Goal: Task Accomplishment & Management: Complete application form

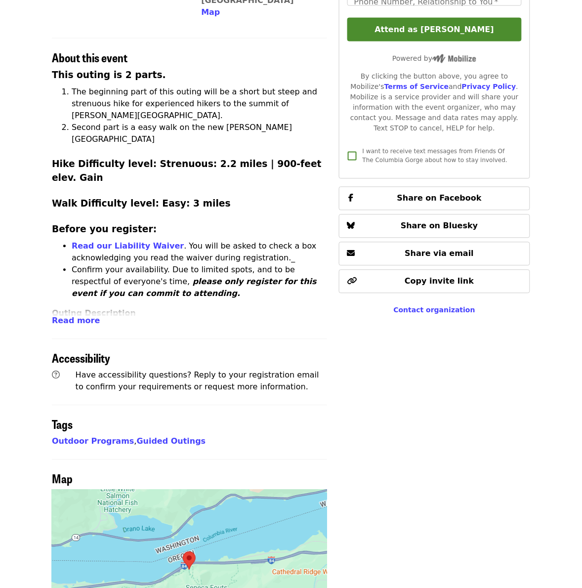
scroll to position [309, 0]
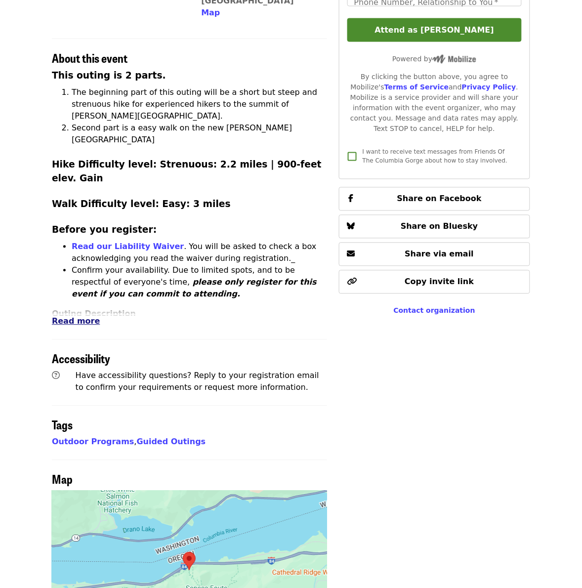
click at [72, 317] on span "Read more" at bounding box center [76, 321] width 48 height 9
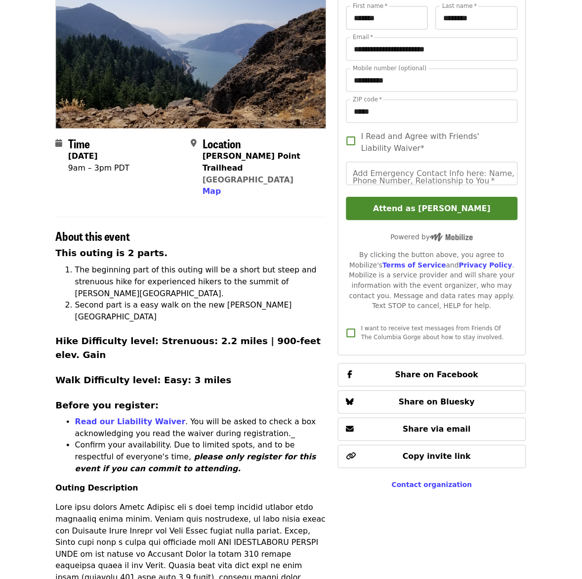
scroll to position [0, 0]
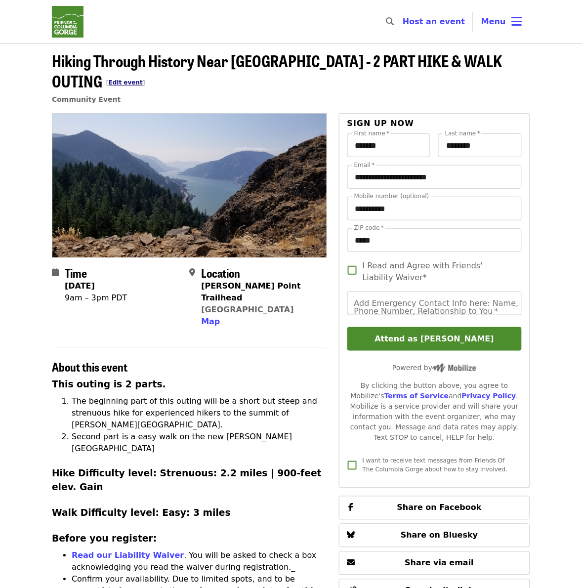
click at [143, 79] on link "Edit event" at bounding box center [126, 82] width 34 height 7
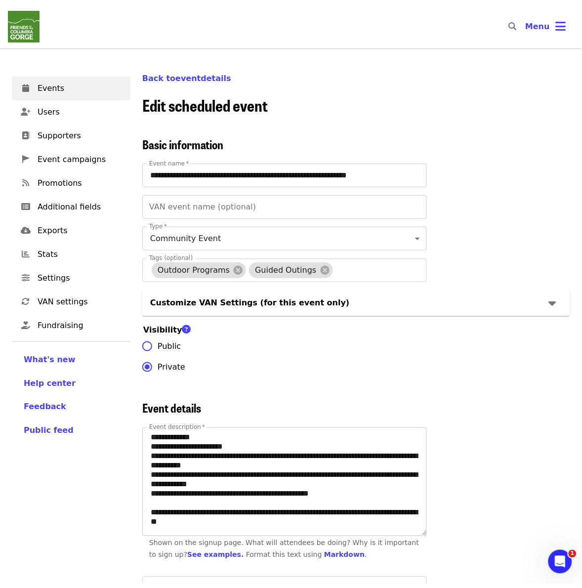
scroll to position [618, 0]
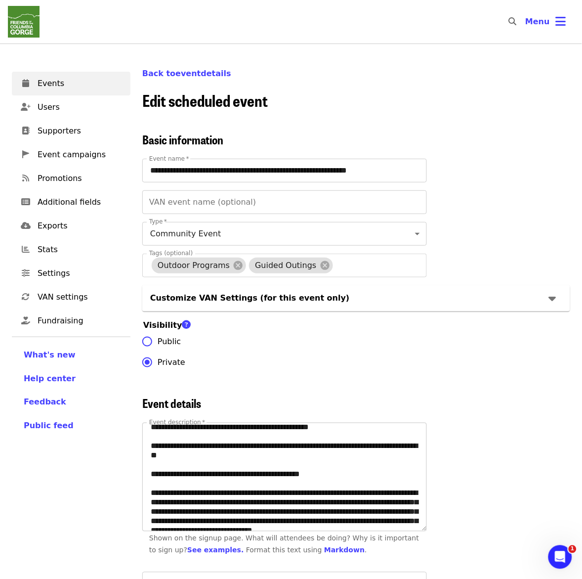
click at [170, 466] on textarea "Event description   *" at bounding box center [285, 477] width 284 height 108
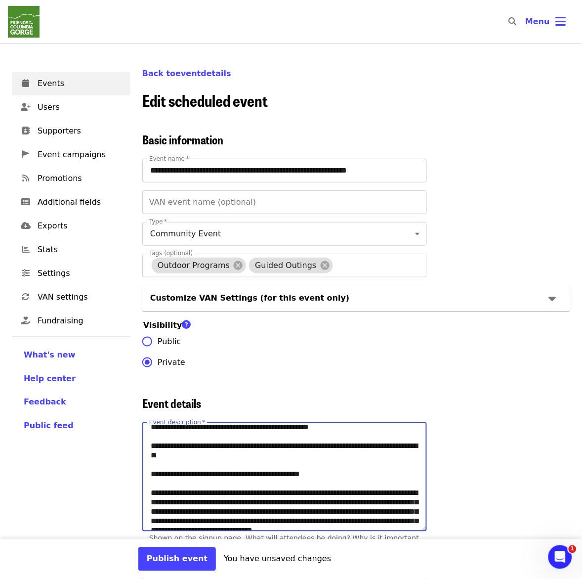
click at [214, 451] on textarea "Event description   *" at bounding box center [285, 477] width 284 height 108
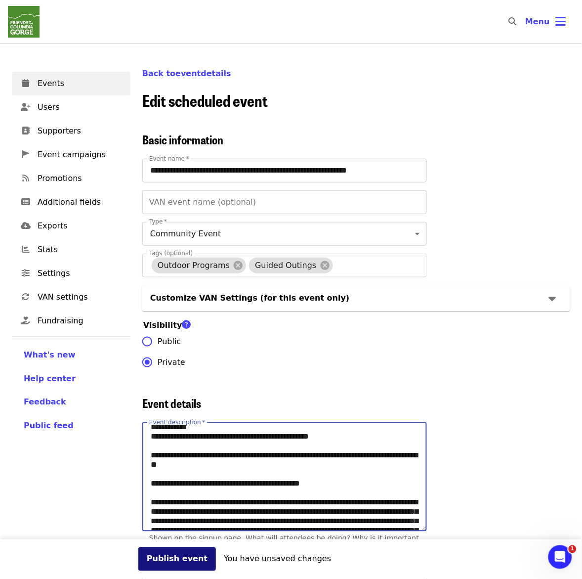
type textarea "**********"
click at [166, 562] on button "Publish event" at bounding box center [177, 559] width 78 height 24
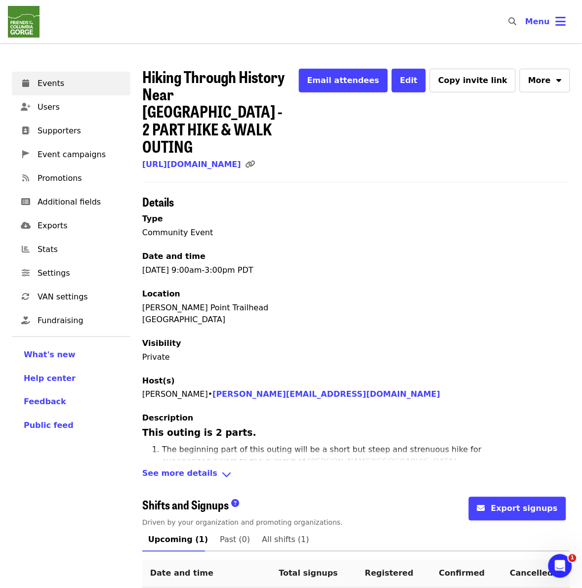
click at [231, 142] on div "Hiking Through History Near Hood River - 2 PART HIKE & WALK OUTING Email attend…" at bounding box center [356, 365] width 428 height 594
click at [230, 160] on link "[URL][DOMAIN_NAME]" at bounding box center [191, 164] width 99 height 9
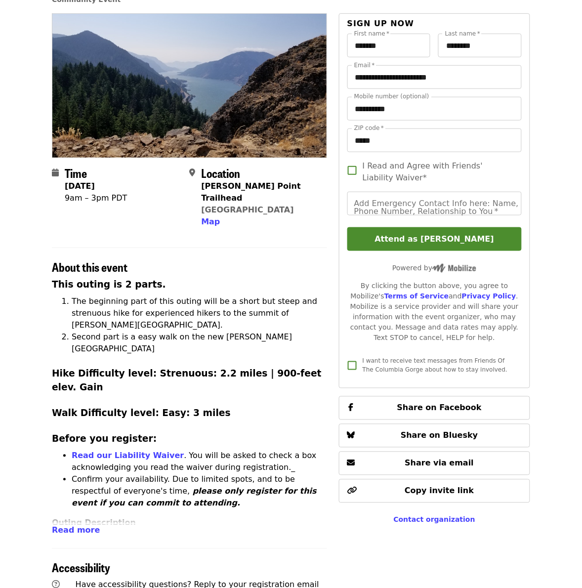
scroll to position [247, 0]
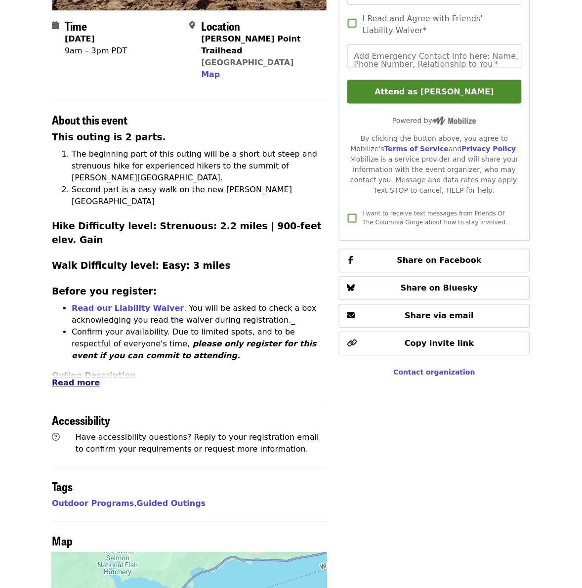
click at [71, 379] on span "Read more" at bounding box center [76, 383] width 48 height 9
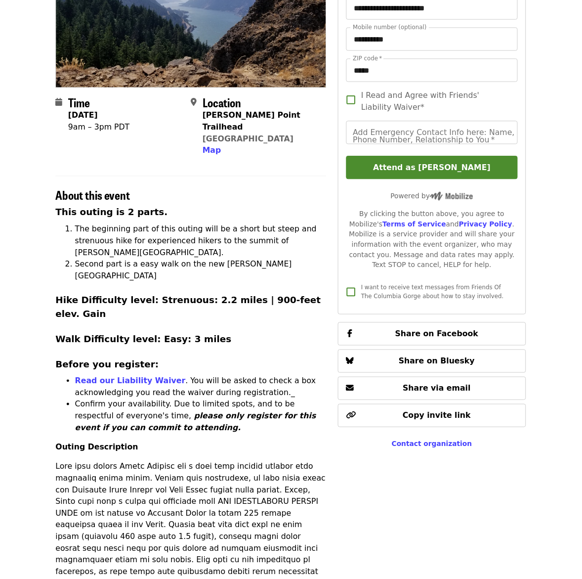
scroll to position [0, 0]
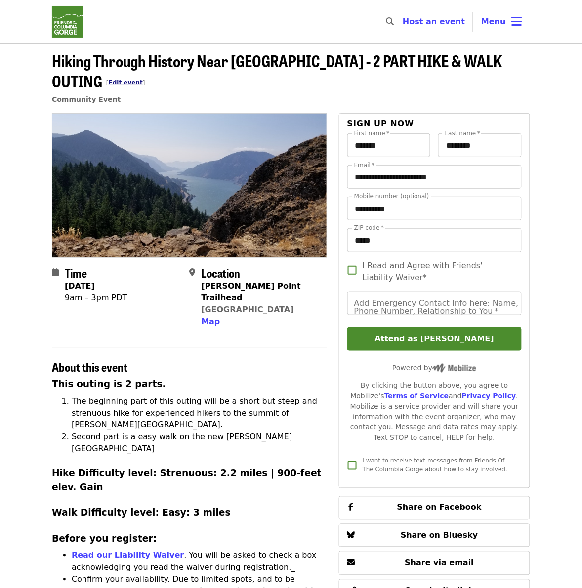
click at [143, 79] on link "Edit event" at bounding box center [126, 82] width 34 height 7
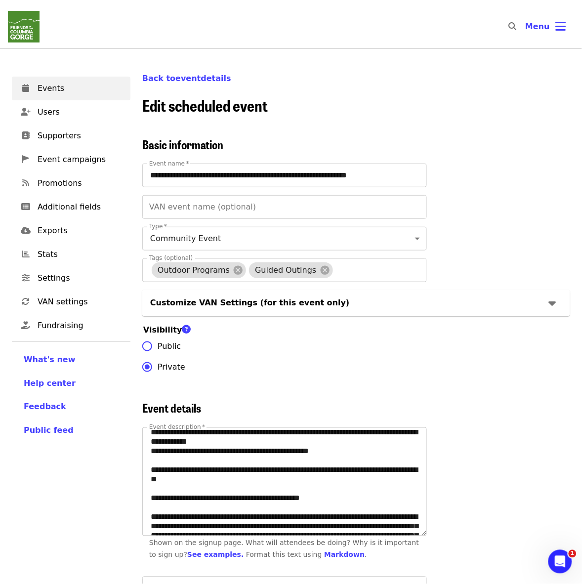
scroll to position [618, 0]
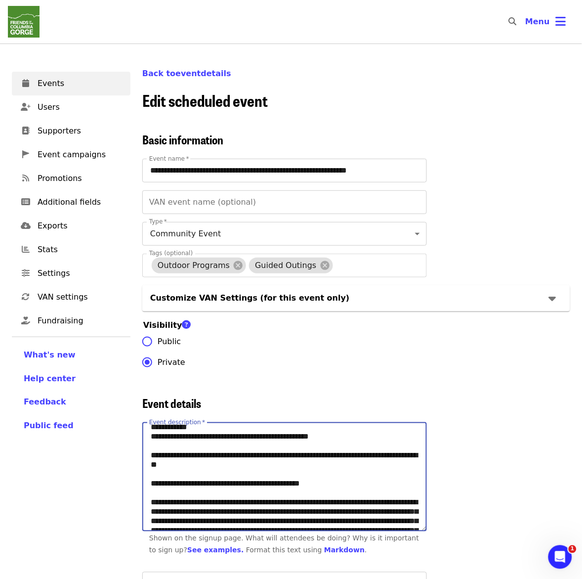
click at [193, 482] on textarea "Event description   *" at bounding box center [285, 477] width 284 height 108
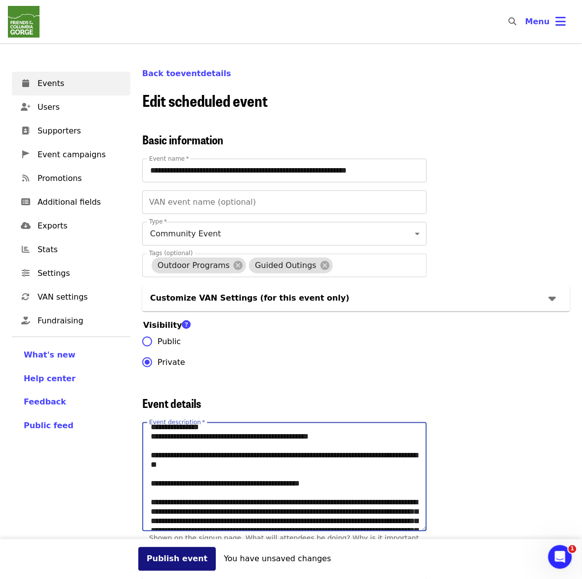
type textarea "**********"
click at [181, 561] on button "Publish event" at bounding box center [177, 559] width 78 height 24
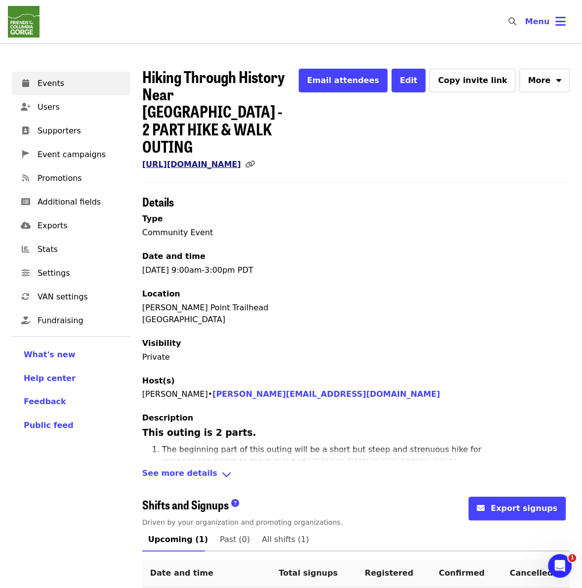
click at [241, 160] on link "[URL][DOMAIN_NAME]" at bounding box center [191, 164] width 99 height 9
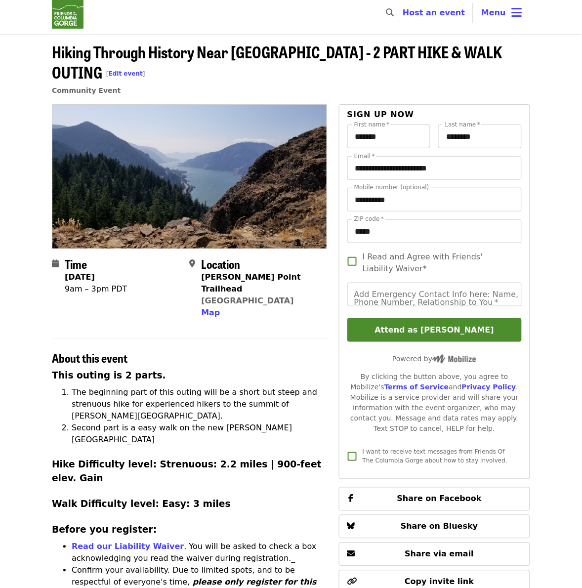
scroll to position [432, 0]
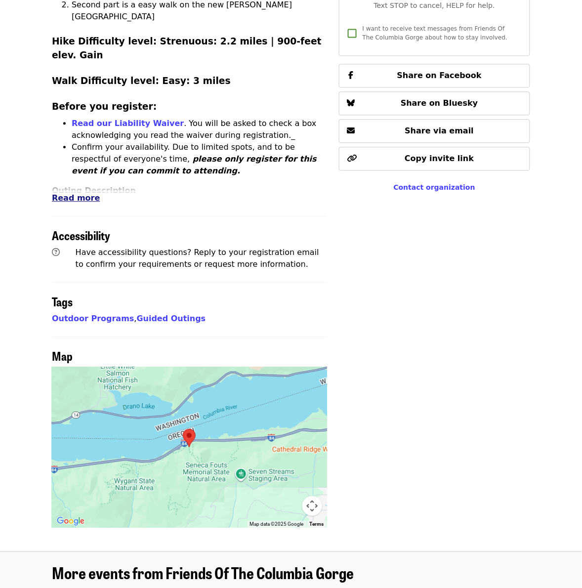
click at [69, 193] on span "Read more" at bounding box center [76, 197] width 48 height 9
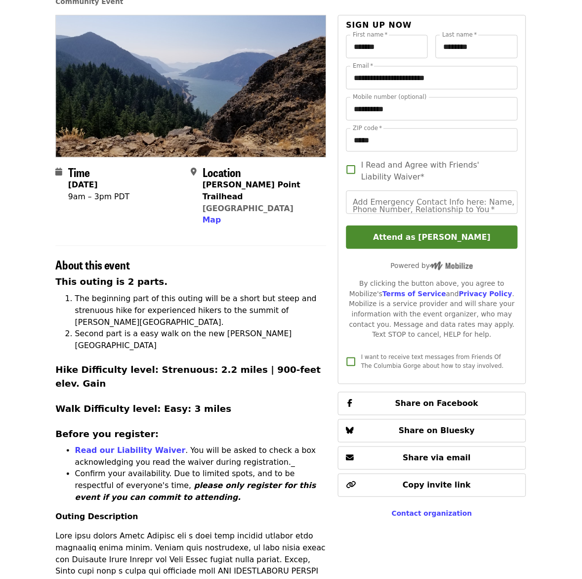
scroll to position [0, 0]
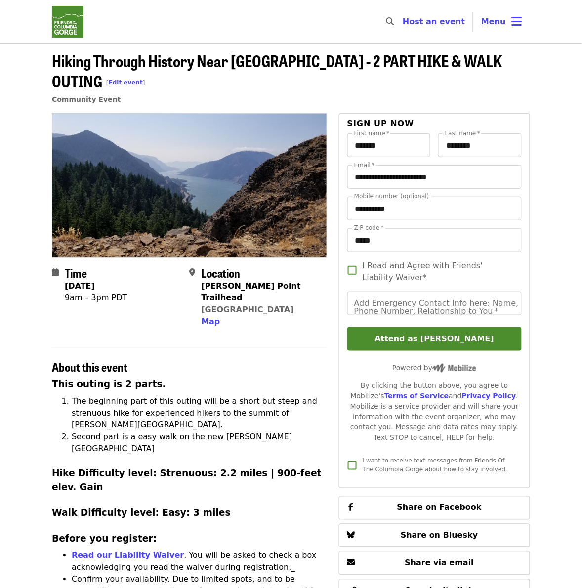
click at [145, 79] on span "[ Edit event ]" at bounding box center [125, 82] width 39 height 7
click at [143, 79] on link "Edit event" at bounding box center [126, 82] width 34 height 7
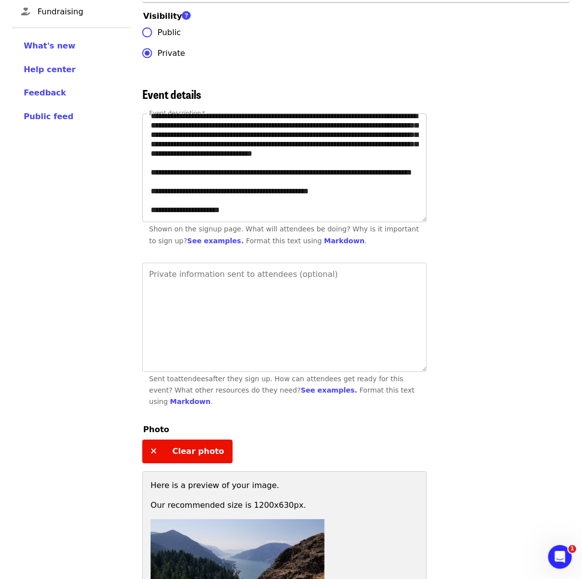
scroll to position [666, 0]
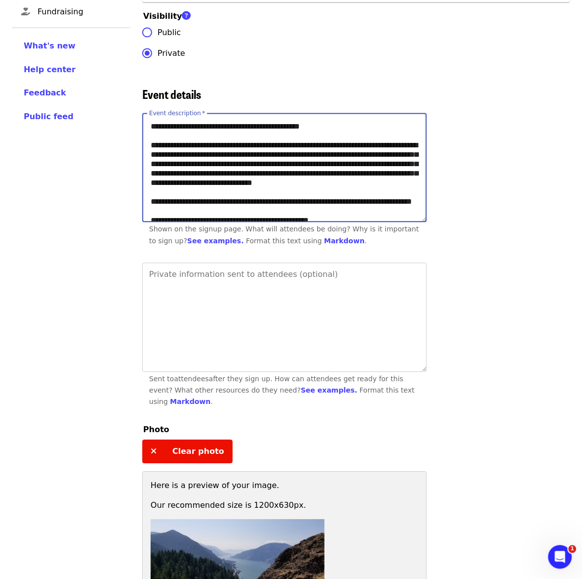
drag, startPoint x: 212, startPoint y: 191, endPoint x: 179, endPoint y: 186, distance: 34.0
click at [179, 186] on textarea "Event description   *" at bounding box center [285, 168] width 284 height 108
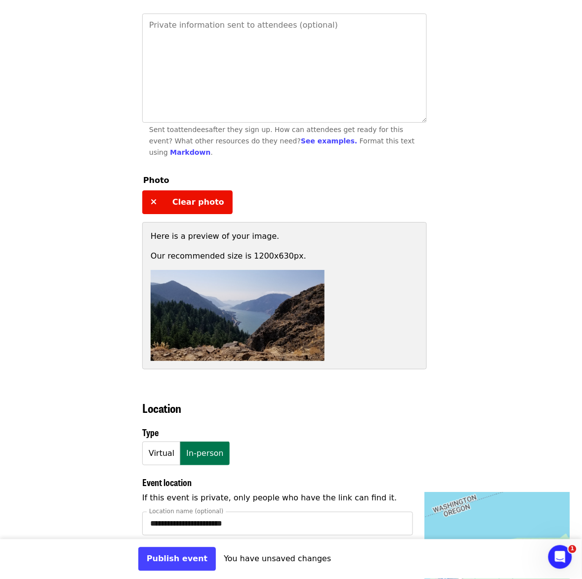
scroll to position [803, 0]
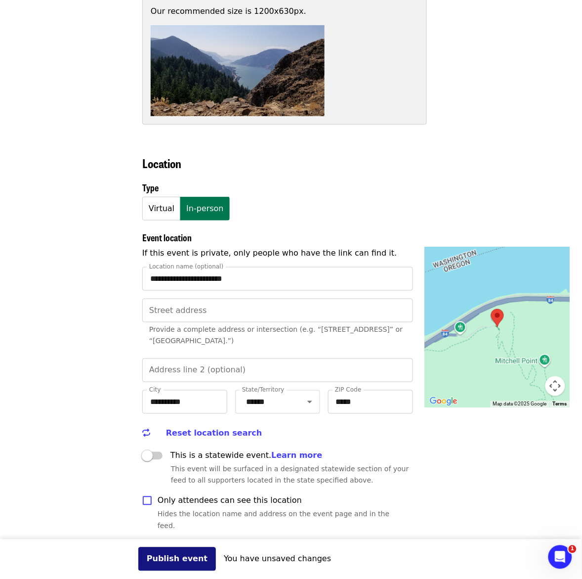
type textarea "**********"
click at [161, 564] on button "Publish event" at bounding box center [177, 559] width 78 height 24
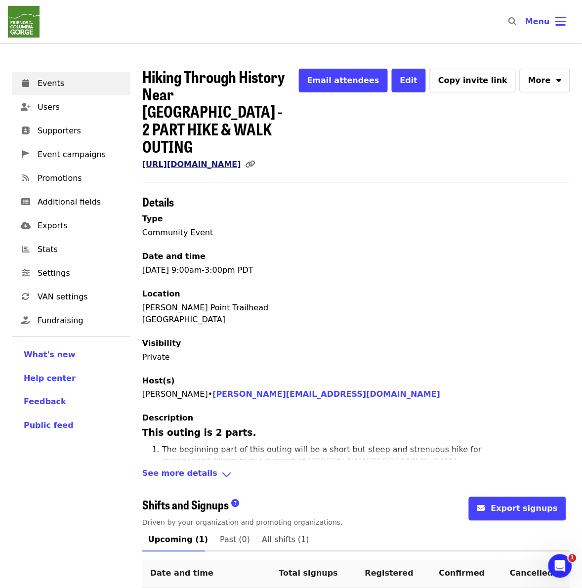
click at [208, 160] on link "[URL][DOMAIN_NAME]" at bounding box center [191, 164] width 99 height 9
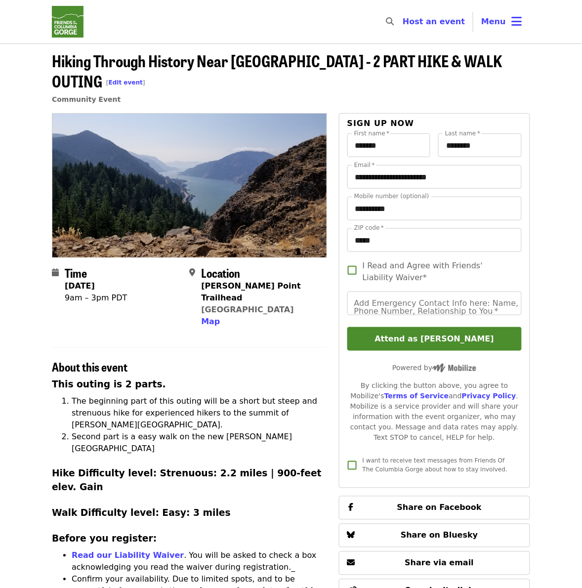
click at [145, 69] on span "[ Edit event ]" at bounding box center [125, 78] width 39 height 18
click at [143, 79] on link "Edit event" at bounding box center [126, 82] width 34 height 7
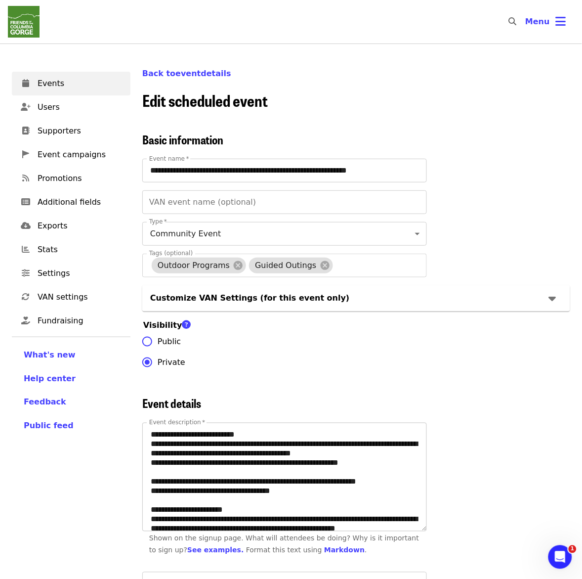
click at [167, 492] on textarea "Event description   *" at bounding box center [285, 477] width 284 height 108
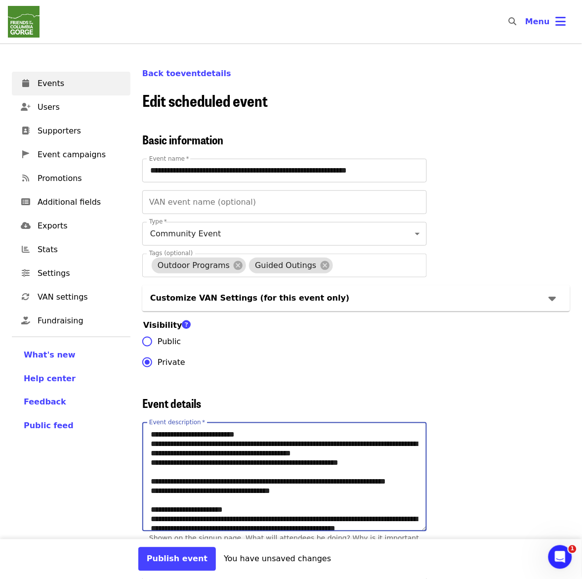
click at [168, 508] on textarea "Event description   *" at bounding box center [285, 477] width 284 height 108
drag, startPoint x: 203, startPoint y: 493, endPoint x: 167, endPoint y: 493, distance: 36.6
click at [167, 493] on textarea "Event description   *" at bounding box center [285, 477] width 284 height 108
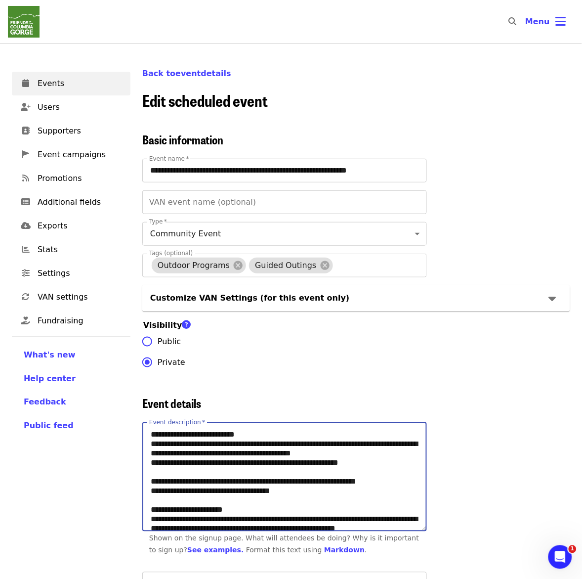
click at [233, 491] on textarea "Event description   *" at bounding box center [285, 477] width 284 height 108
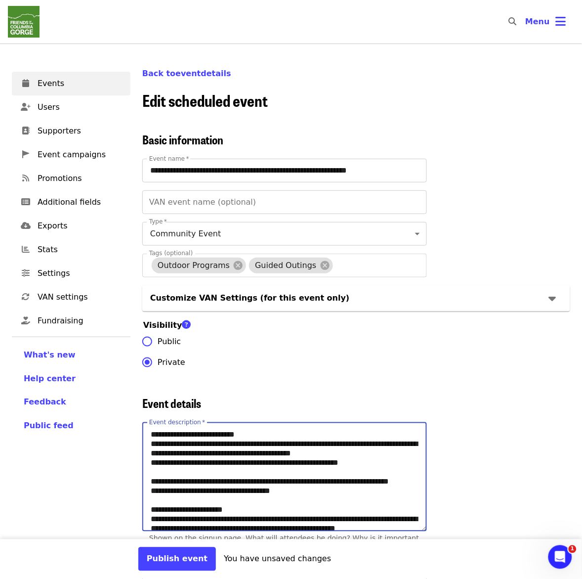
click at [233, 510] on textarea "Event description   *" at bounding box center [285, 477] width 284 height 108
type textarea "**********"
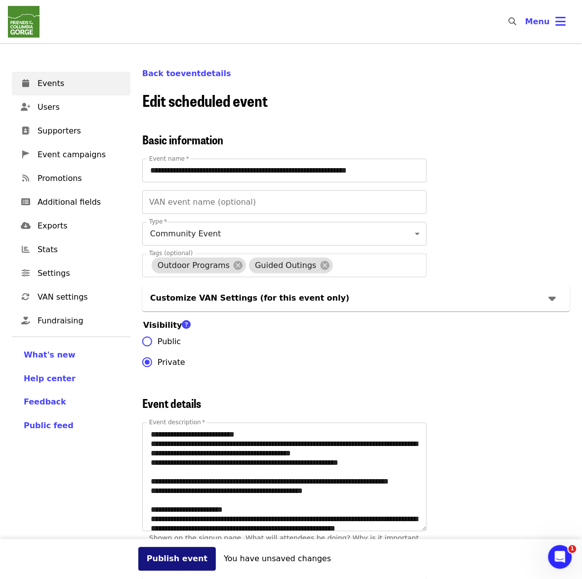
click at [156, 561] on button "Publish event" at bounding box center [177, 559] width 78 height 24
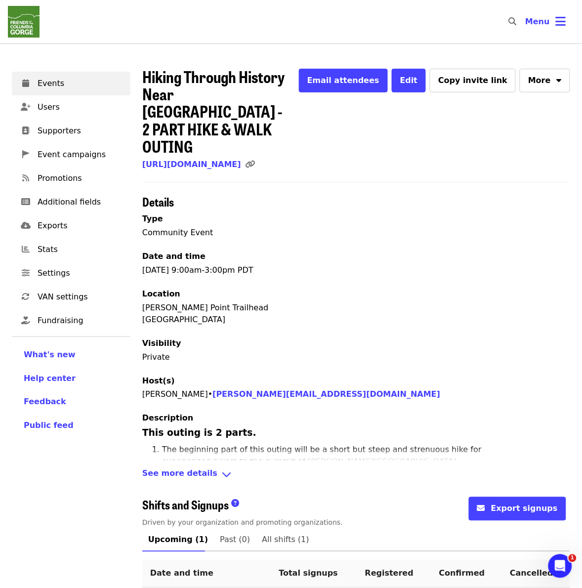
click at [213, 121] on span "Hiking Through History Near [GEOGRAPHIC_DATA] - 2 PART HIKE & WALK OUTING" at bounding box center [213, 111] width 142 height 93
click at [216, 160] on link "[URL][DOMAIN_NAME]" at bounding box center [191, 164] width 99 height 9
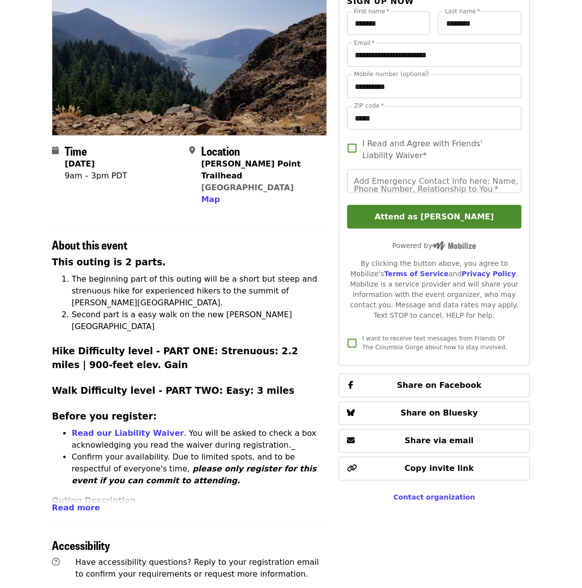
scroll to position [124, 0]
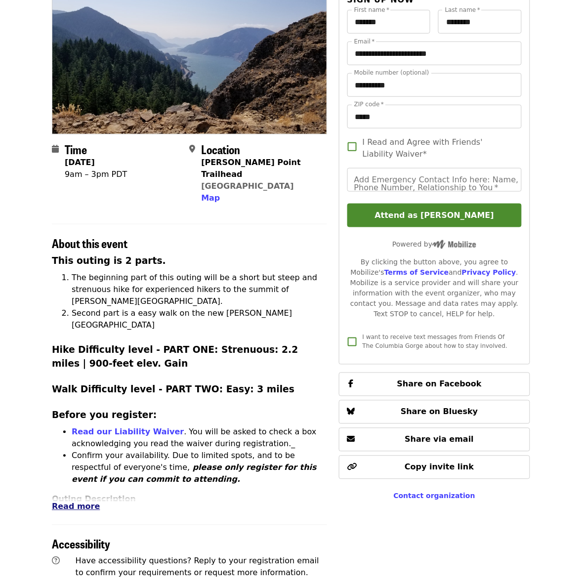
click at [65, 502] on span "Read more" at bounding box center [76, 506] width 48 height 9
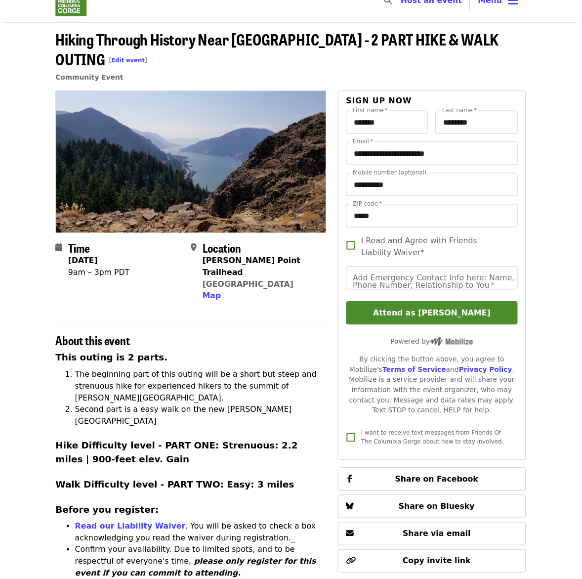
scroll to position [0, 0]
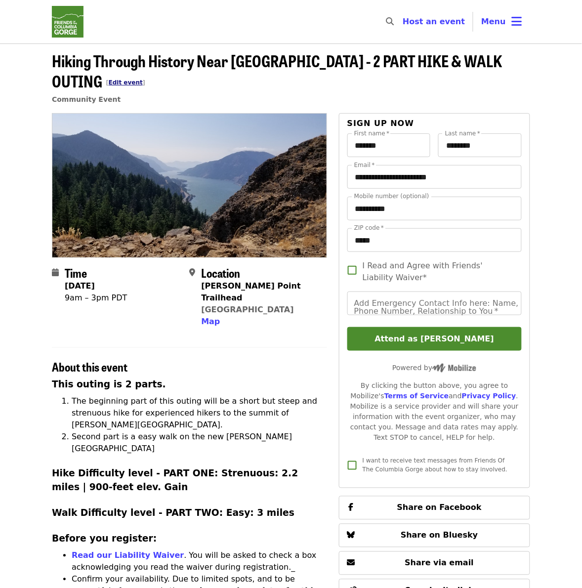
click at [143, 79] on link "Edit event" at bounding box center [126, 82] width 34 height 7
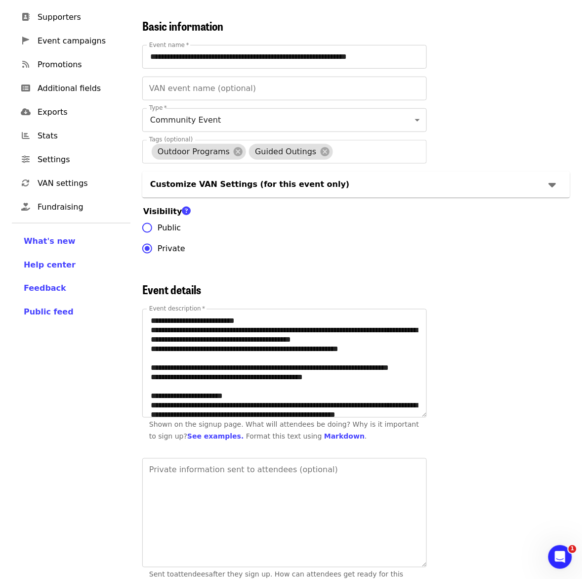
scroll to position [124, 0]
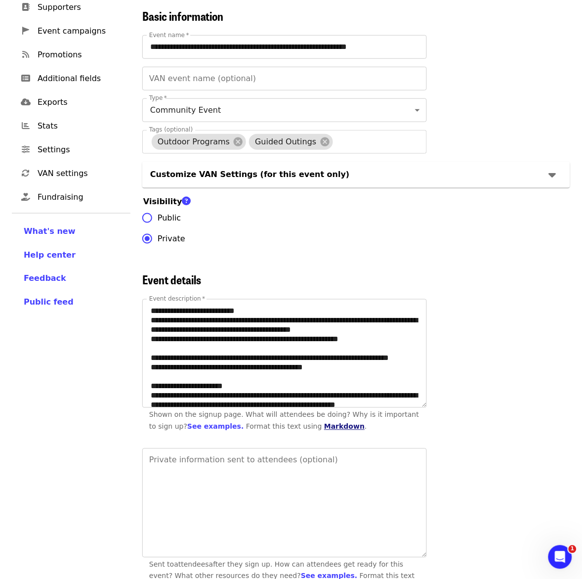
click at [324, 430] on link "Markdown" at bounding box center [344, 427] width 41 height 8
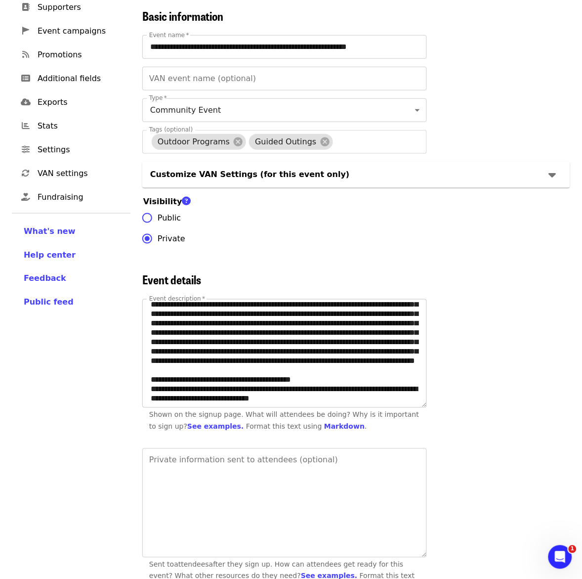
scroll to position [185, 0]
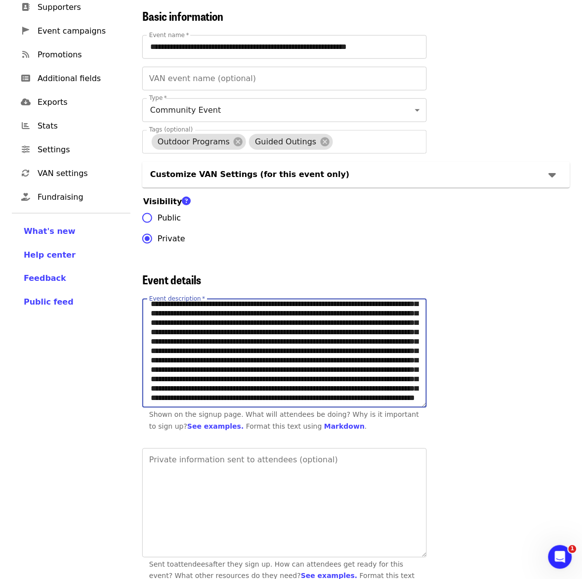
drag, startPoint x: 306, startPoint y: 322, endPoint x: 274, endPoint y: 322, distance: 32.1
click at [274, 322] on textarea "Event description   *" at bounding box center [285, 353] width 284 height 108
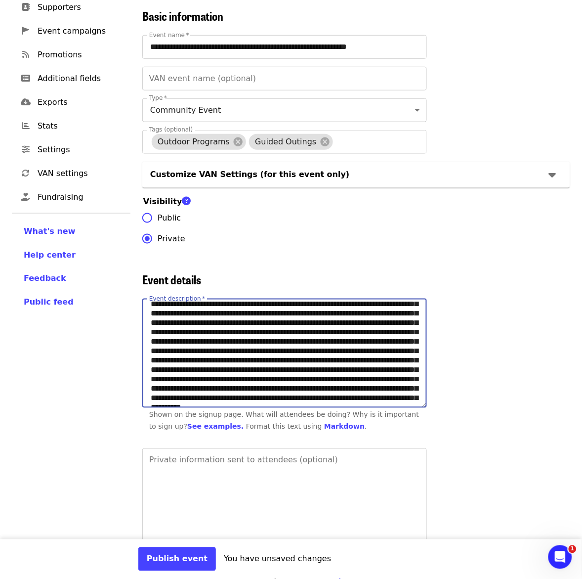
click at [354, 342] on textarea "Event description   *" at bounding box center [285, 353] width 284 height 108
click at [354, 341] on textarea "Event description   *" at bounding box center [285, 353] width 284 height 108
click at [319, 352] on textarea "Event description   *" at bounding box center [285, 353] width 284 height 108
click at [260, 371] on textarea "Event description   *" at bounding box center [285, 353] width 284 height 108
click at [330, 406] on textarea "Event description   *" at bounding box center [285, 353] width 284 height 108
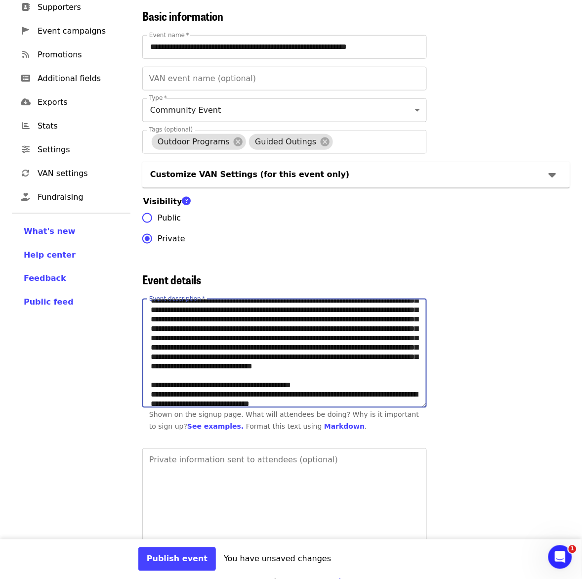
scroll to position [247, 0]
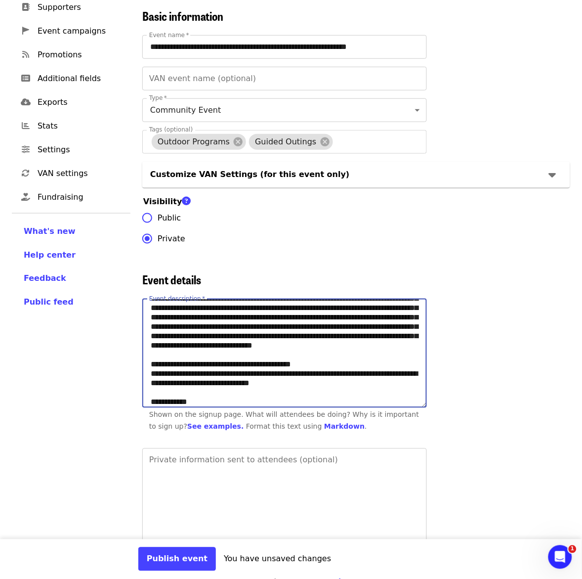
click at [338, 343] on textarea "Event description   *" at bounding box center [285, 353] width 284 height 108
drag, startPoint x: 382, startPoint y: 345, endPoint x: 342, endPoint y: 346, distance: 40.1
click at [342, 346] on textarea "Event description   *" at bounding box center [285, 353] width 284 height 108
click at [388, 347] on textarea "Event description   *" at bounding box center [285, 353] width 284 height 108
drag, startPoint x: 384, startPoint y: 346, endPoint x: 337, endPoint y: 345, distance: 47.5
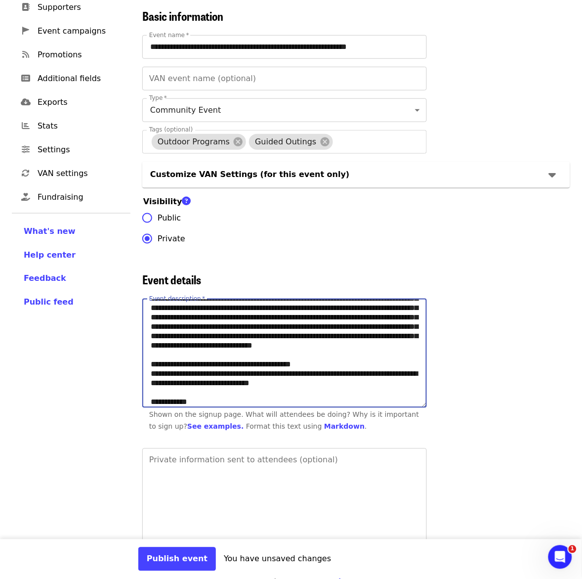
click at [337, 345] on textarea "Event description   *" at bounding box center [285, 353] width 284 height 108
click at [339, 344] on textarea "Event description   *" at bounding box center [285, 353] width 284 height 108
click at [319, 375] on textarea "Event description   *" at bounding box center [285, 353] width 284 height 108
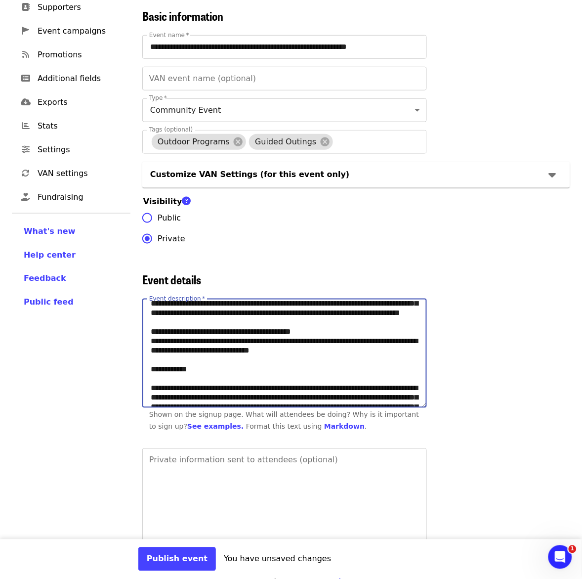
scroll to position [309, 0]
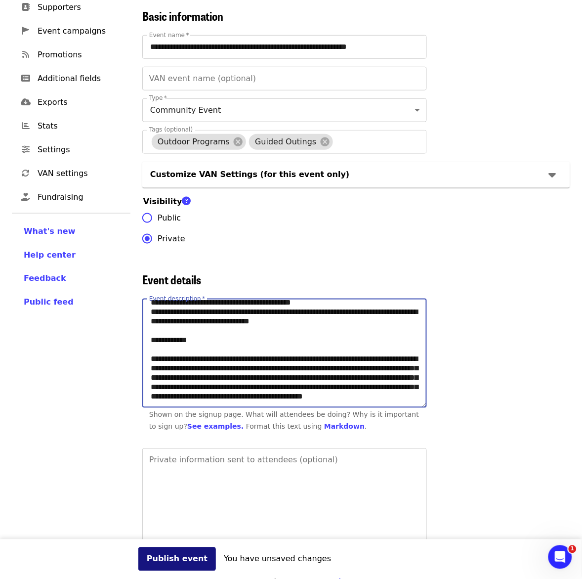
type textarea "**********"
click at [165, 559] on button "Publish event" at bounding box center [177, 559] width 78 height 24
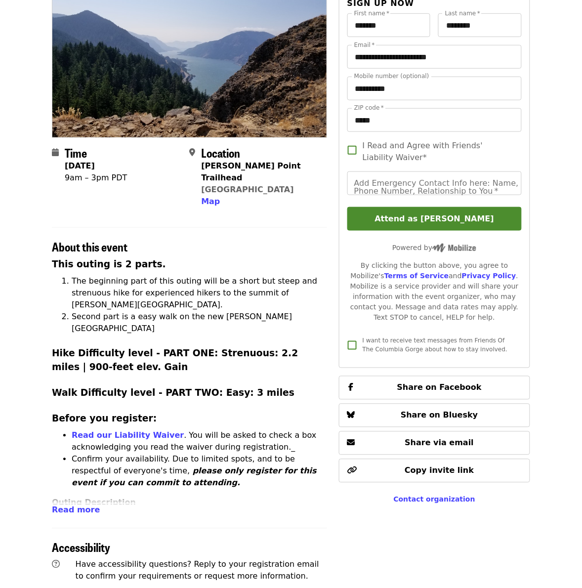
scroll to position [124, 0]
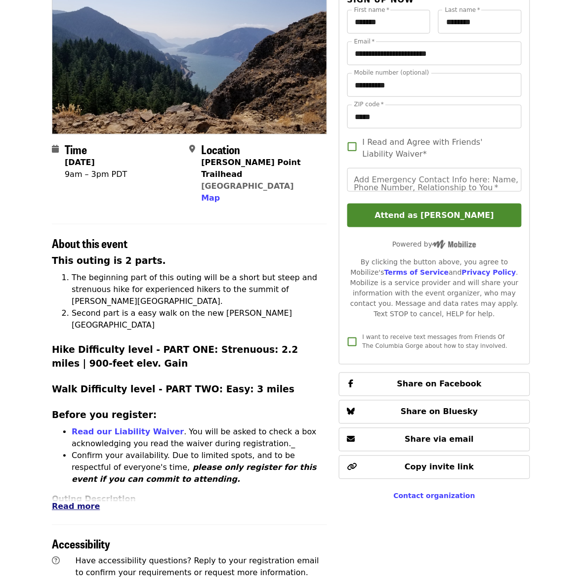
click at [82, 502] on span "Read more" at bounding box center [76, 506] width 48 height 9
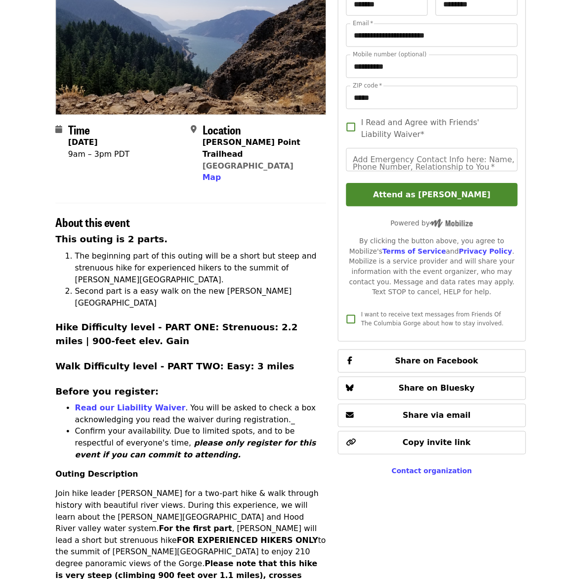
scroll to position [0, 0]
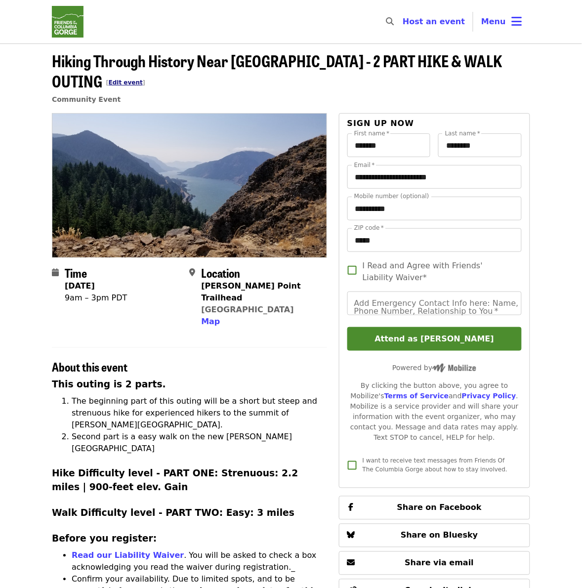
click at [143, 79] on link "Edit event" at bounding box center [126, 82] width 34 height 7
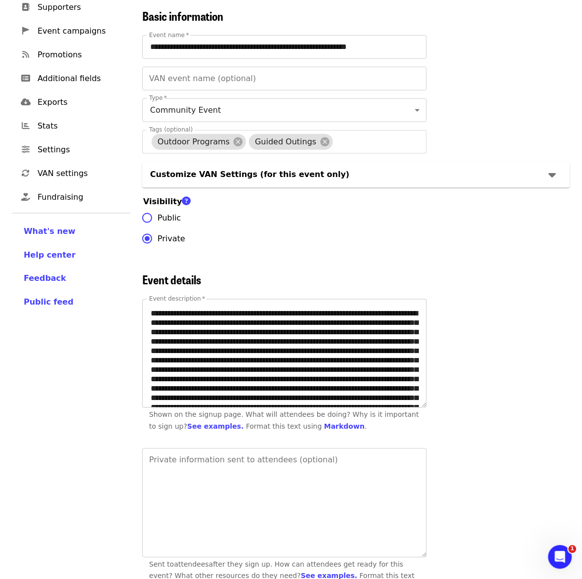
scroll to position [185, 0]
click at [357, 341] on textarea "Event description   *" at bounding box center [285, 353] width 284 height 108
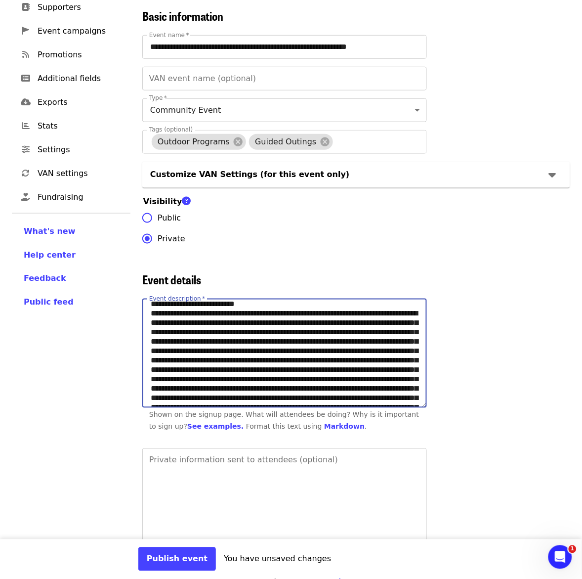
click at [229, 352] on textarea "Event description   *" at bounding box center [285, 353] width 284 height 108
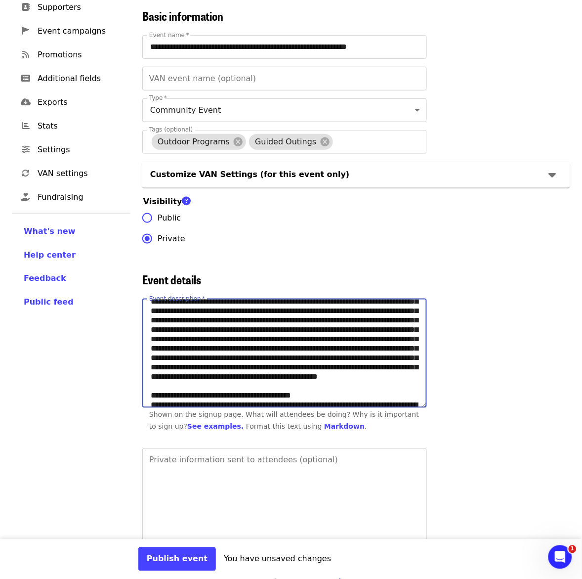
scroll to position [247, 0]
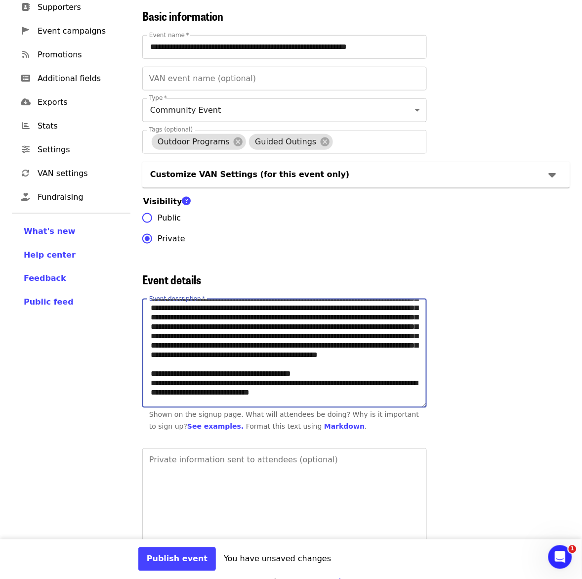
click at [156, 352] on textarea "Event description   *" at bounding box center [285, 353] width 284 height 108
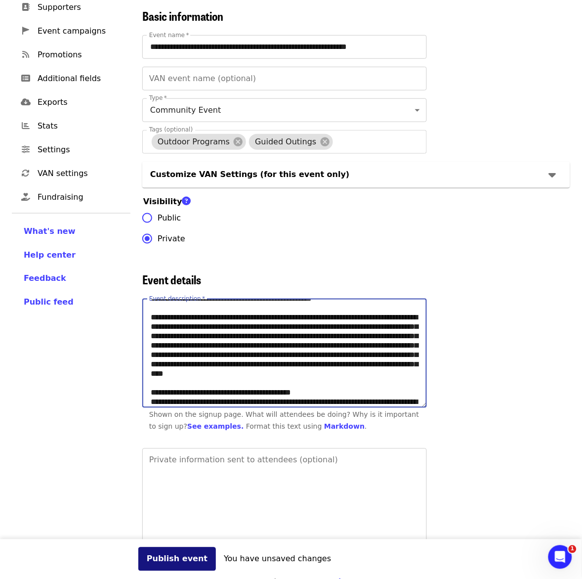
type textarea "**********"
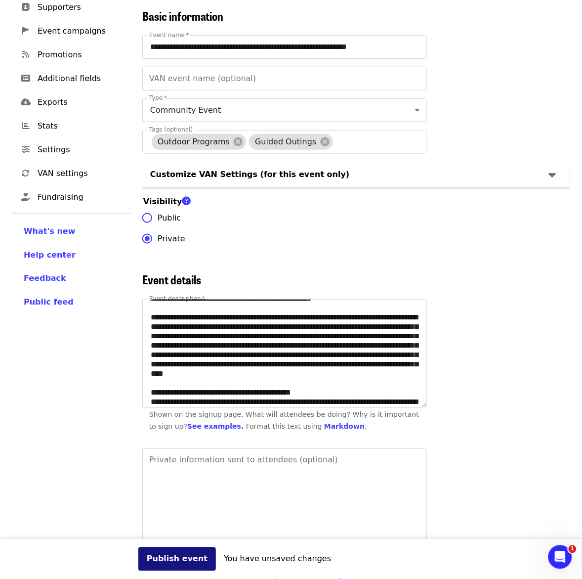
click at [160, 557] on button "Publish event" at bounding box center [177, 559] width 78 height 24
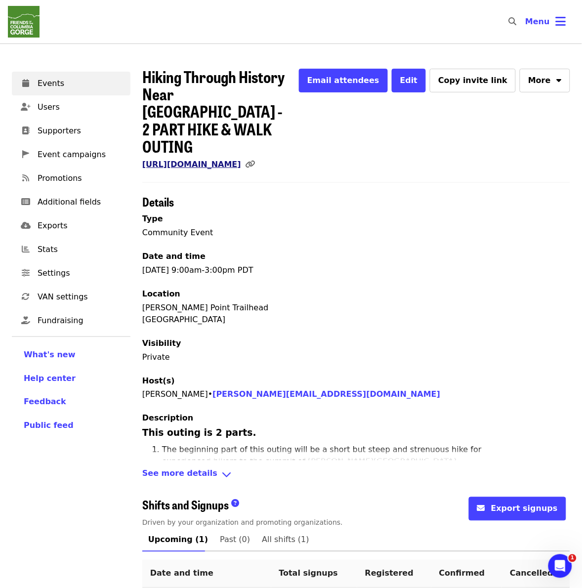
click at [241, 160] on link "[URL][DOMAIN_NAME]" at bounding box center [191, 164] width 99 height 9
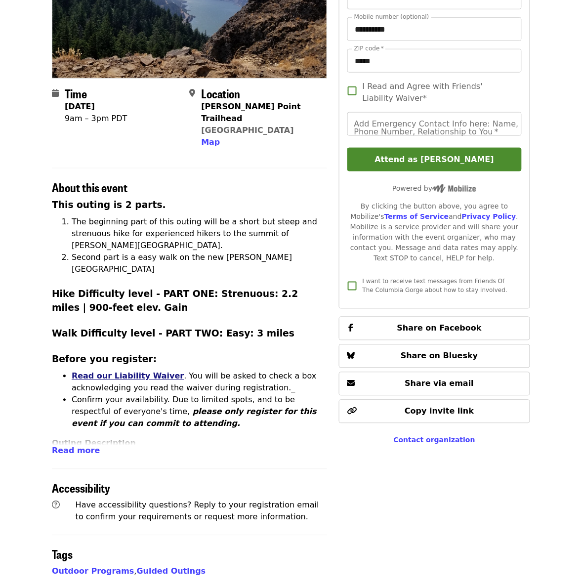
scroll to position [185, 0]
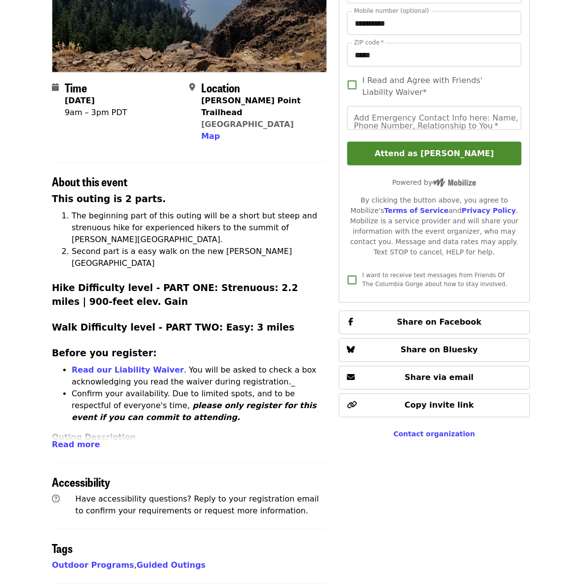
click at [62, 427] on div "Time Friday, October 17 9am – 3pm PDT Location Mitchell Point Trailhead Hood Ri…" at bounding box center [189, 351] width 275 height 846
click at [63, 440] on span "Read more" at bounding box center [76, 444] width 48 height 9
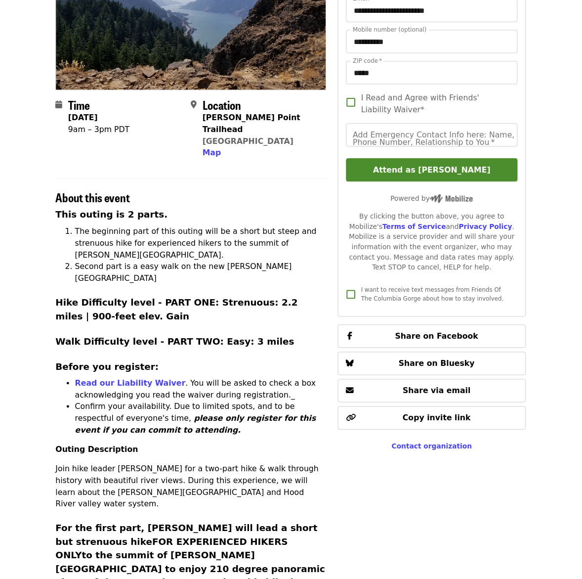
scroll to position [0, 0]
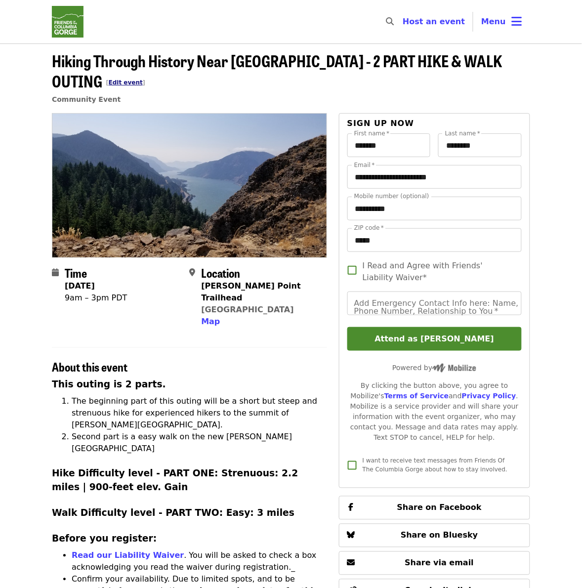
click at [143, 79] on link "Edit event" at bounding box center [126, 82] width 34 height 7
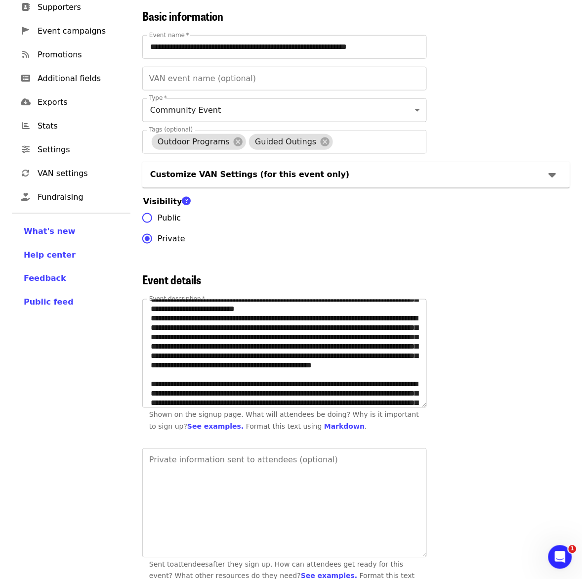
scroll to position [185, 0]
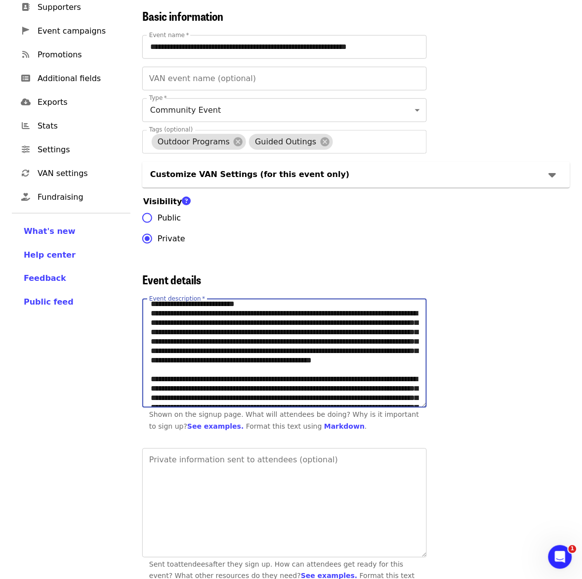
click at [167, 349] on textarea "Event description   *" at bounding box center [285, 353] width 284 height 108
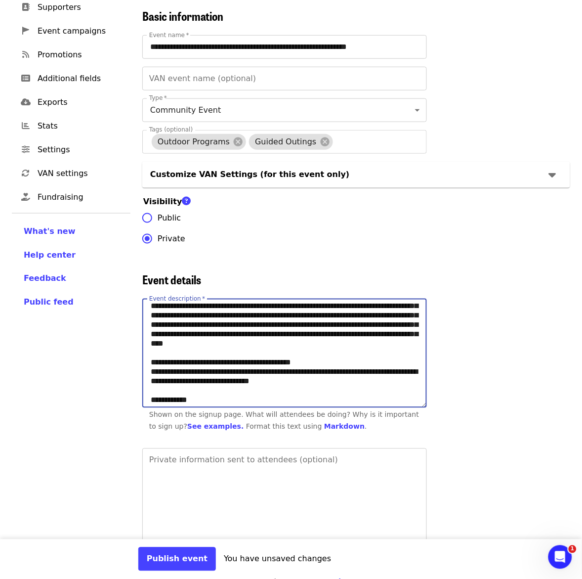
scroll to position [247, 0]
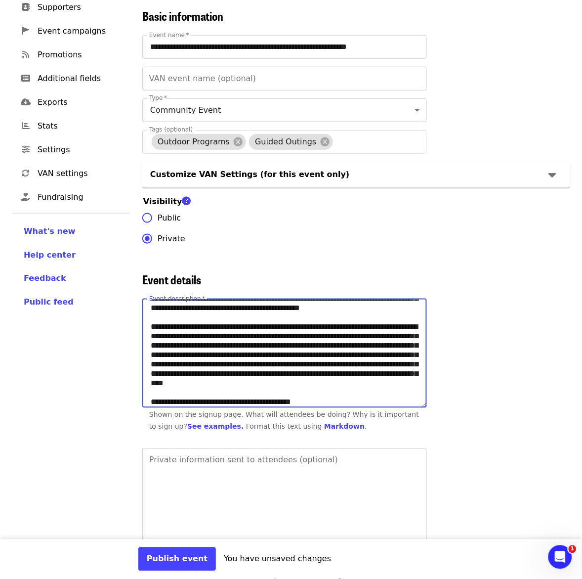
click at [167, 372] on textarea "Event description   *" at bounding box center [285, 353] width 284 height 108
click at [225, 371] on textarea "Event description   *" at bounding box center [285, 353] width 284 height 108
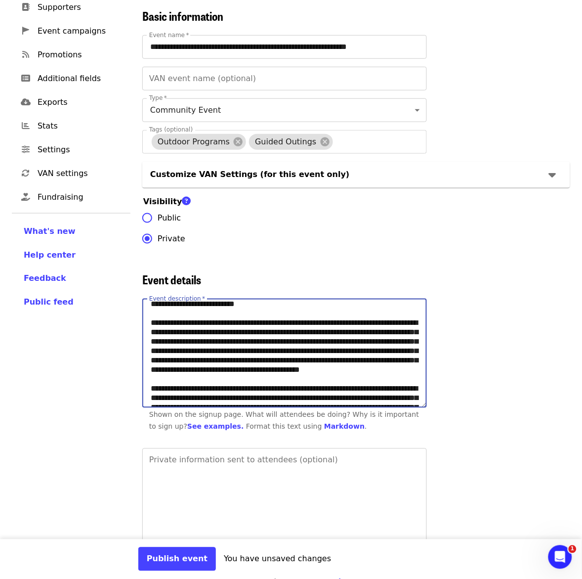
click at [150, 358] on textarea "Event description   *" at bounding box center [285, 353] width 284 height 108
click at [179, 358] on textarea "Event description   *" at bounding box center [285, 353] width 284 height 108
click at [346, 359] on textarea "Event description   *" at bounding box center [285, 353] width 284 height 108
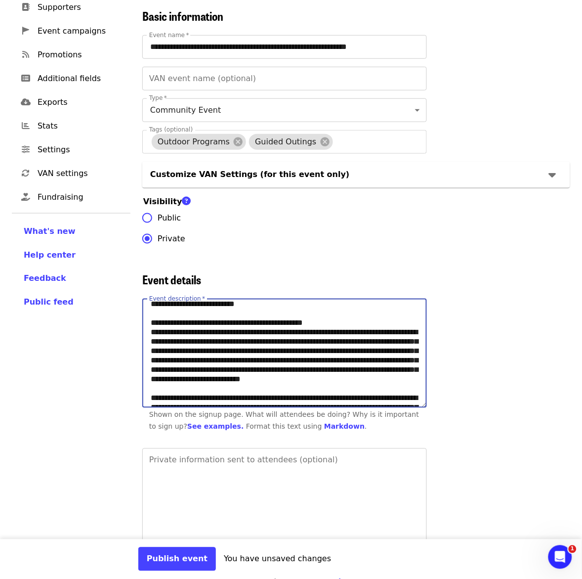
click at [151, 359] on textarea "Event description   *" at bounding box center [285, 353] width 284 height 108
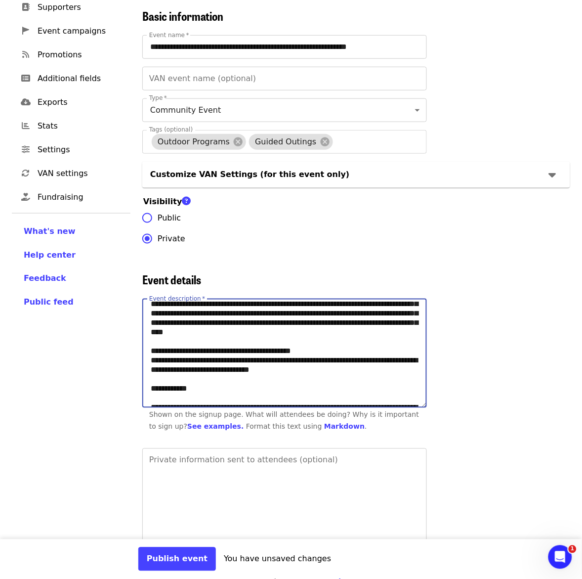
scroll to position [309, 0]
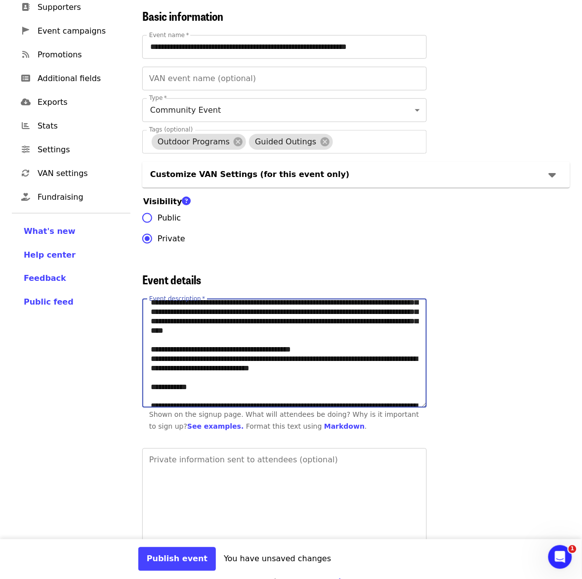
click at [188, 320] on textarea "Event description   *" at bounding box center [285, 353] width 284 height 108
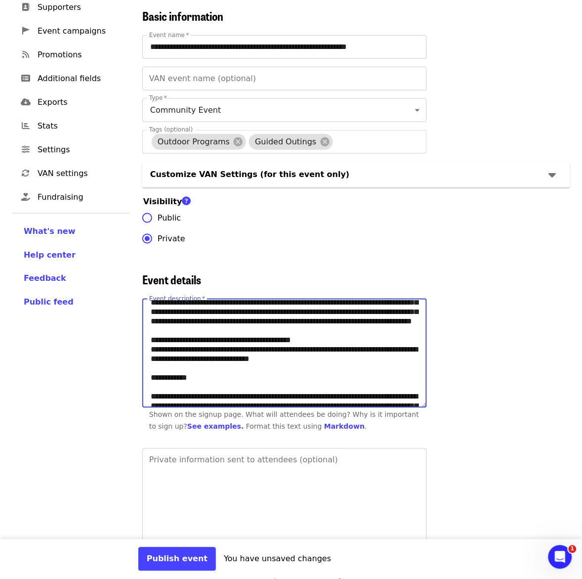
click at [209, 316] on textarea "Event description   *" at bounding box center [285, 353] width 284 height 108
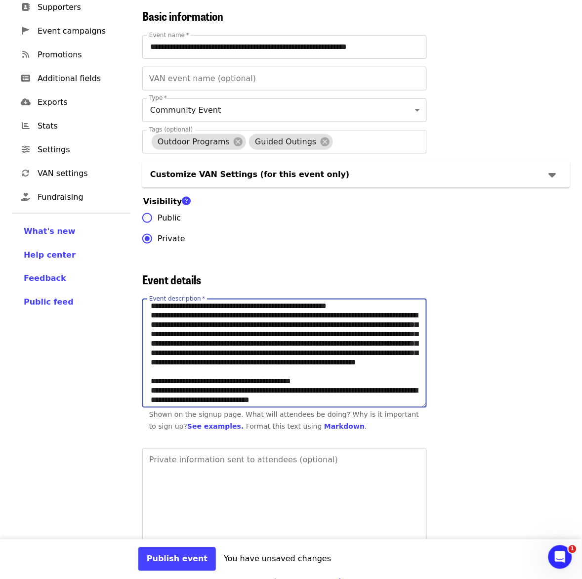
scroll to position [257, 0]
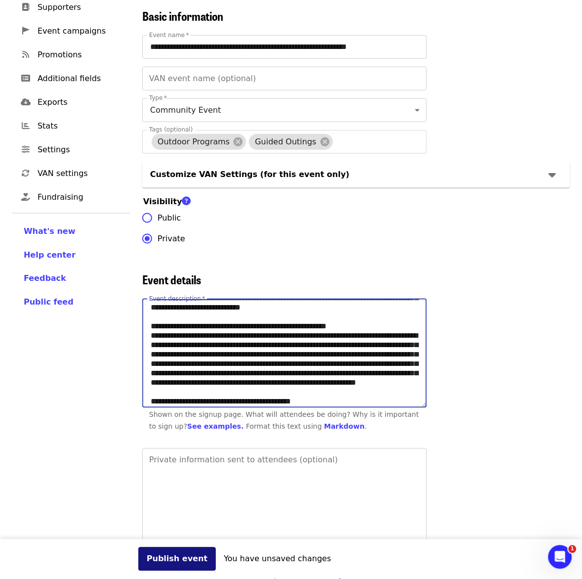
type textarea "**********"
click at [161, 558] on button "Publish event" at bounding box center [177, 559] width 78 height 24
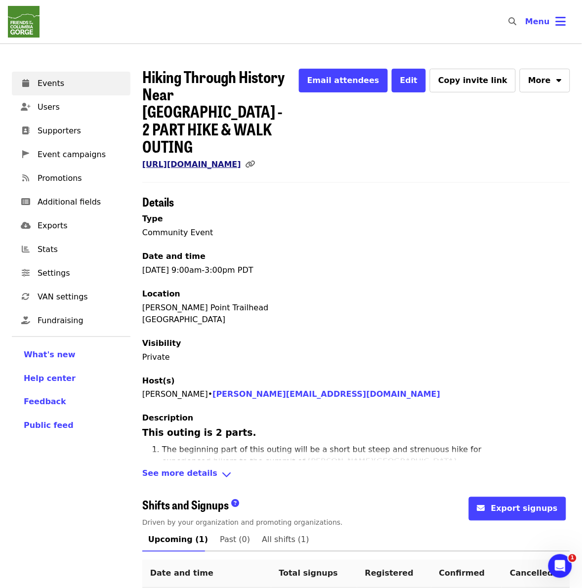
click at [241, 160] on link "[URL][DOMAIN_NAME]" at bounding box center [191, 164] width 99 height 9
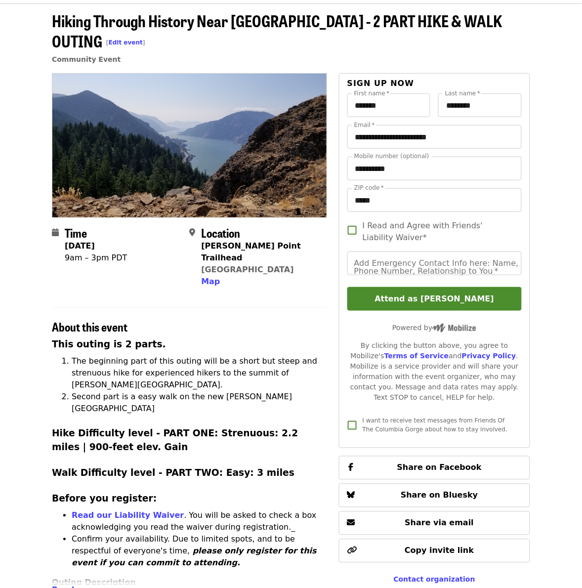
scroll to position [62, 0]
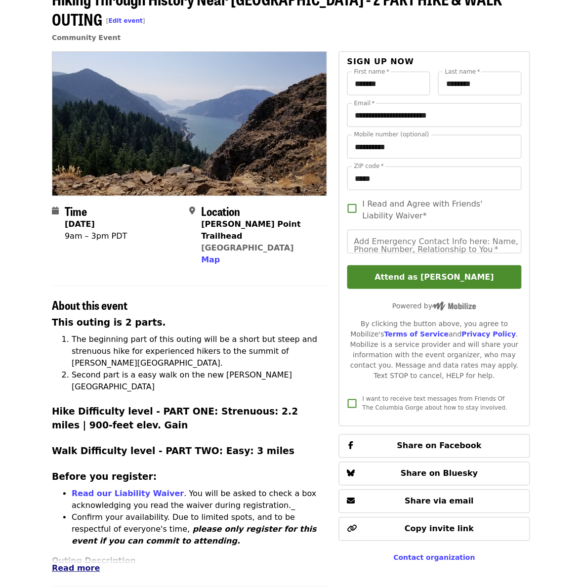
click at [80, 564] on span "Read more" at bounding box center [76, 568] width 48 height 9
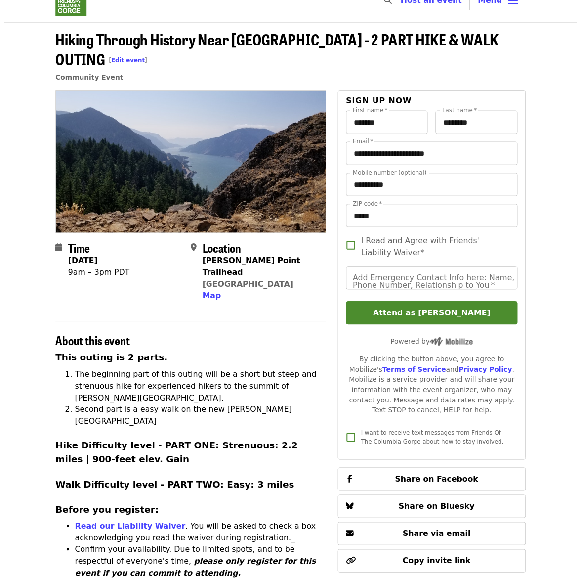
scroll to position [0, 0]
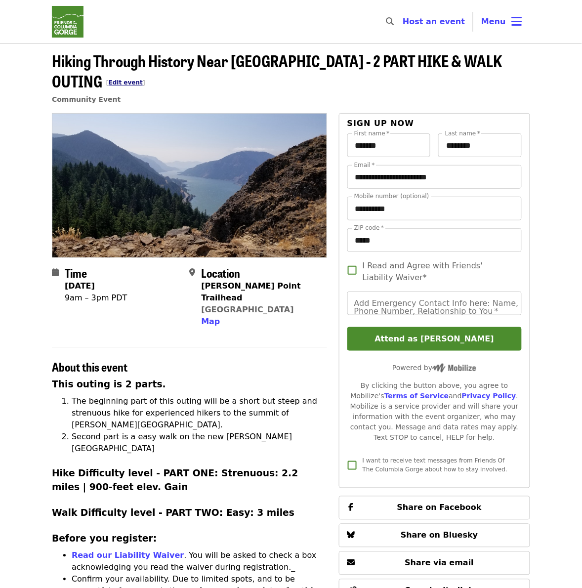
click at [143, 79] on link "Edit event" at bounding box center [126, 82] width 34 height 7
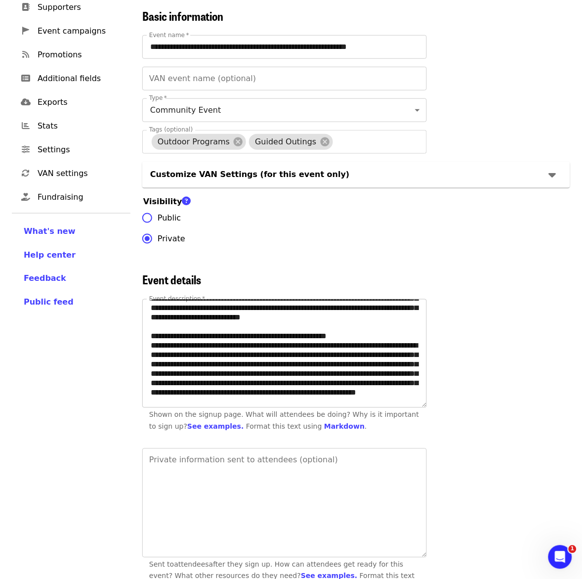
scroll to position [185, 0]
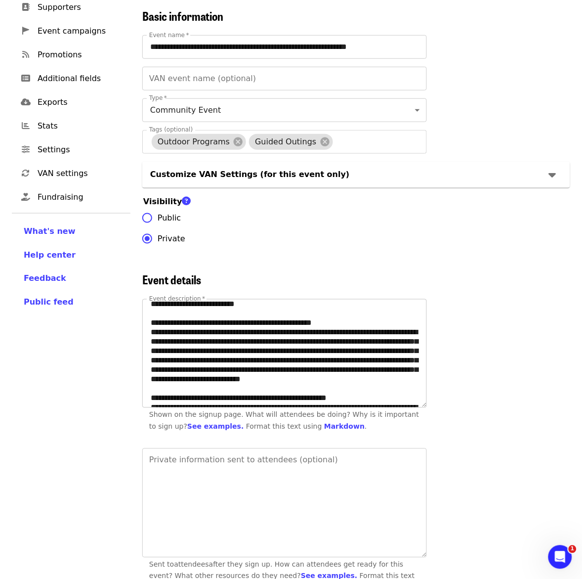
click at [164, 361] on textarea "Event description   *" at bounding box center [285, 353] width 284 height 108
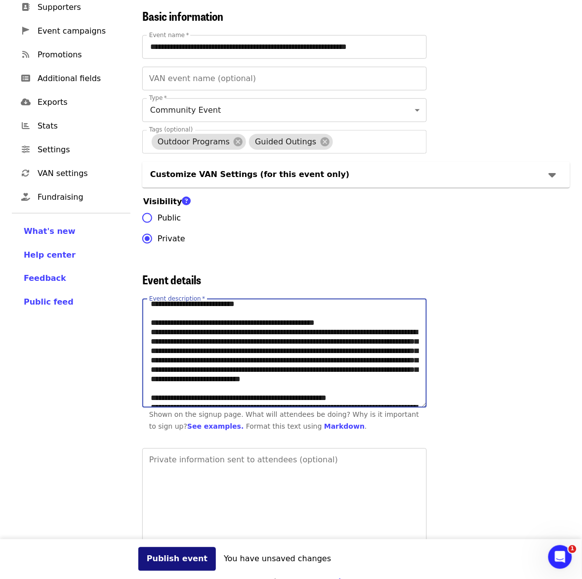
type textarea "**********"
click at [176, 558] on button "Publish event" at bounding box center [177, 559] width 78 height 24
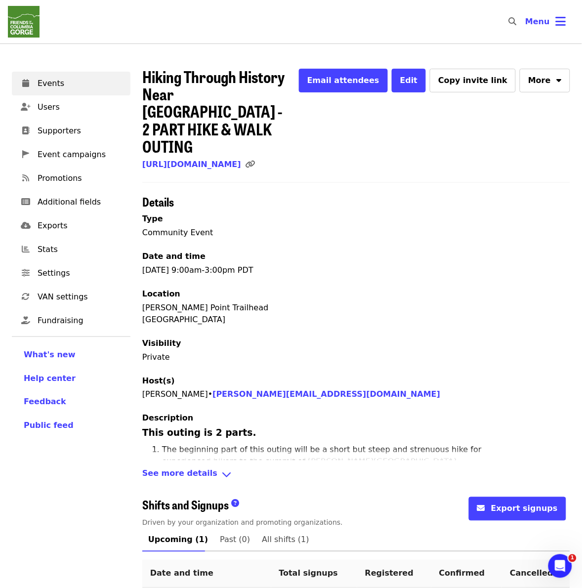
click at [171, 468] on span "See more details" at bounding box center [179, 475] width 75 height 14
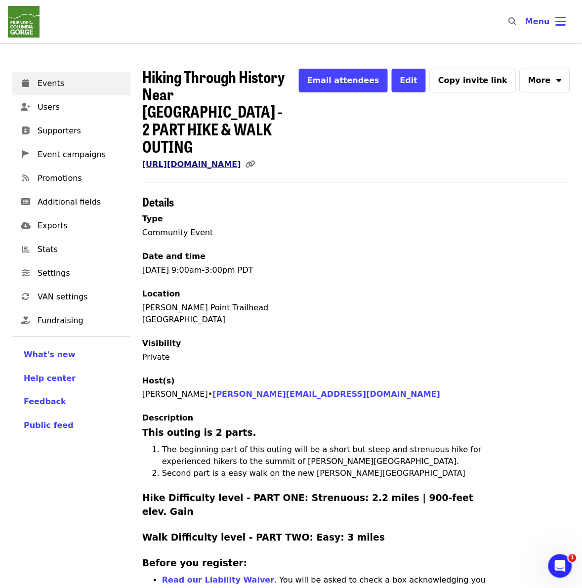
click at [241, 160] on link "[URL][DOMAIN_NAME]" at bounding box center [191, 164] width 99 height 9
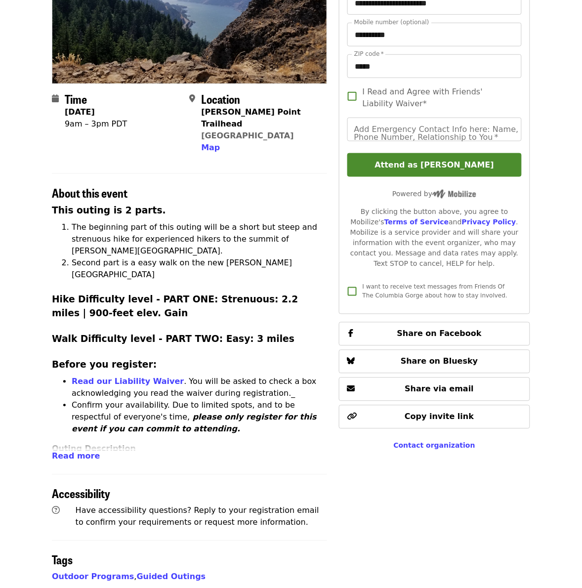
scroll to position [309, 0]
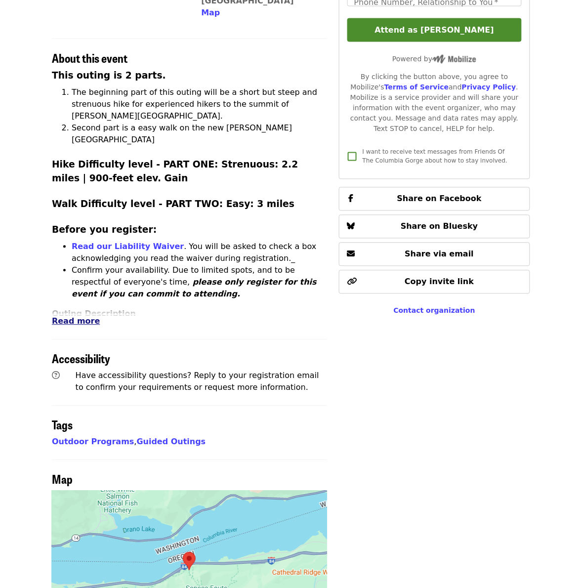
click at [73, 317] on span "Read more" at bounding box center [76, 321] width 48 height 9
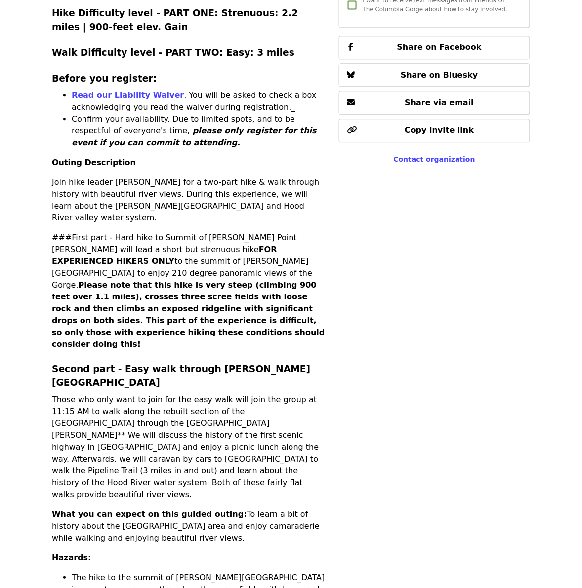
scroll to position [556, 0]
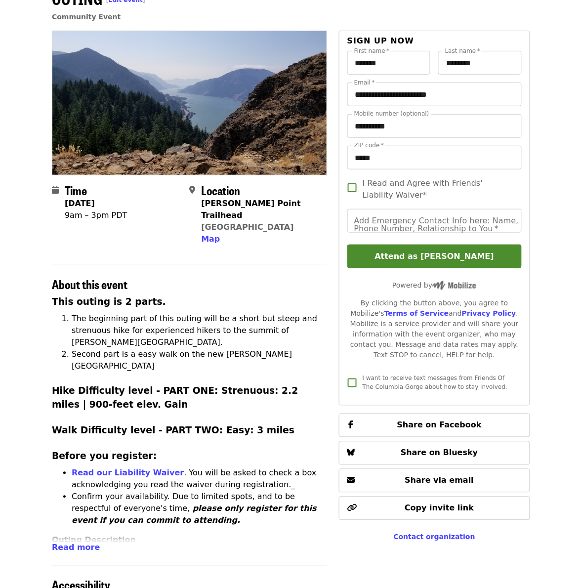
scroll to position [247, 0]
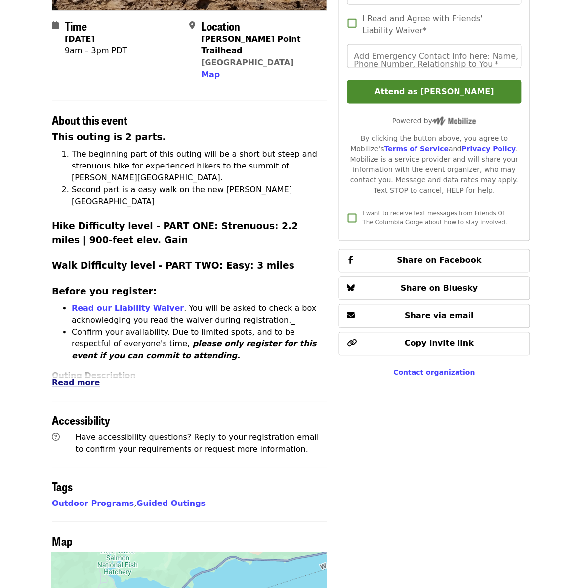
click at [73, 379] on span "Read more" at bounding box center [76, 383] width 48 height 9
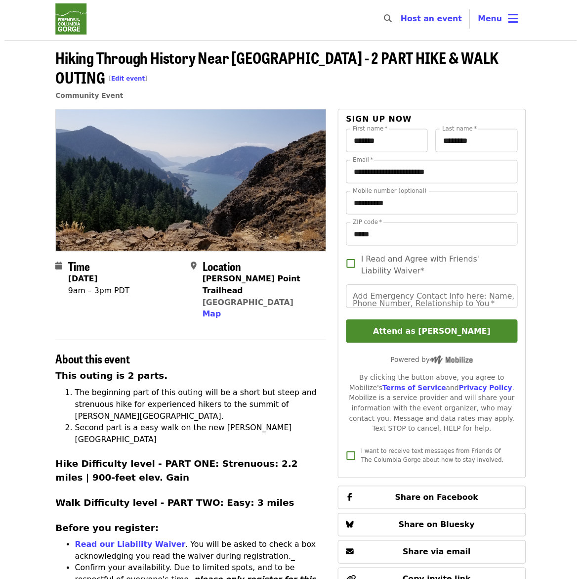
scroll to position [0, 0]
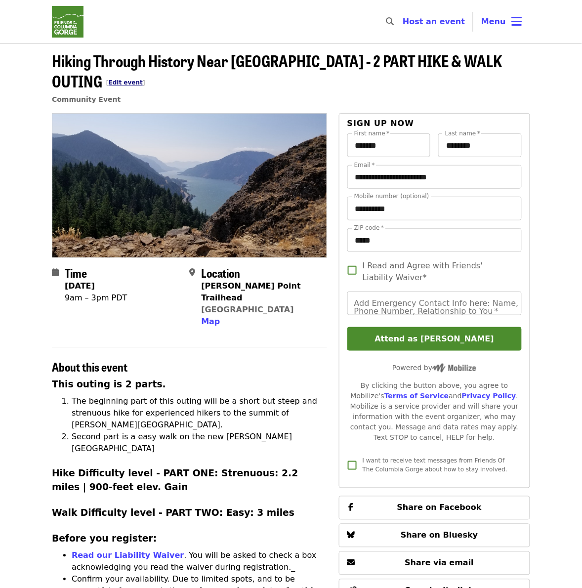
click at [143, 79] on link "Edit event" at bounding box center [126, 82] width 34 height 7
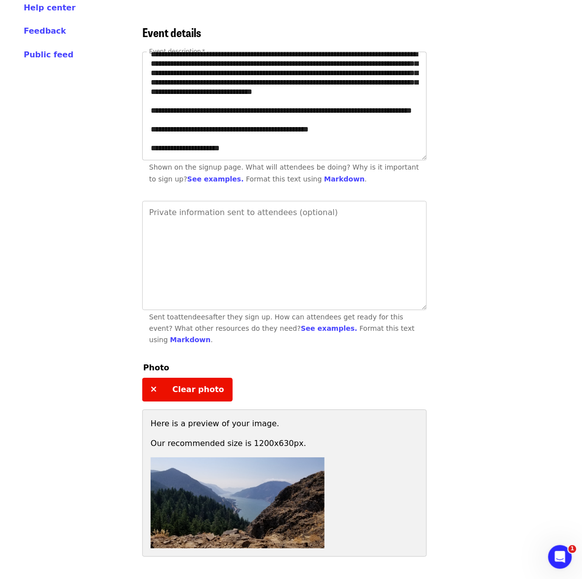
scroll to position [836, 0]
click at [364, 108] on textarea "Event description   *" at bounding box center [285, 106] width 284 height 108
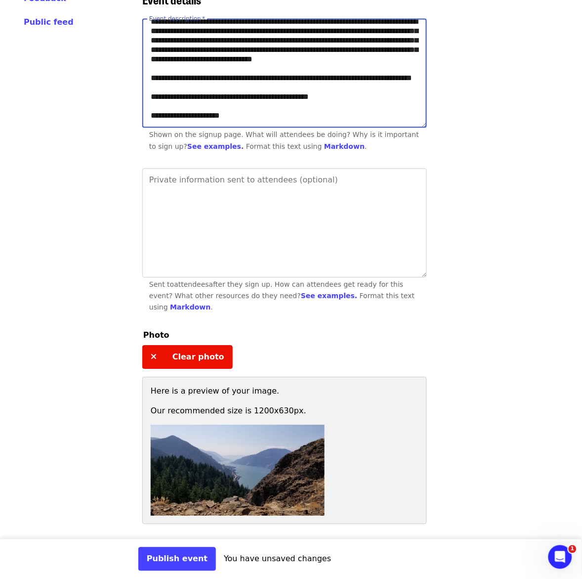
scroll to position [432, 0]
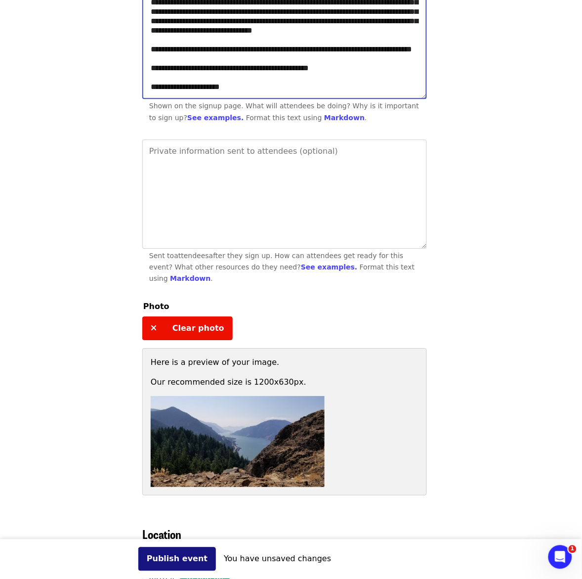
type textarea "**********"
click at [169, 561] on button "Publish event" at bounding box center [177, 559] width 78 height 24
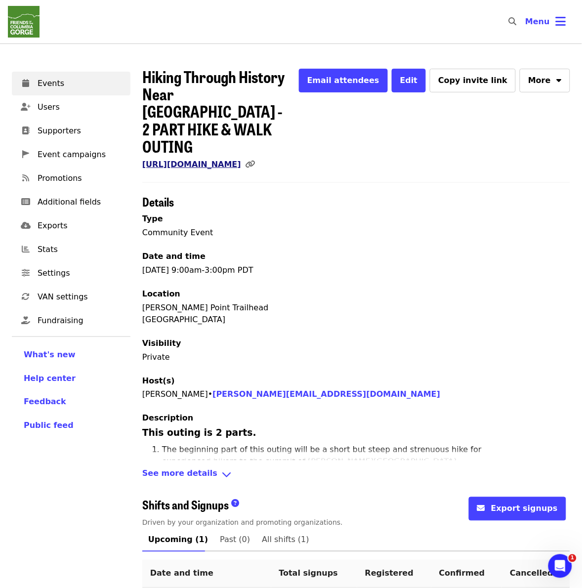
click at [241, 160] on link "[URL][DOMAIN_NAME]" at bounding box center [191, 164] width 99 height 9
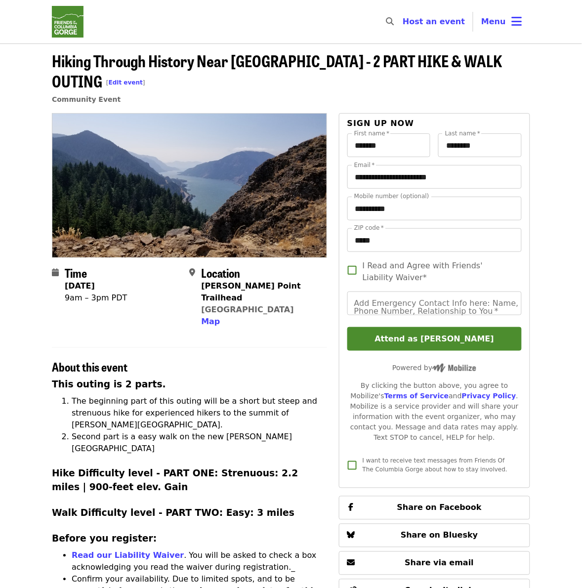
click at [295, 36] on nav "Skip to content ​ Host an event Host Menu" at bounding box center [291, 21] width 494 height 43
click at [77, 22] on img "Main navigation" at bounding box center [68, 22] width 32 height 32
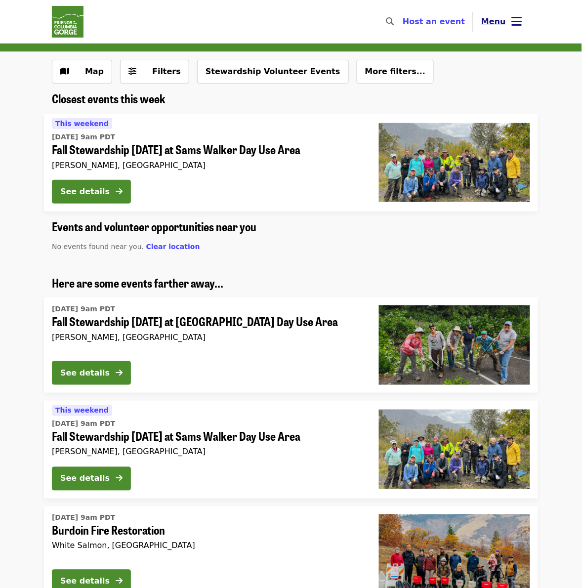
click at [502, 23] on span "Menu" at bounding box center [493, 21] width 25 height 9
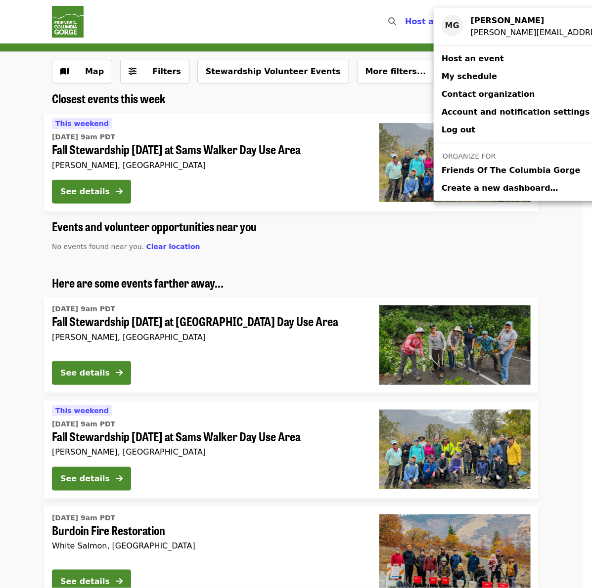
click at [495, 166] on span "Friends Of The Columbia Gorge" at bounding box center [510, 171] width 139 height 12
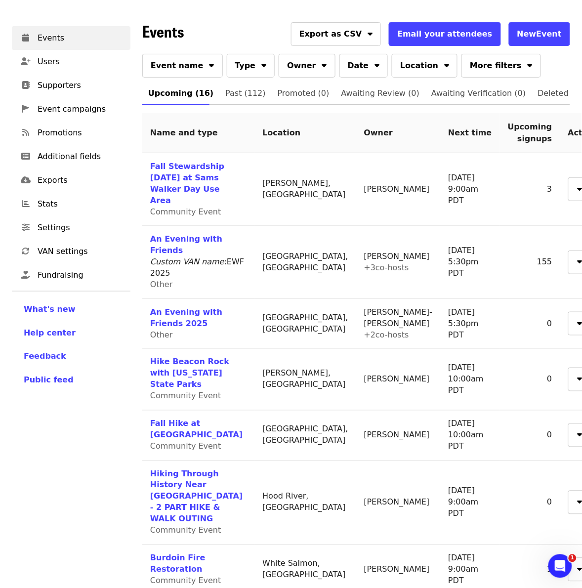
scroll to position [124, 0]
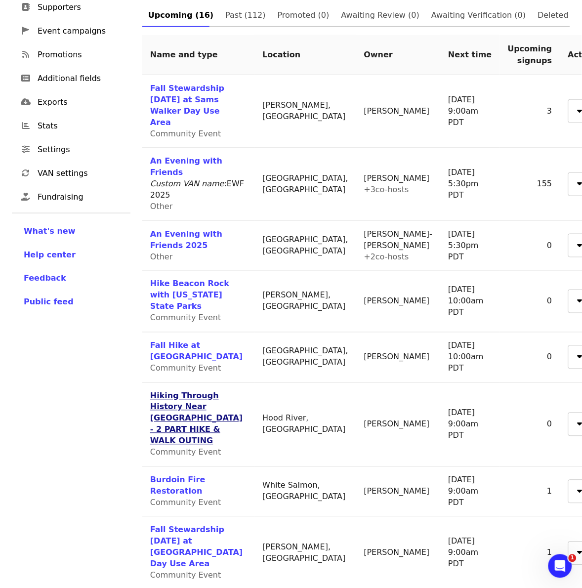
click at [199, 391] on link "Hiking Through History Near [GEOGRAPHIC_DATA] - 2 PART HIKE & WALK OUTING" at bounding box center [196, 418] width 92 height 55
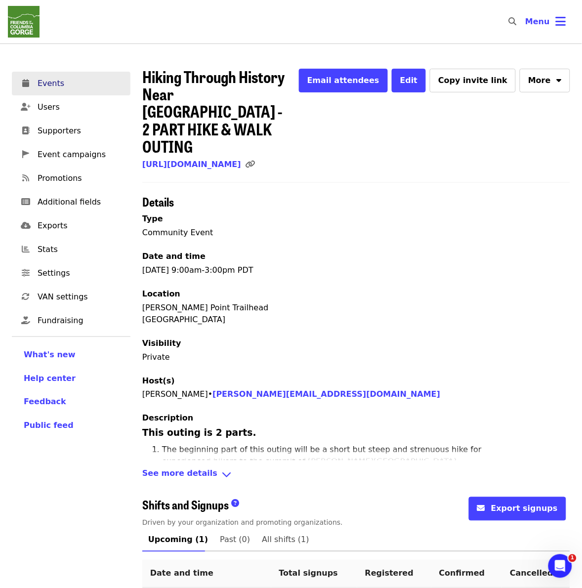
click at [72, 83] on span "Events" at bounding box center [80, 84] width 85 height 12
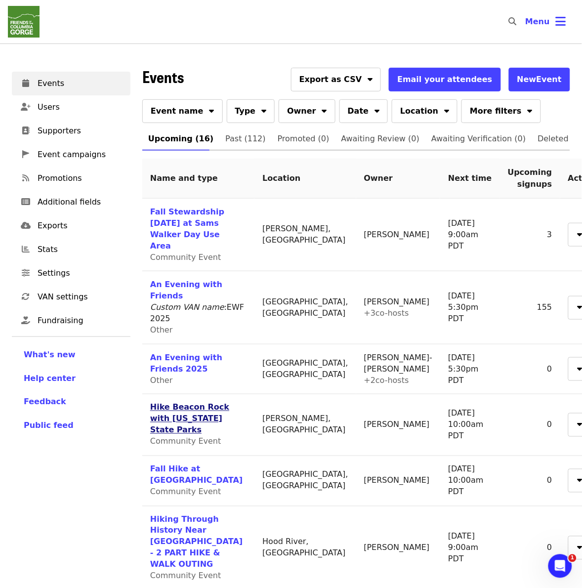
click at [178, 403] on link "Hike Beacon Rock with [US_STATE] State Parks" at bounding box center [189, 419] width 79 height 32
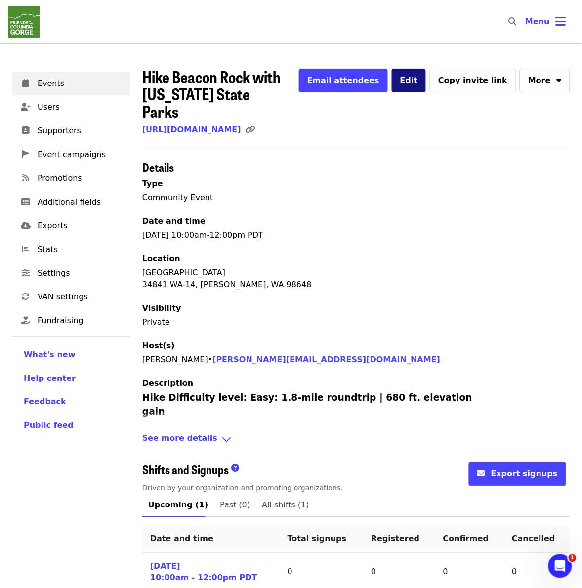
click at [420, 78] on button "Edit" at bounding box center [409, 81] width 35 height 24
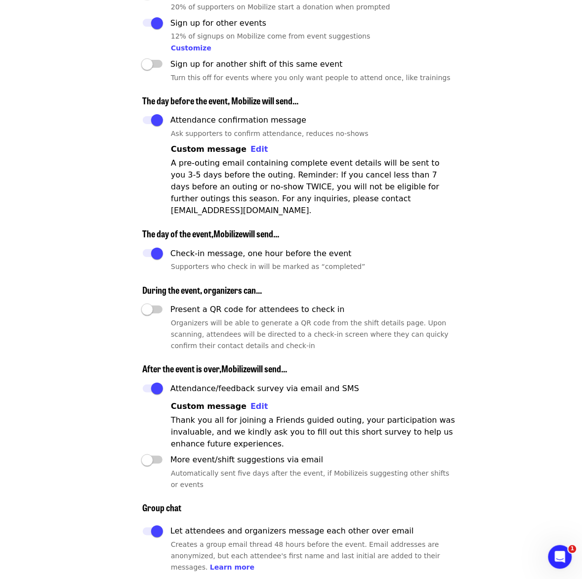
scroll to position [1482, 0]
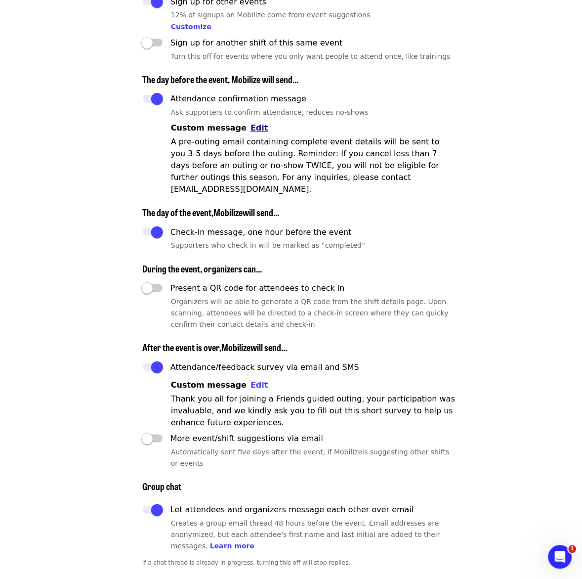
click at [251, 123] on span "Edit" at bounding box center [260, 127] width 18 height 9
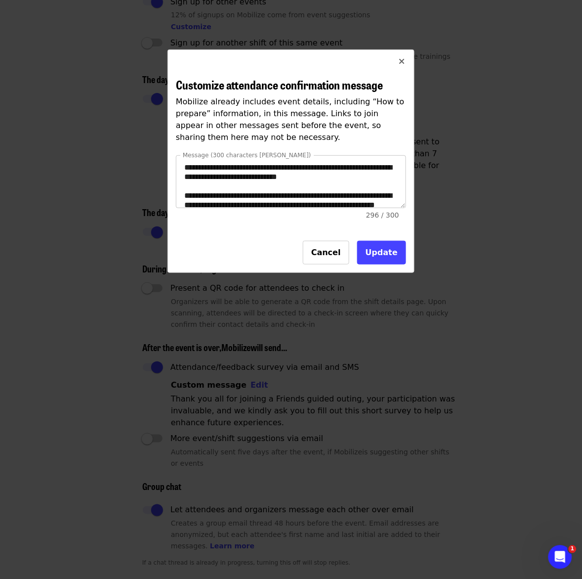
click at [238, 178] on textarea "**********" at bounding box center [290, 182] width 229 height 52
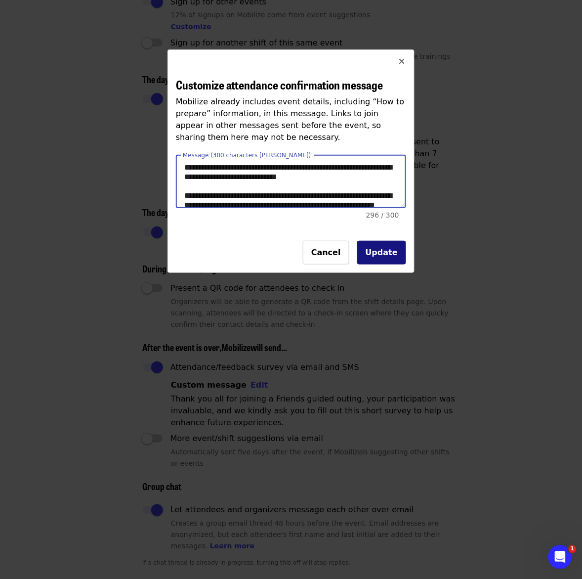
type textarea "**********"
click at [379, 253] on button "Update" at bounding box center [381, 253] width 49 height 24
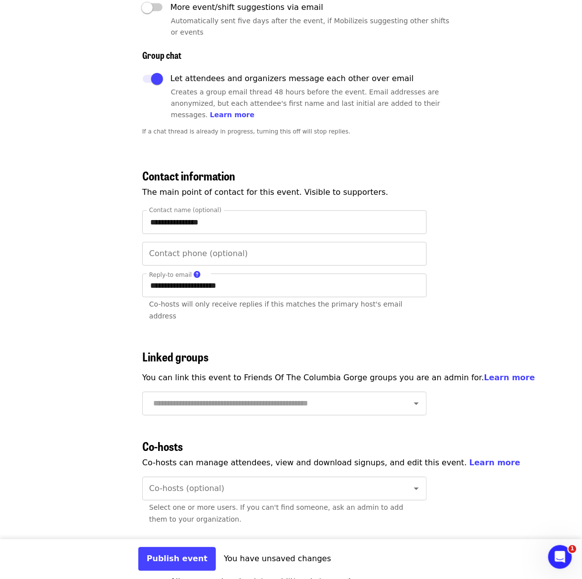
scroll to position [2100, 0]
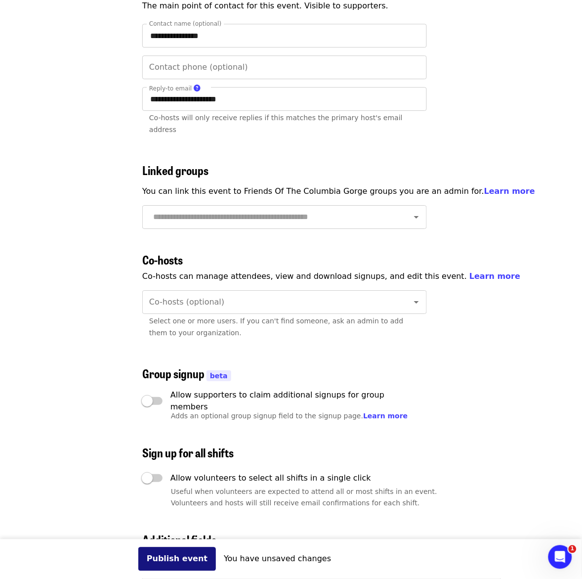
click at [171, 557] on button "Publish event" at bounding box center [177, 559] width 78 height 24
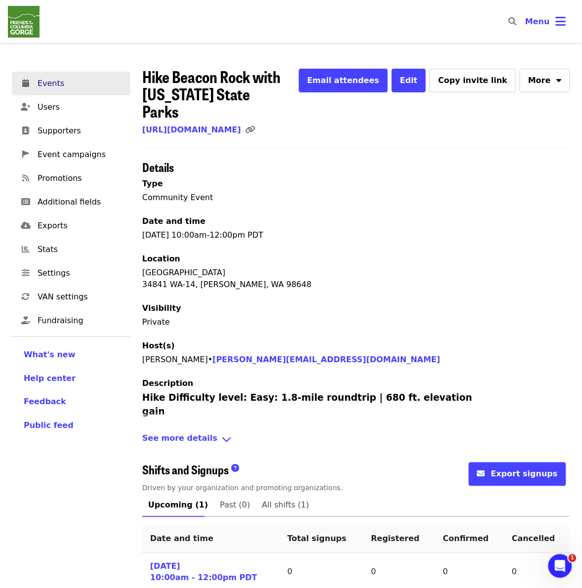
click at [56, 77] on link "Events" at bounding box center [71, 84] width 119 height 24
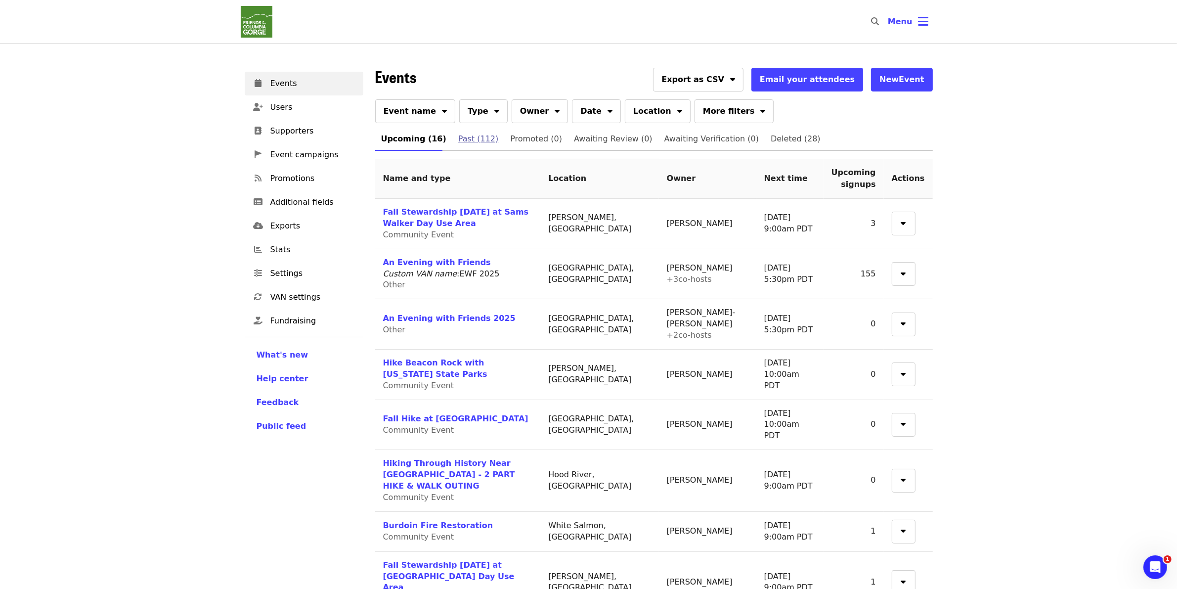
click at [466, 140] on span "Past (112)" at bounding box center [478, 139] width 40 height 14
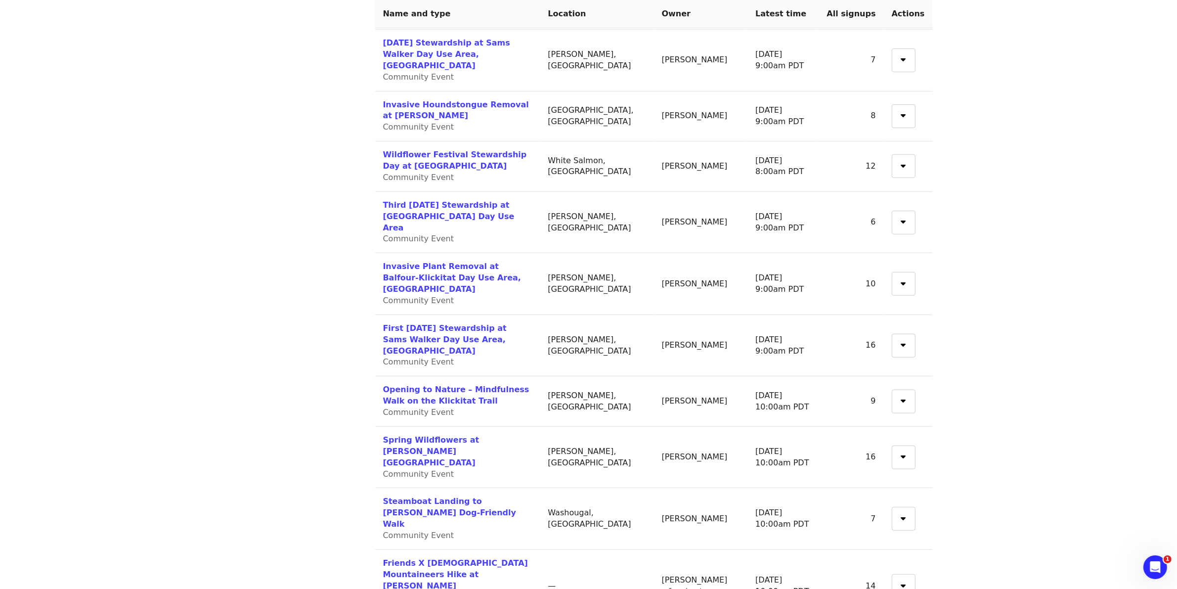
scroll to position [733, 0]
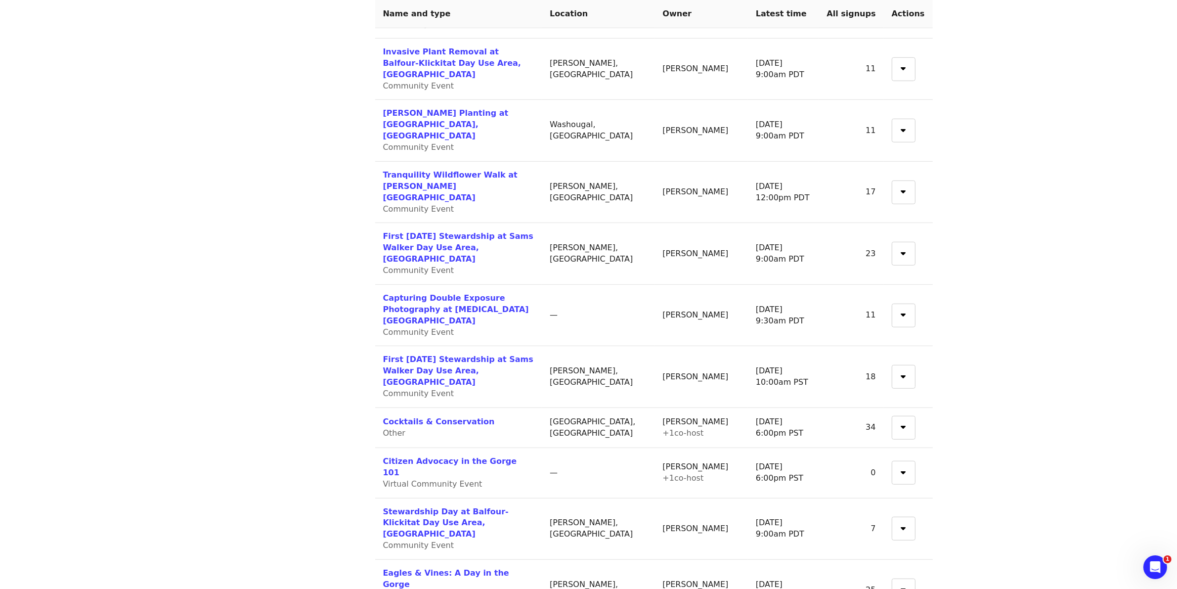
scroll to position [754, 0]
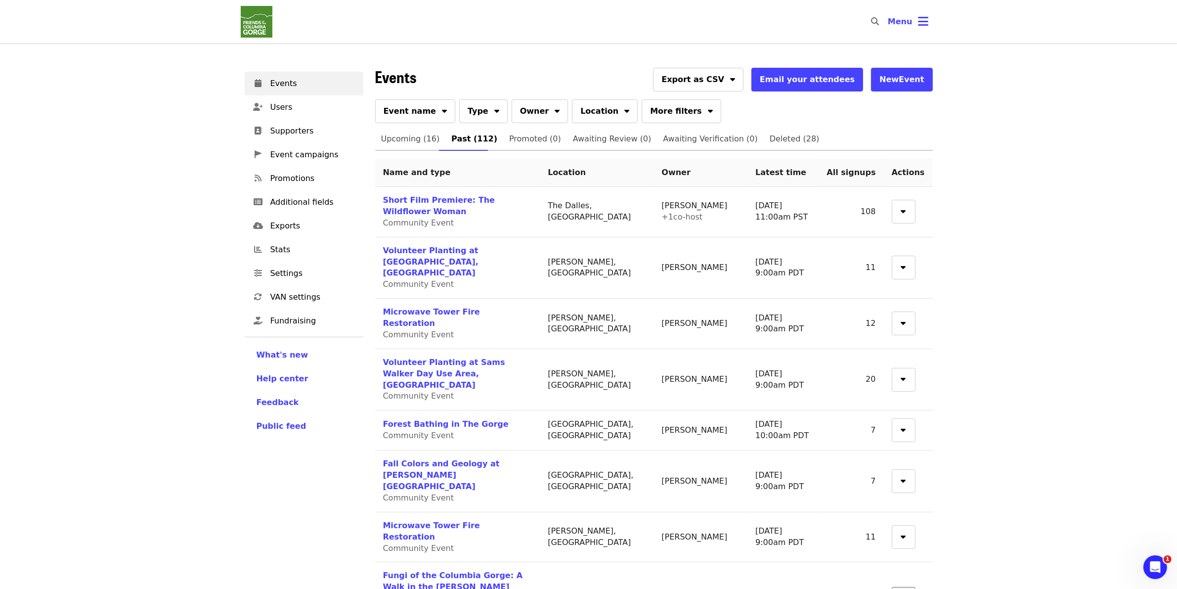
click at [582, 588] on icon "sort-down icon" at bounding box center [903, 596] width 5 height 9
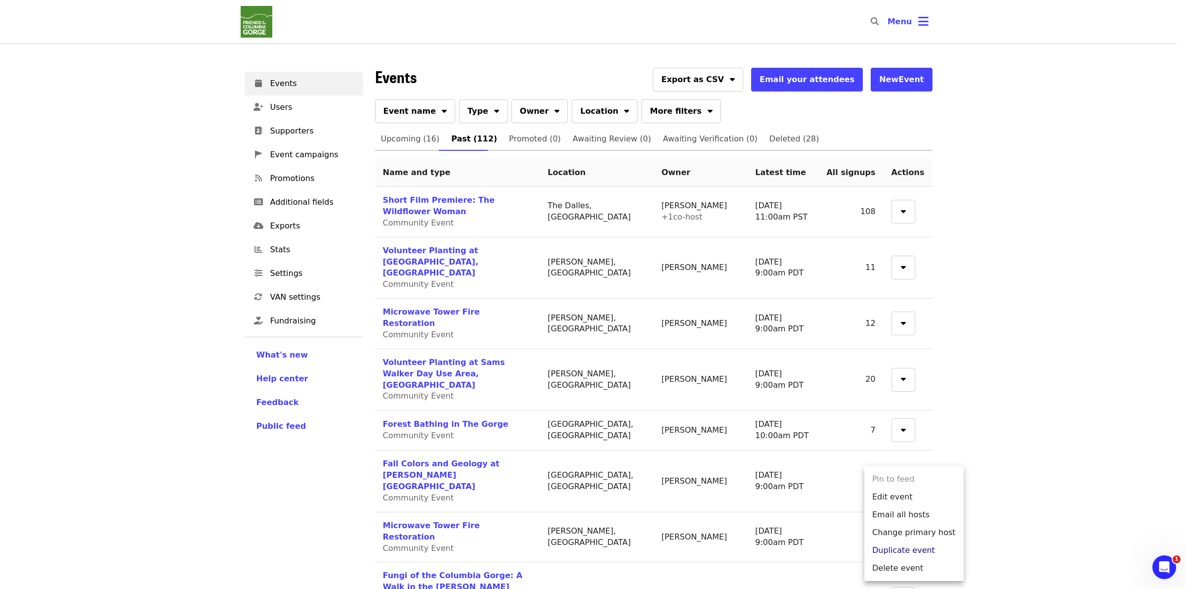
click at [582, 551] on link "Duplicate event" at bounding box center [913, 550] width 99 height 18
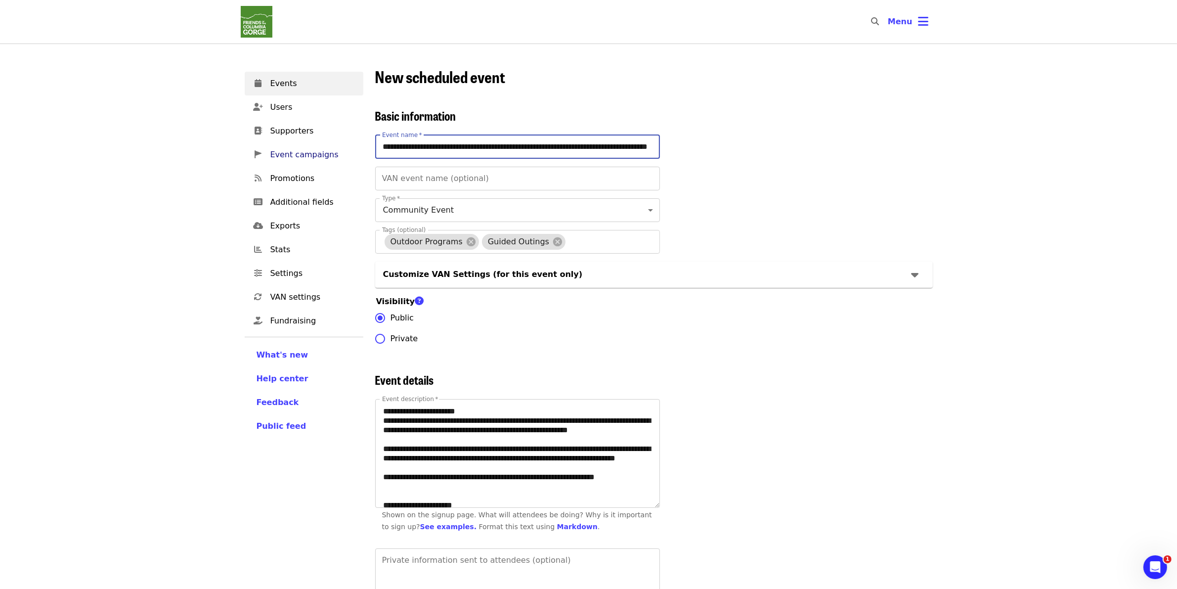
drag, startPoint x: 414, startPoint y: 148, endPoint x: 332, endPoint y: 154, distance: 82.7
drag, startPoint x: 514, startPoint y: 146, endPoint x: 712, endPoint y: 147, distance: 197.2
click at [582, 147] on div "**********" at bounding box center [653, 229] width 557 height 240
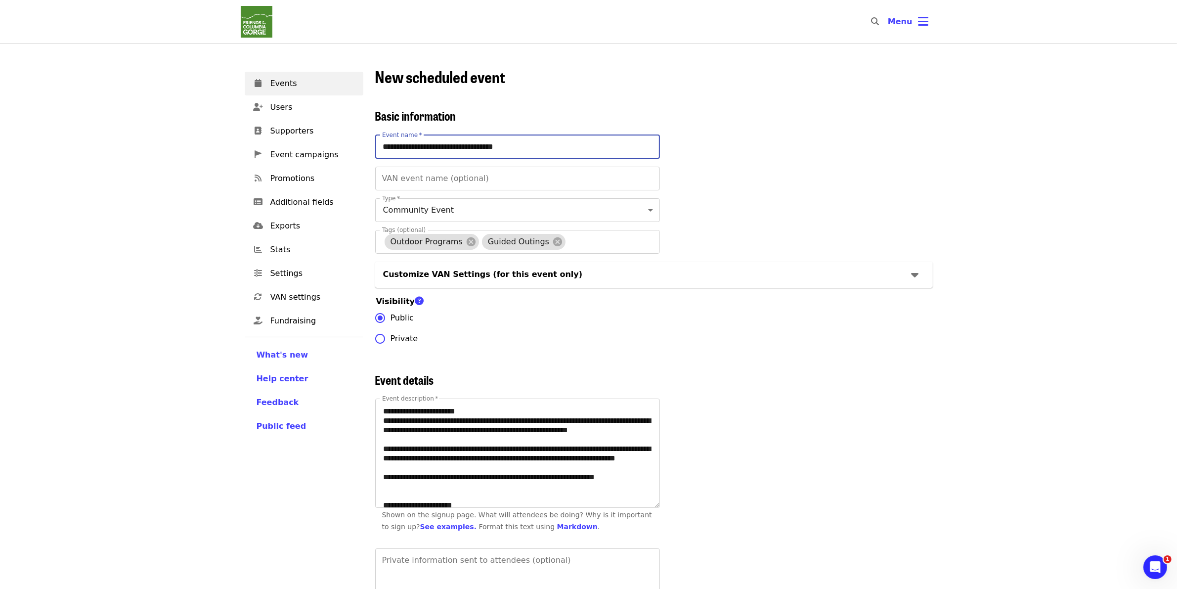
scroll to position [0, 0]
type input "**********"
drag, startPoint x: 613, startPoint y: 149, endPoint x: 591, endPoint y: 149, distance: 21.7
click at [582, 149] on input "**********" at bounding box center [517, 147] width 285 height 24
drag, startPoint x: 782, startPoint y: 279, endPoint x: 786, endPoint y: 284, distance: 6.3
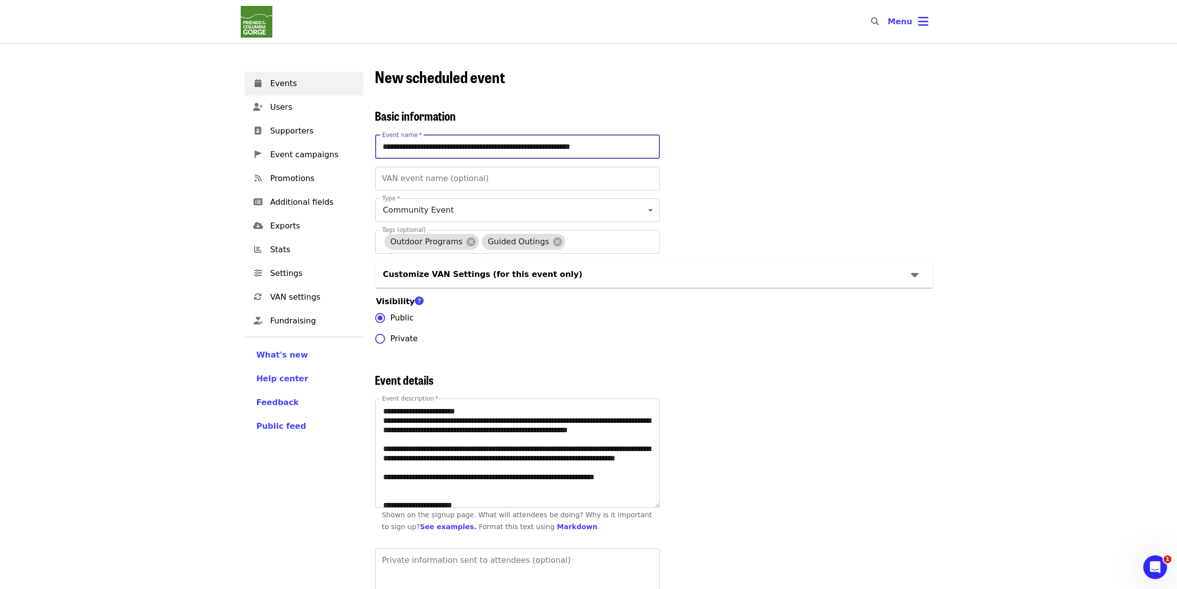
click at [582, 280] on div "Customize VAN Settings (for this event only)" at bounding box center [644, 274] width 522 height 12
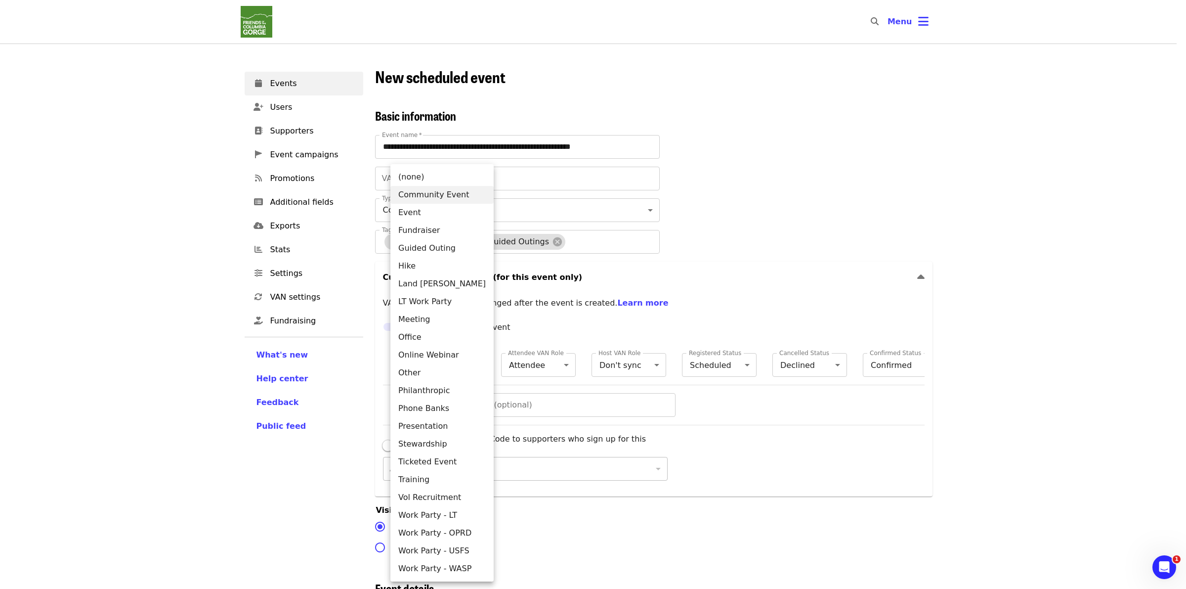
click at [445, 241] on li "Guided Outing" at bounding box center [441, 248] width 103 height 18
type input "******"
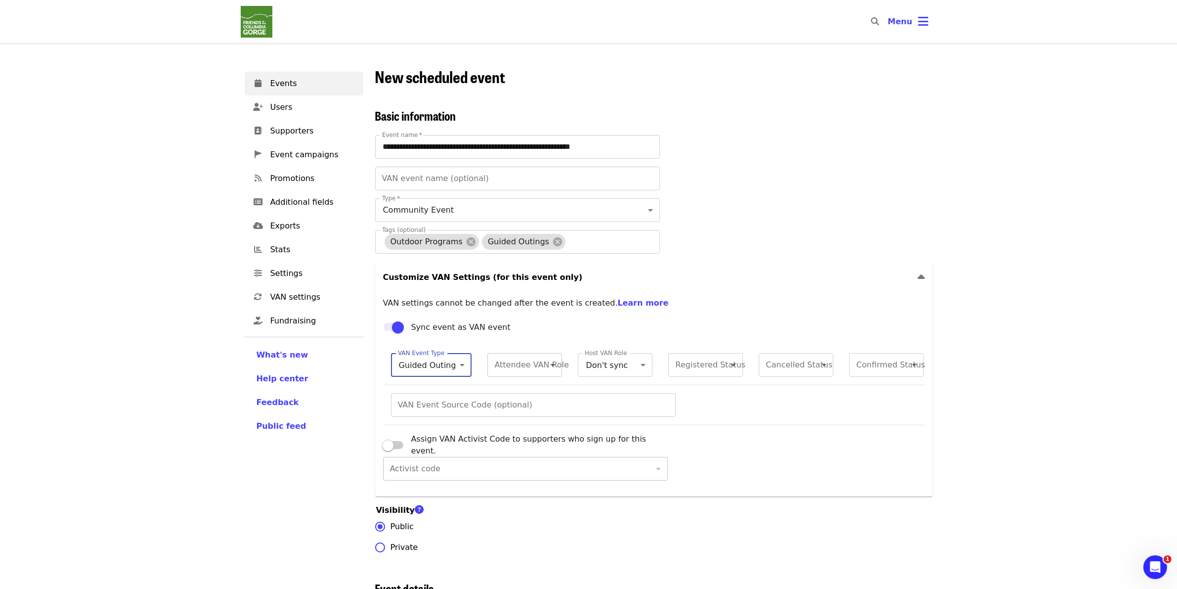
click at [534, 377] on li "Attendee" at bounding box center [519, 374] width 75 height 18
type input "******"
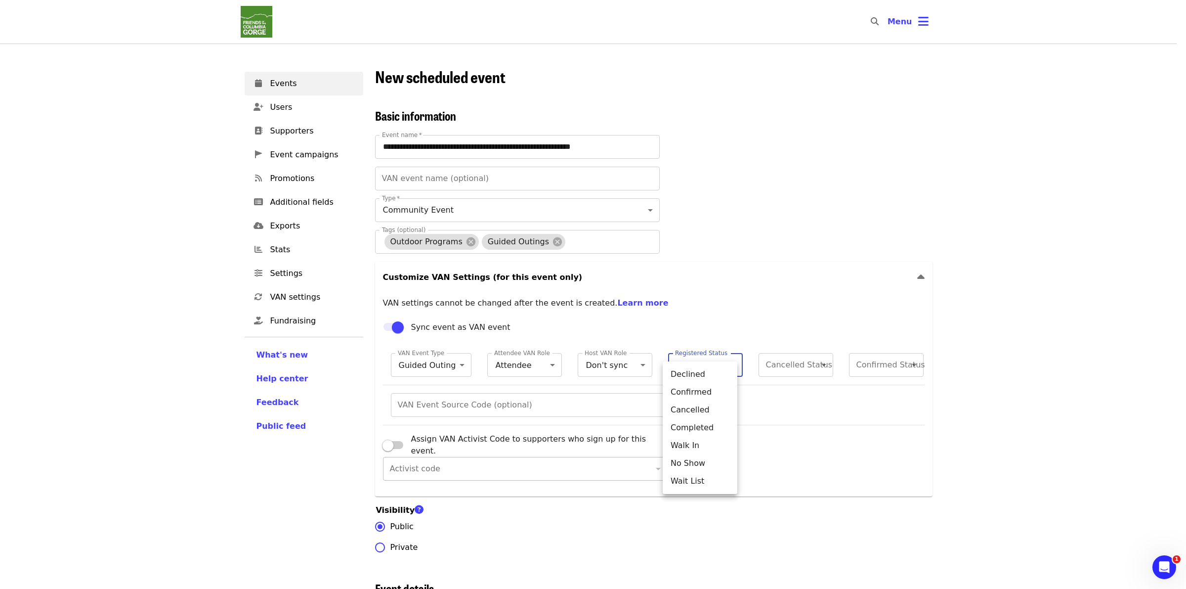
click at [582, 389] on li "Confirmed" at bounding box center [700, 392] width 75 height 18
type input "**"
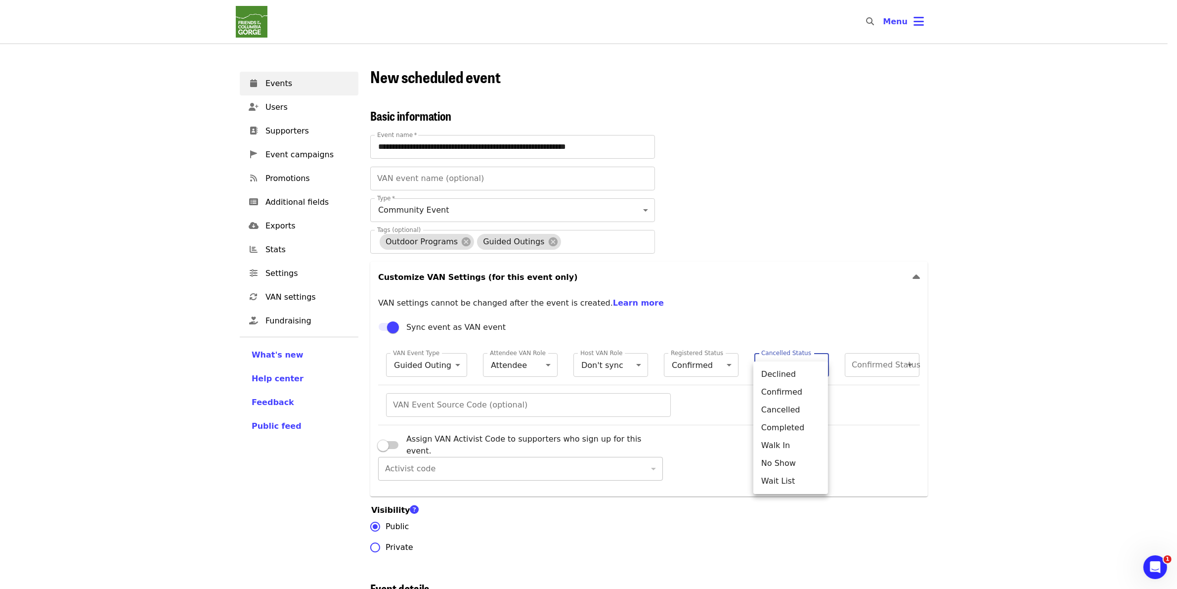
click at [582, 404] on li "Cancelled" at bounding box center [790, 410] width 75 height 18
type input "*"
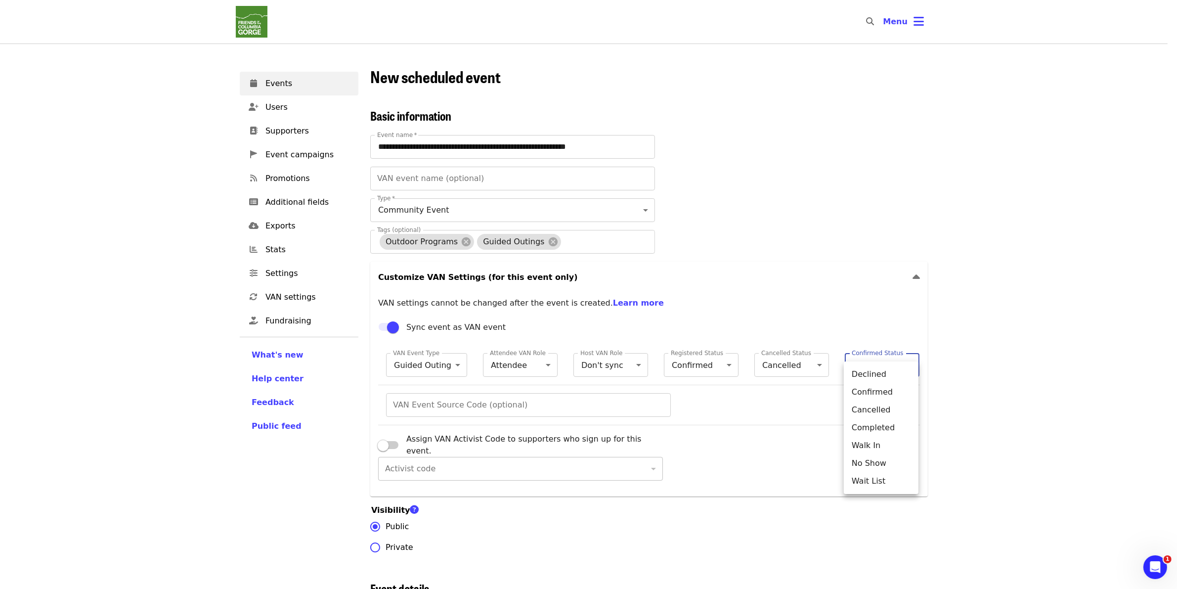
click at [582, 423] on li "Completed" at bounding box center [881, 428] width 75 height 18
type input "*"
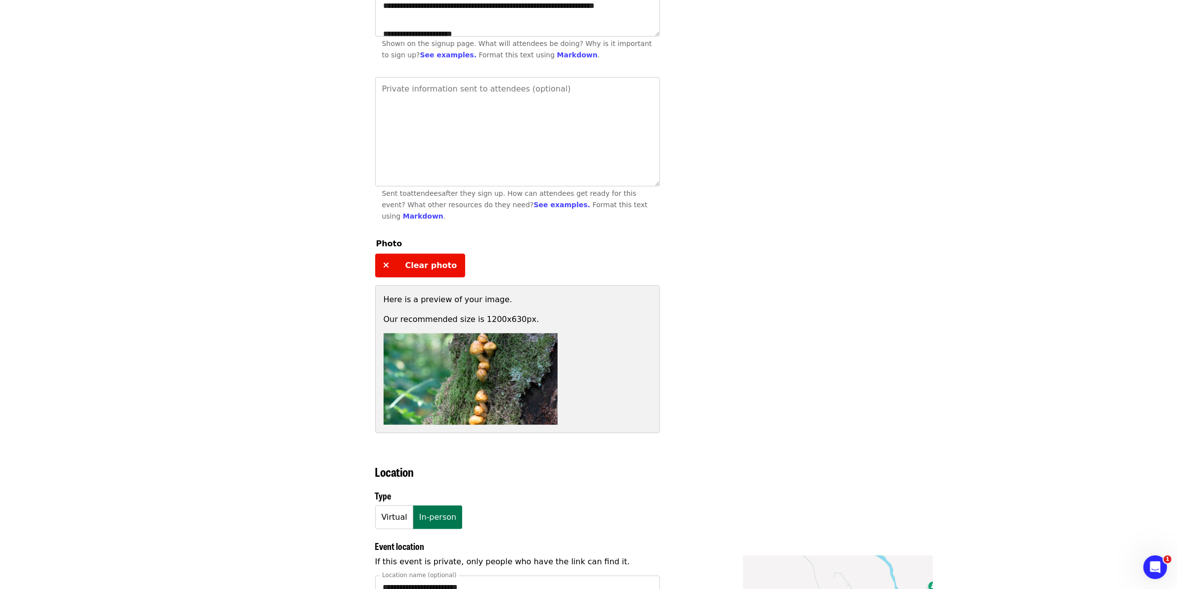
scroll to position [679, 0]
click at [428, 270] on span "Clear photo" at bounding box center [431, 265] width 52 height 9
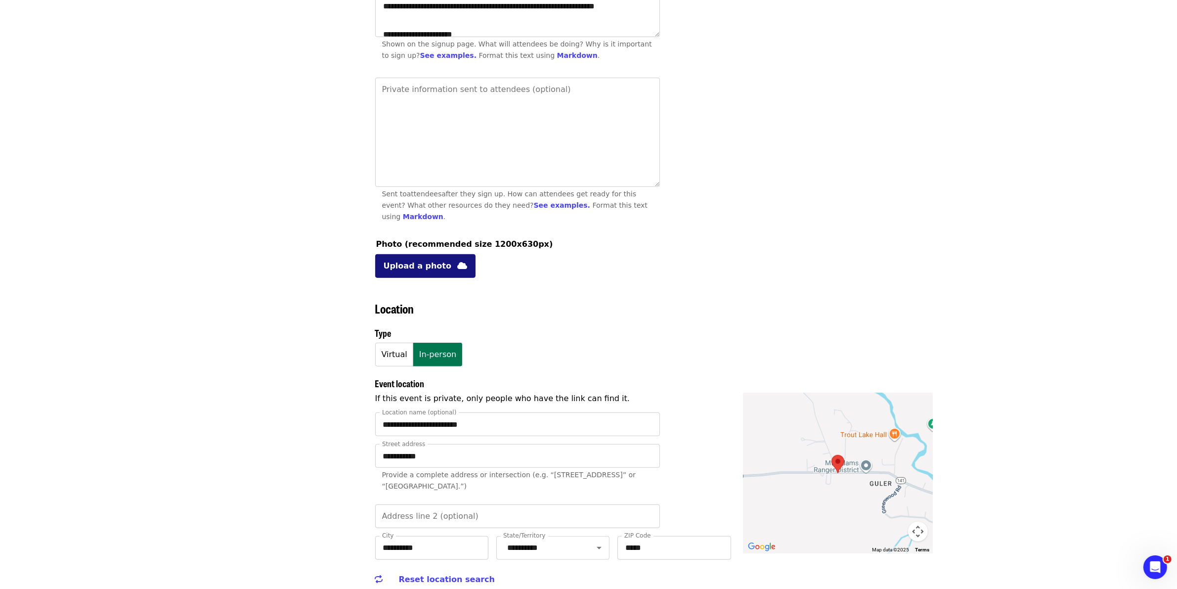
click at [422, 272] on span "Upload a photo" at bounding box center [417, 266] width 68 height 12
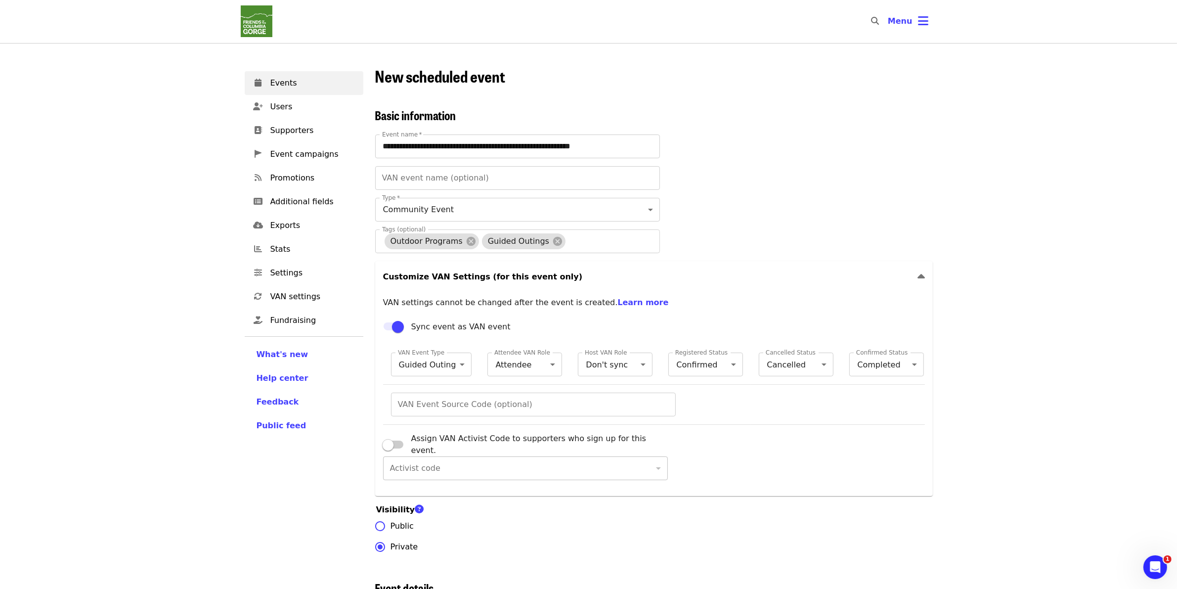
scroll to position [0, 0]
drag, startPoint x: 621, startPoint y: 143, endPoint x: 524, endPoint y: 149, distance: 97.0
click at [522, 150] on input "**********" at bounding box center [517, 147] width 285 height 24
type input "**********"
drag, startPoint x: 983, startPoint y: 347, endPoint x: 976, endPoint y: 342, distance: 8.5
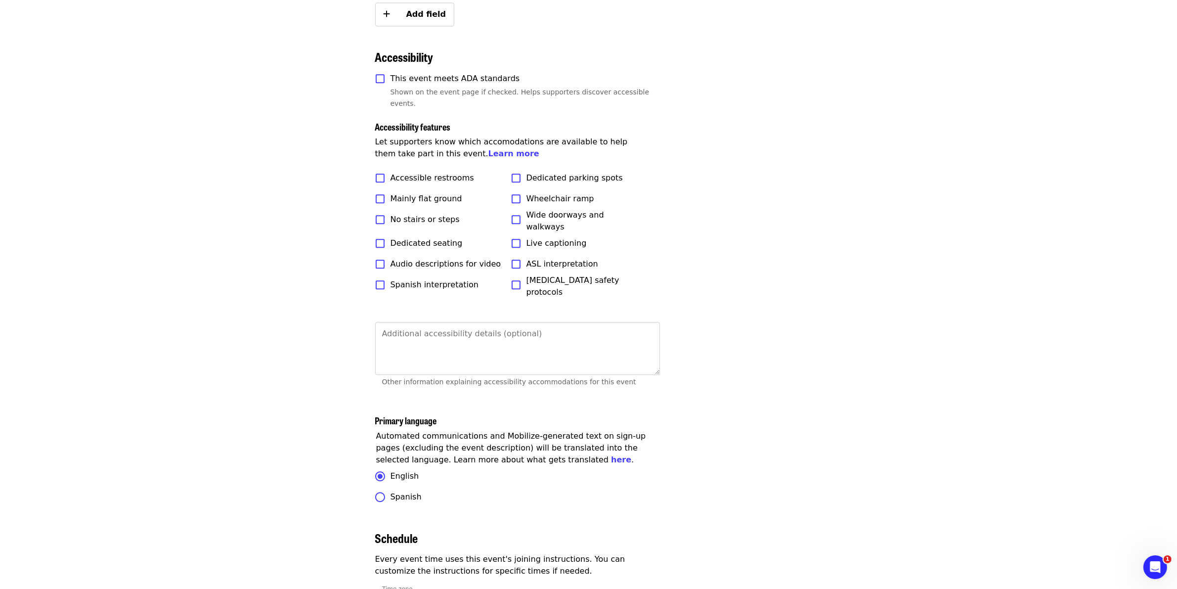
scroll to position [3101, 0]
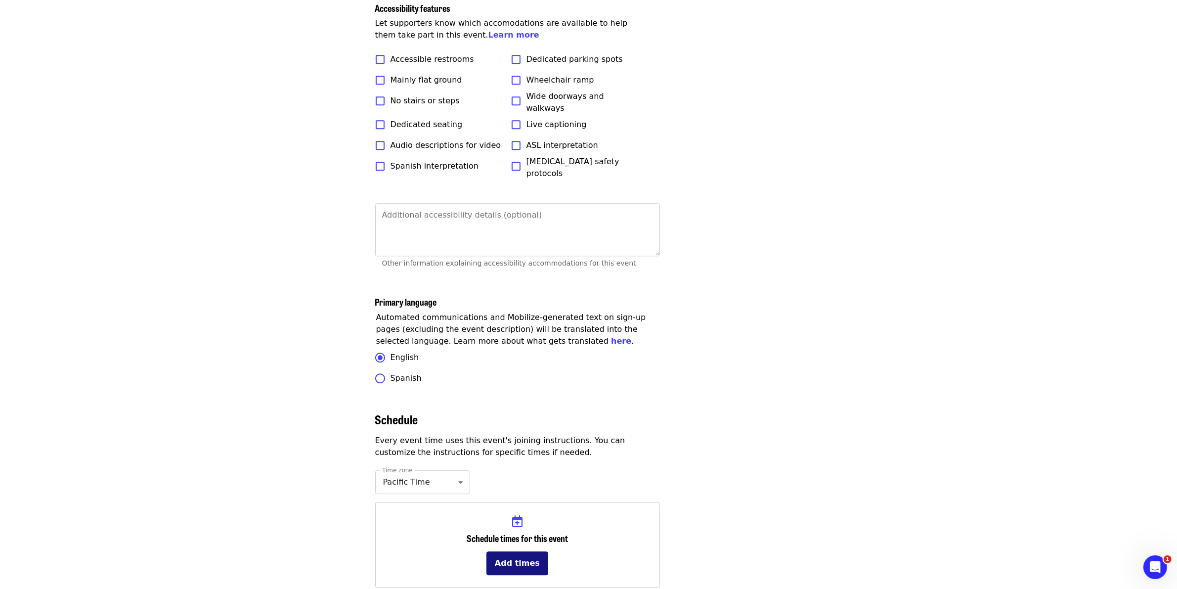
click at [498, 551] on button "Add times" at bounding box center [517, 563] width 62 height 24
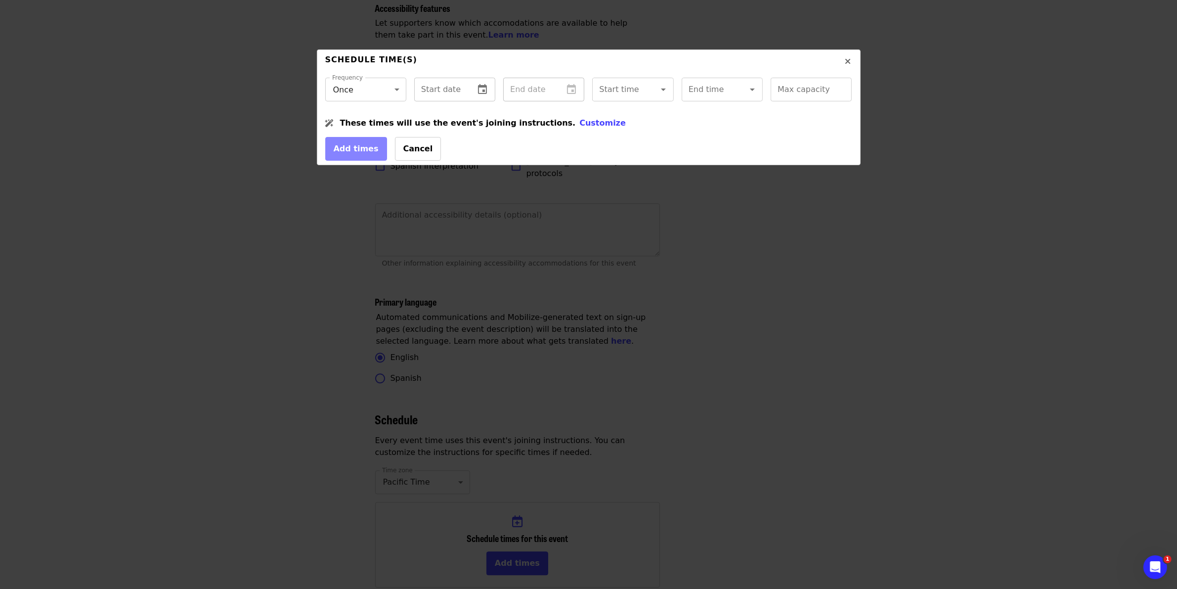
click at [477, 82] on button "change date" at bounding box center [482, 90] width 24 height 24
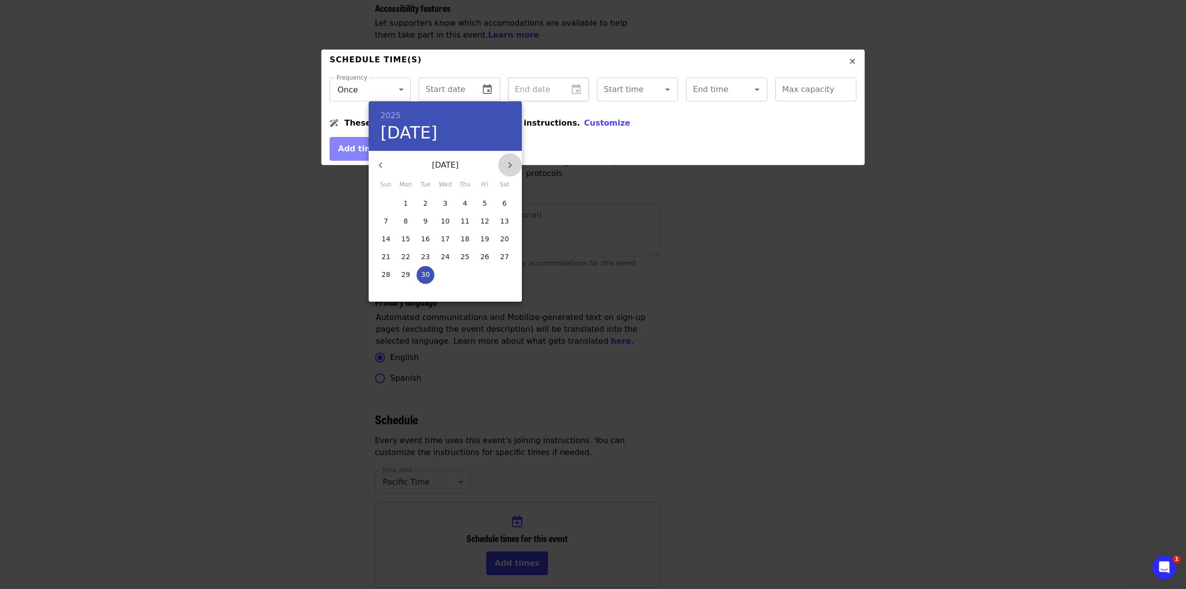
click at [511, 164] on icon "button" at bounding box center [509, 165] width 3 height 6
click at [391, 254] on span "19" at bounding box center [386, 257] width 18 height 10
type input "**********"
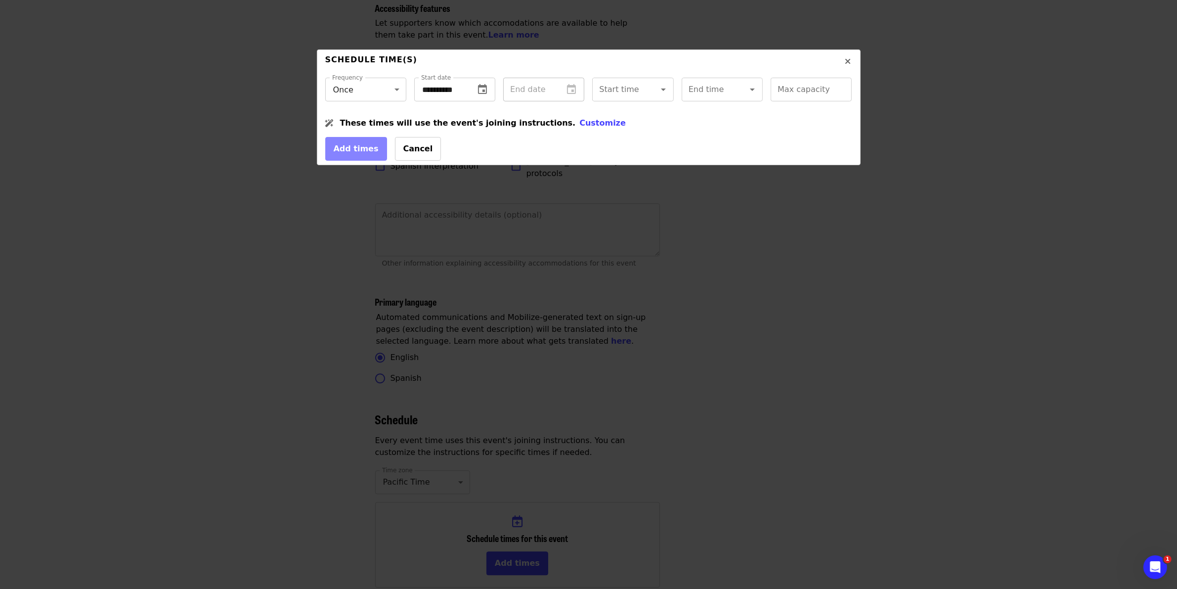
click at [570, 89] on div at bounding box center [571, 89] width 24 height 0
click at [582, 84] on div "Start time" at bounding box center [632, 90] width 81 height 24
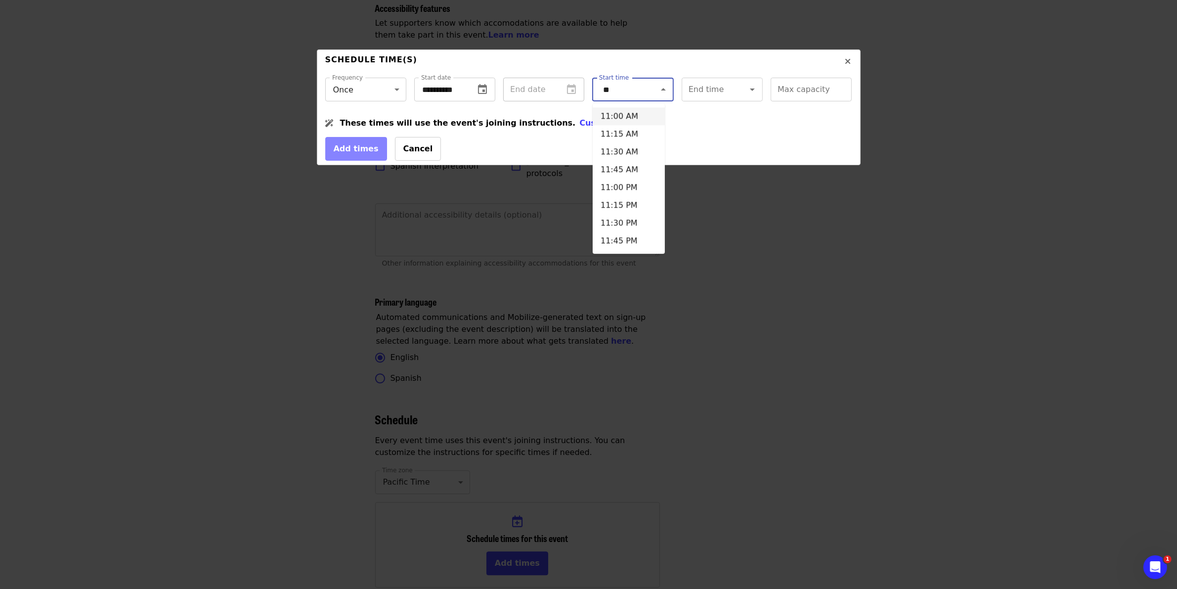
drag, startPoint x: 645, startPoint y: 113, endPoint x: 653, endPoint y: 110, distance: 8.3
click at [582, 113] on li "11:00 AM" at bounding box center [628, 116] width 72 height 18
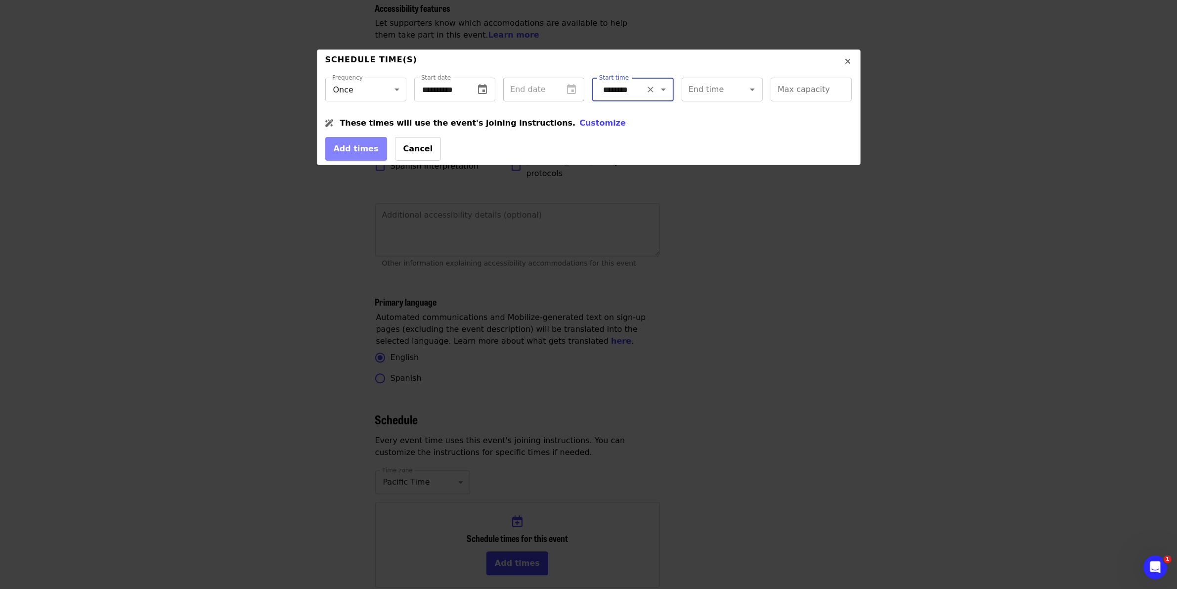
type input "********"
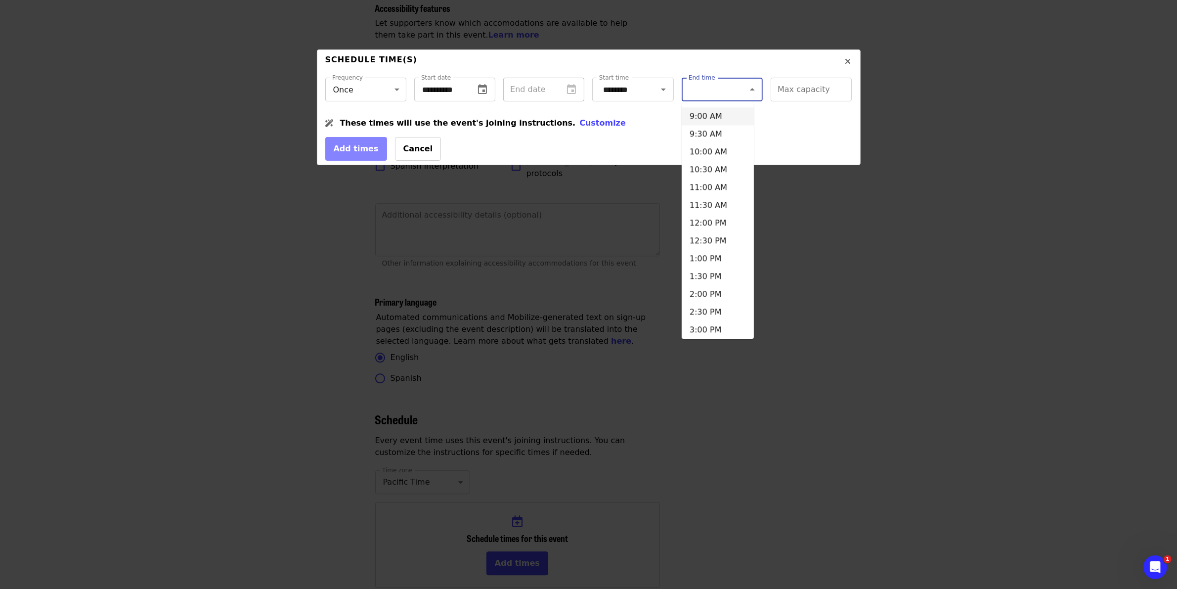
click at [582, 89] on input "End time" at bounding box center [709, 89] width 41 height 19
click at [582, 225] on li "3:00 PM" at bounding box center [717, 223] width 72 height 18
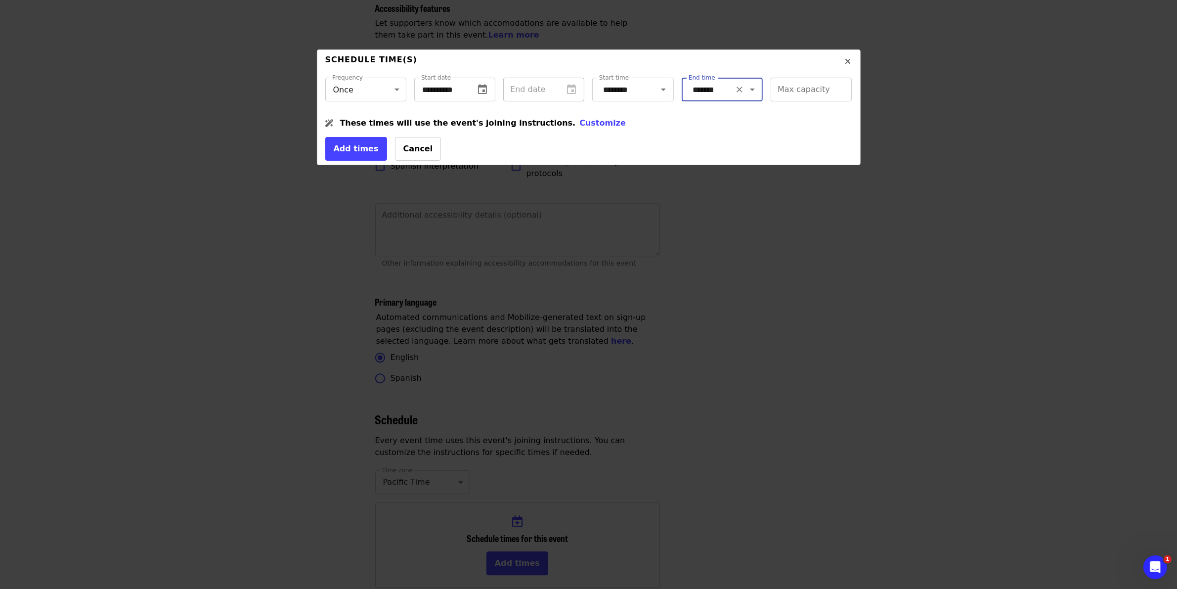
type input "*******"
click at [582, 94] on input "Max capacity" at bounding box center [810, 90] width 81 height 24
type input "**"
click at [354, 152] on button "Add times" at bounding box center [356, 149] width 62 height 24
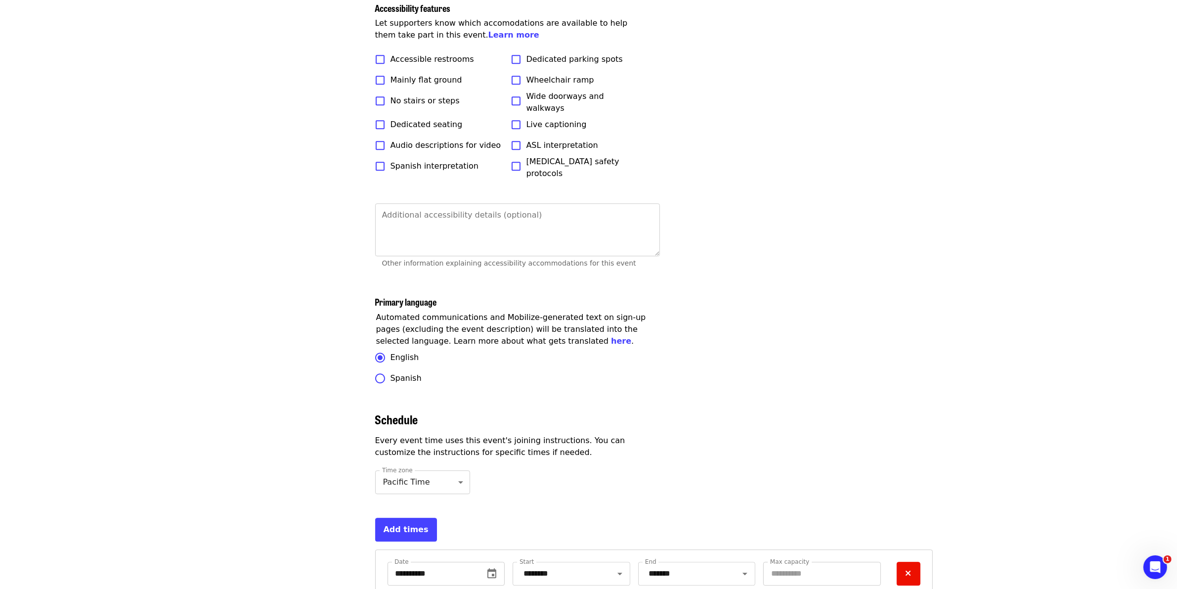
scroll to position [3183, 0]
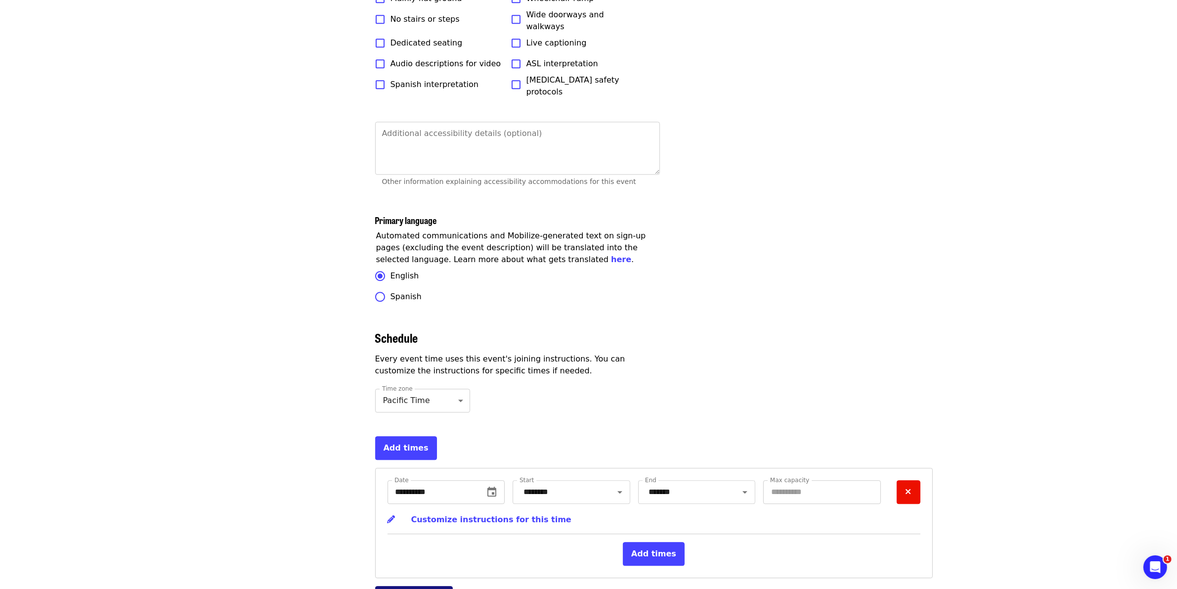
click at [425, 586] on button "Publish event" at bounding box center [414, 598] width 78 height 24
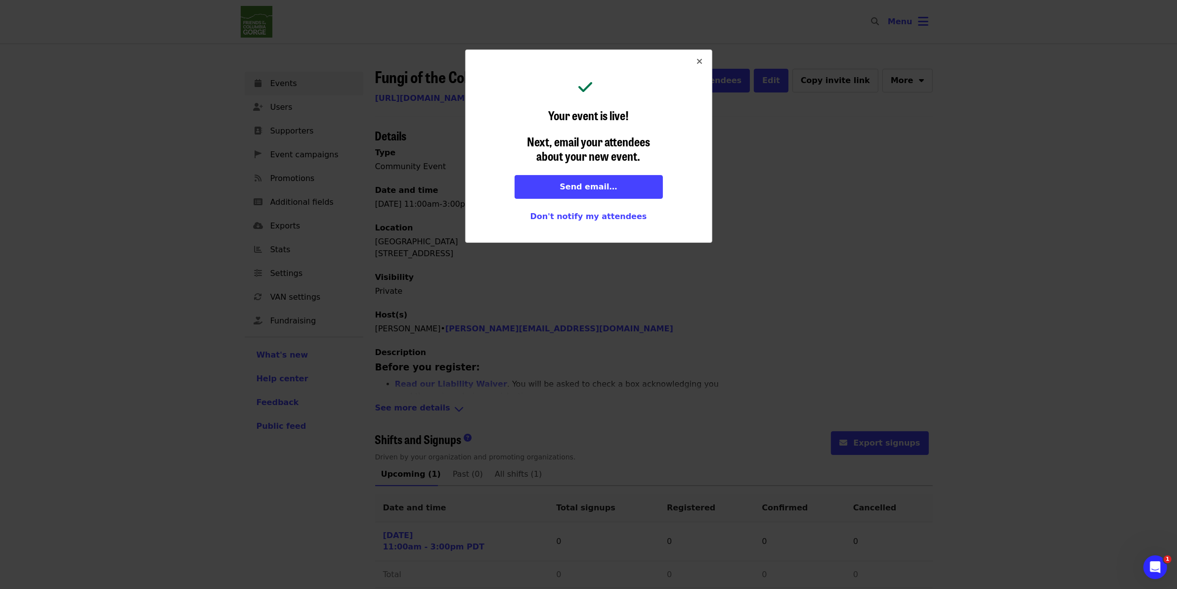
click at [582, 60] on button "Close" at bounding box center [700, 62] width 24 height 24
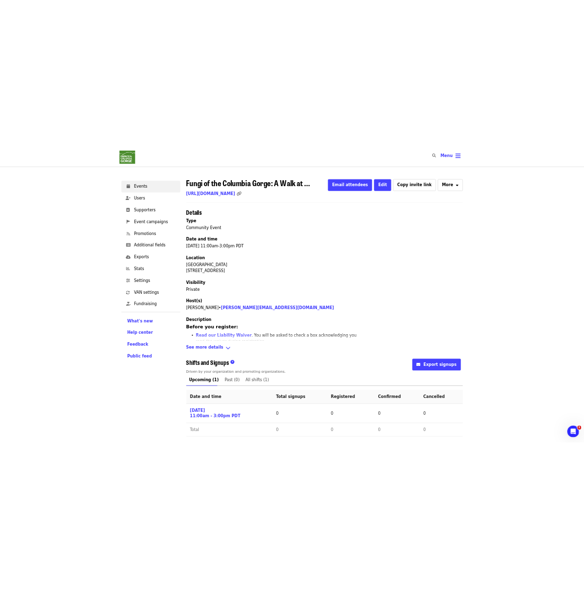
scroll to position [12, 0]
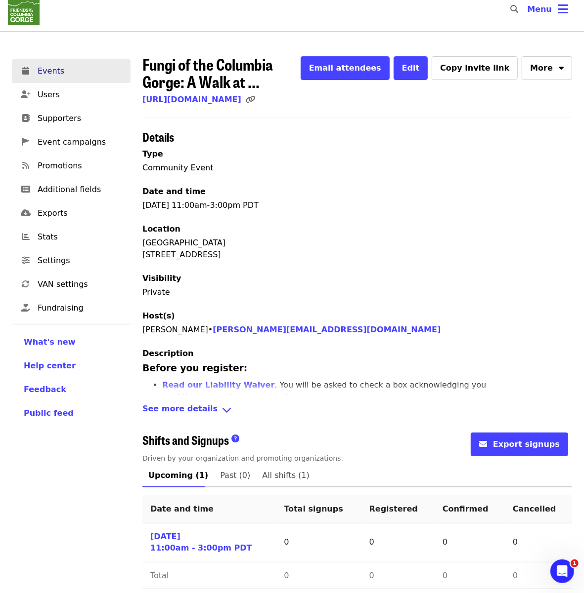
click at [107, 61] on link "Events" at bounding box center [71, 71] width 119 height 24
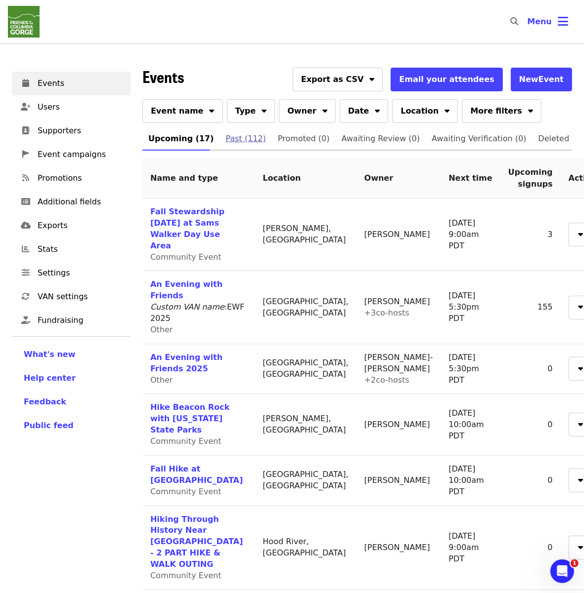
click at [253, 137] on link "Past (112)" at bounding box center [245, 139] width 52 height 24
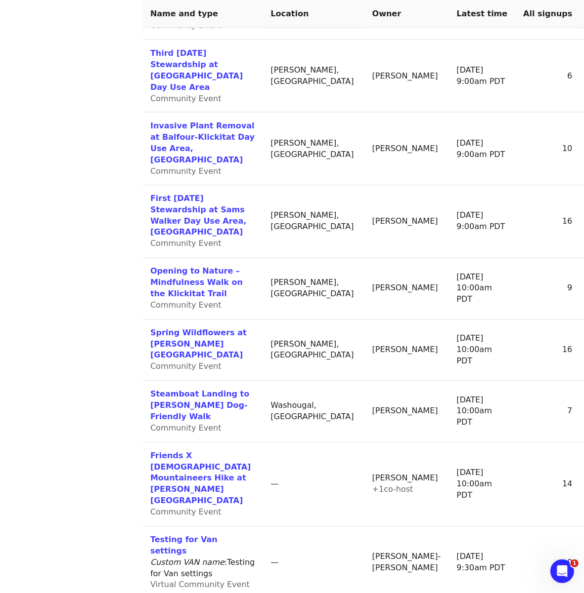
scroll to position [996, 0]
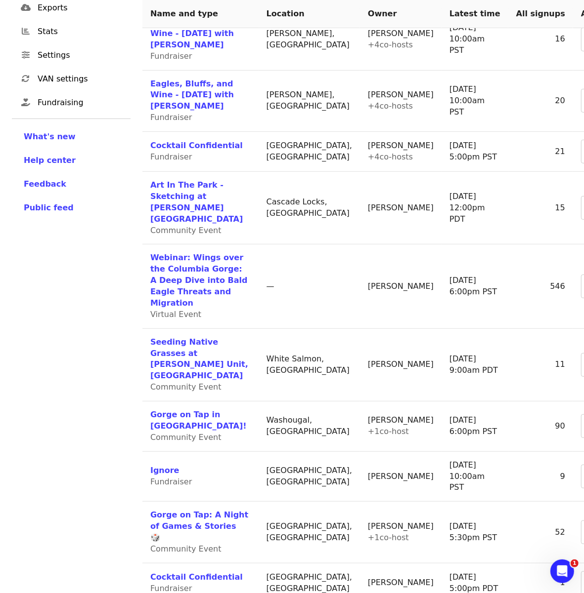
scroll to position [221, 0]
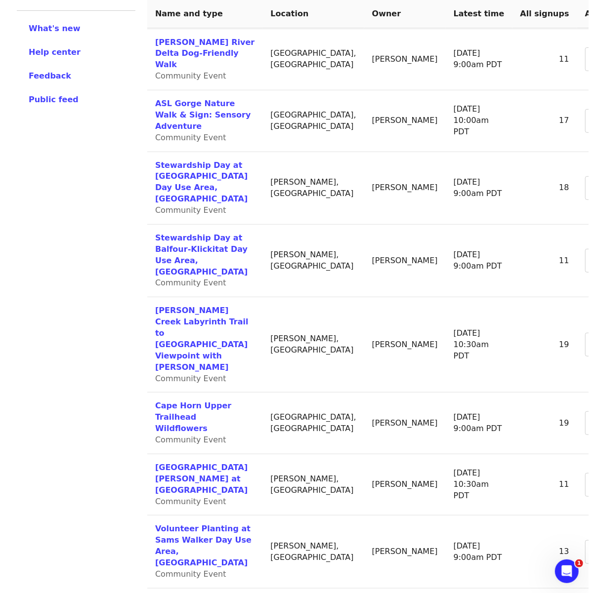
scroll to position [371, 0]
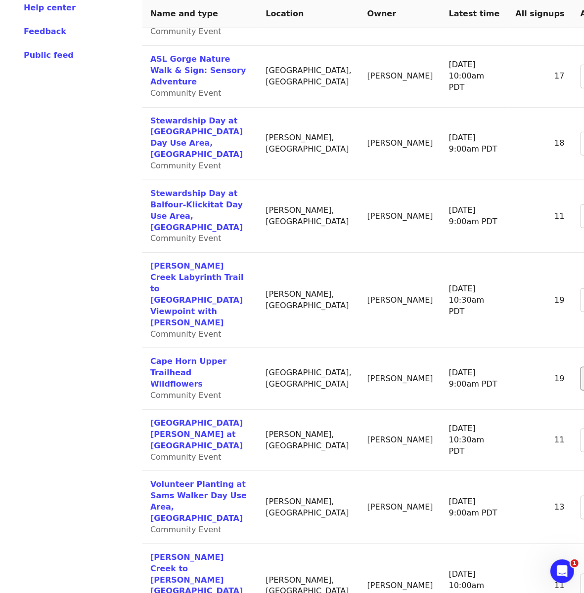
click at [580, 367] on button "button" at bounding box center [592, 379] width 24 height 24
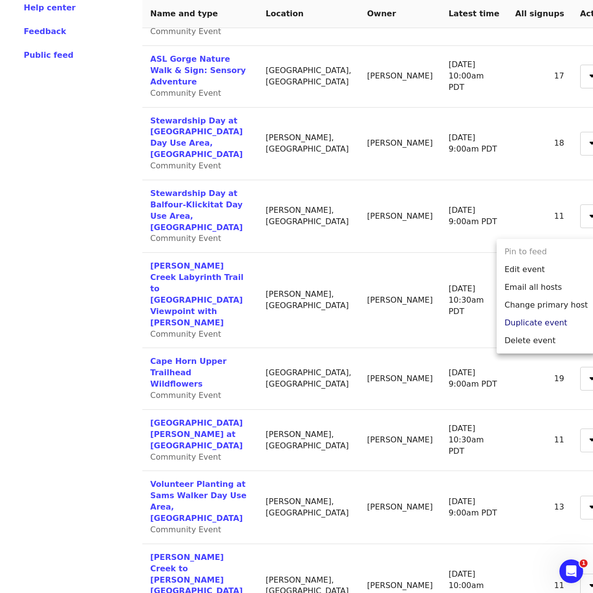
click at [520, 322] on link "Duplicate event" at bounding box center [546, 323] width 99 height 18
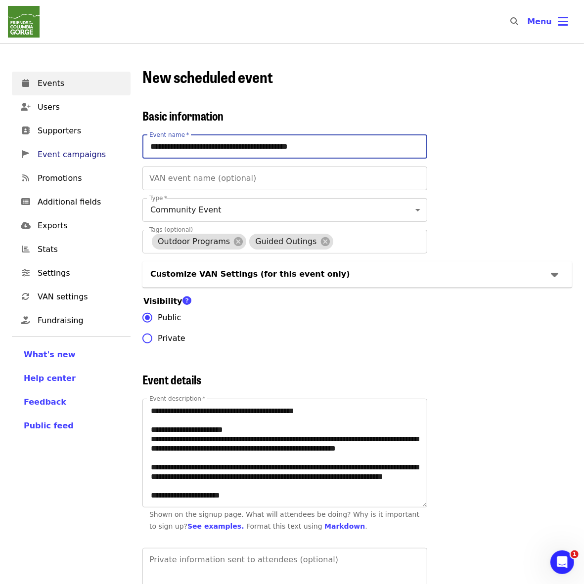
drag, startPoint x: 183, startPoint y: 148, endPoint x: 115, endPoint y: 151, distance: 67.7
type input "**********"
click at [212, 277] on h4 "Customize VAN Settings (for this event only)" at bounding box center [250, 274] width 200 height 12
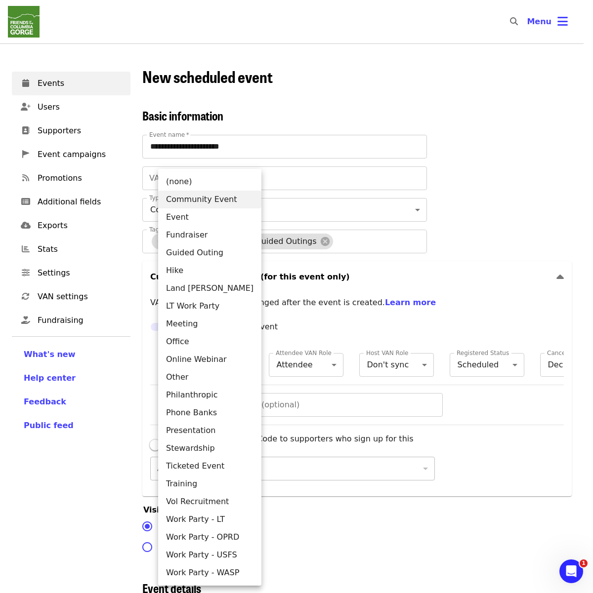
click at [203, 245] on li "Guided Outing" at bounding box center [209, 253] width 103 height 18
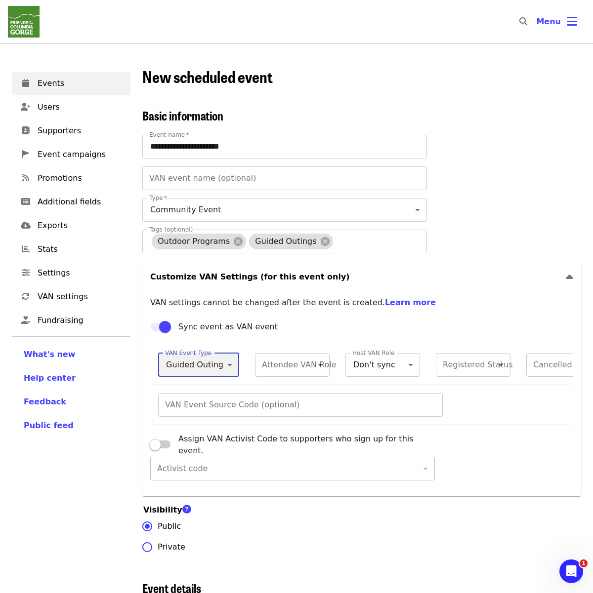
type input "******"
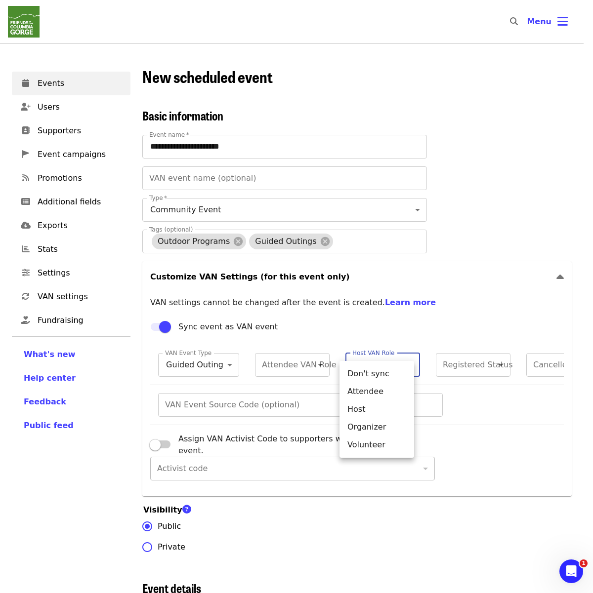
click at [408, 326] on div at bounding box center [296, 296] width 593 height 593
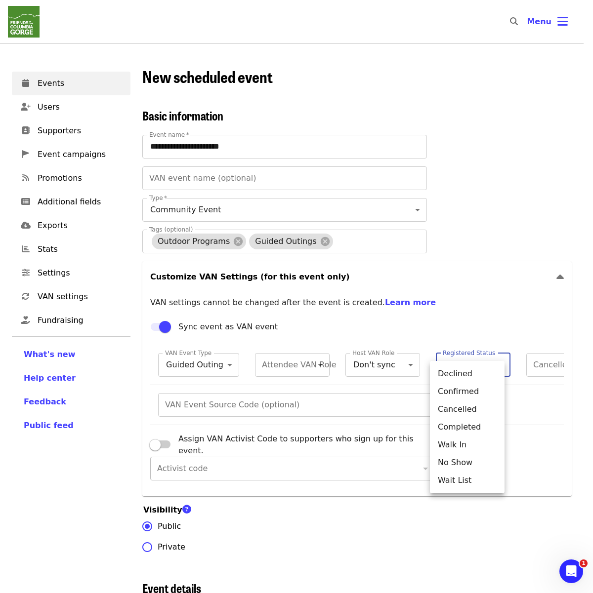
click at [458, 393] on li "Confirmed" at bounding box center [467, 392] width 75 height 18
type input "**"
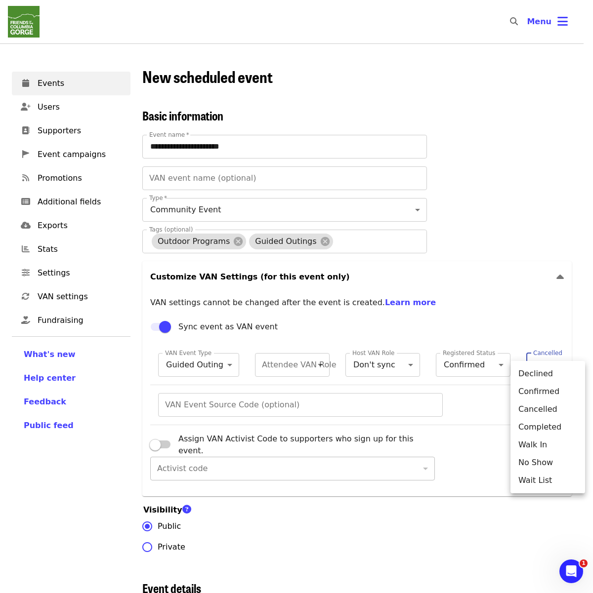
click at [540, 411] on li "Cancelled" at bounding box center [547, 410] width 75 height 18
type input "*"
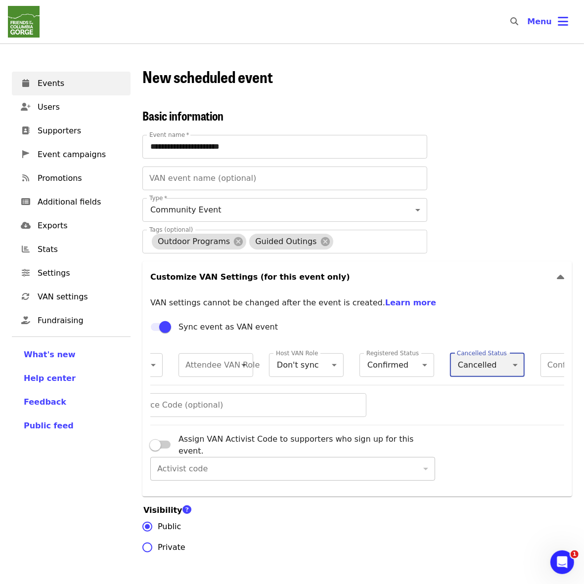
scroll to position [0, 138]
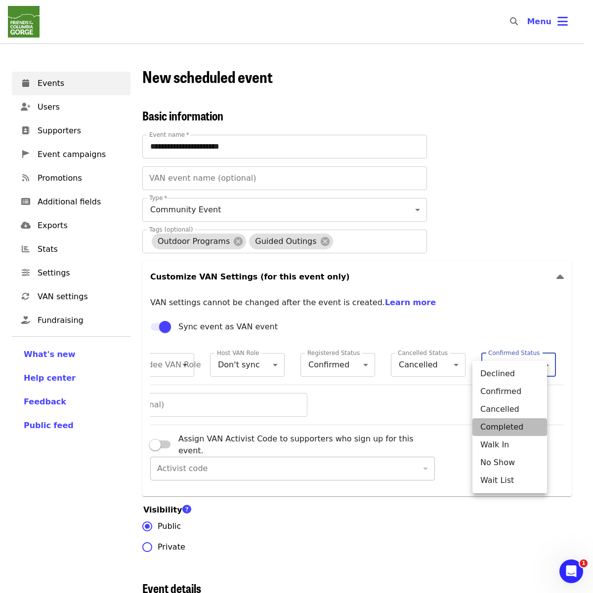
click at [519, 425] on li "Completed" at bounding box center [509, 428] width 75 height 18
type input "*"
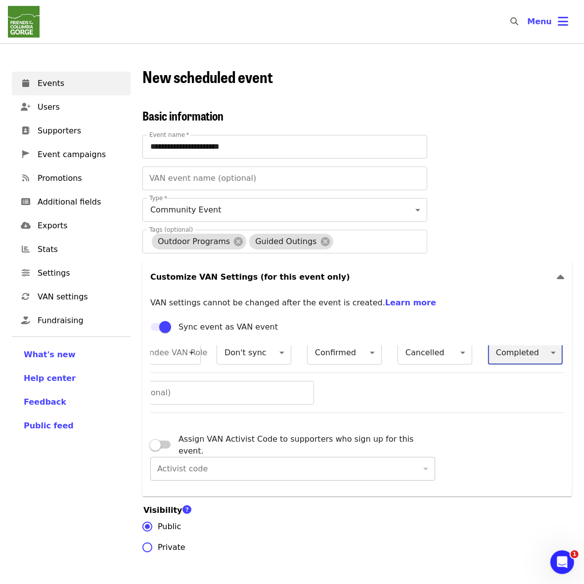
scroll to position [62, 0]
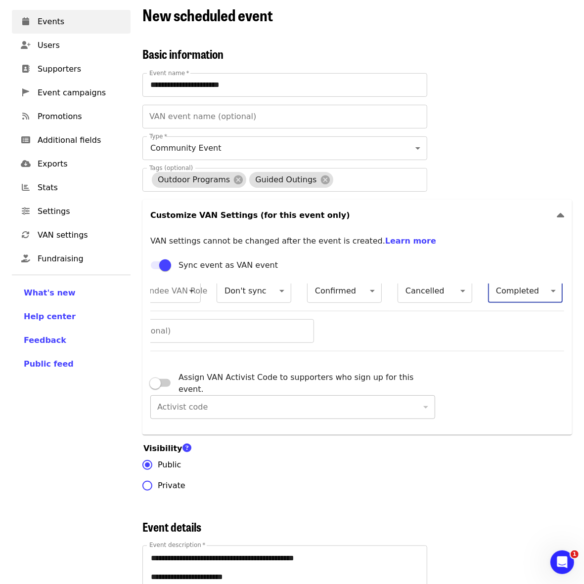
click at [164, 492] on span "Private" at bounding box center [172, 486] width 28 height 12
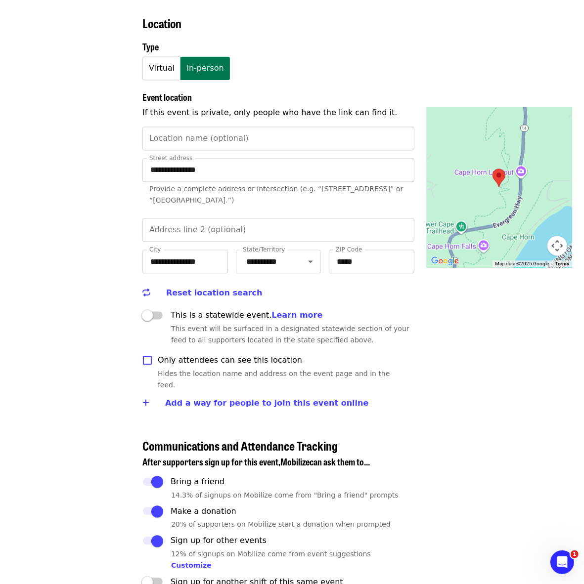
scroll to position [1544, 0]
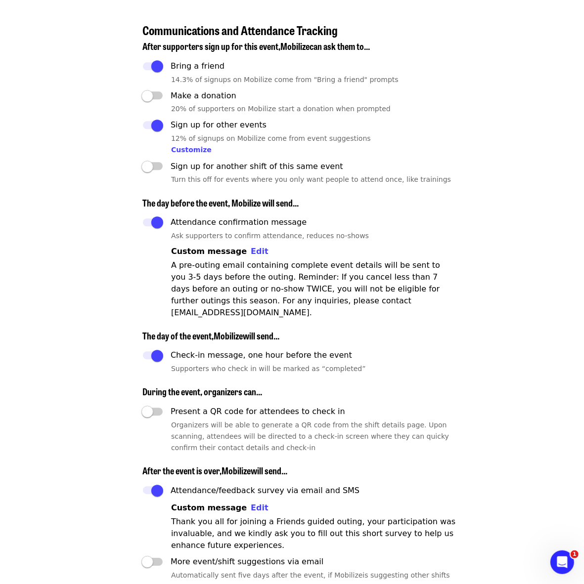
click at [234, 250] on span "Custom message Edit" at bounding box center [219, 251] width 97 height 9
click at [251, 252] on span "Edit" at bounding box center [260, 251] width 18 height 9
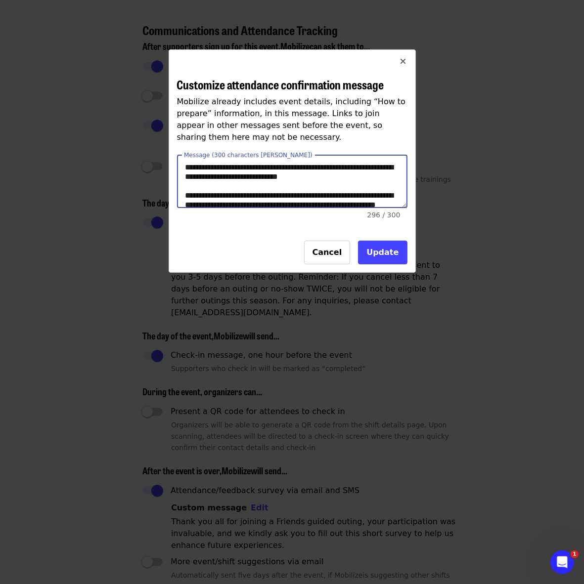
click at [241, 177] on textarea "**********" at bounding box center [291, 182] width 229 height 52
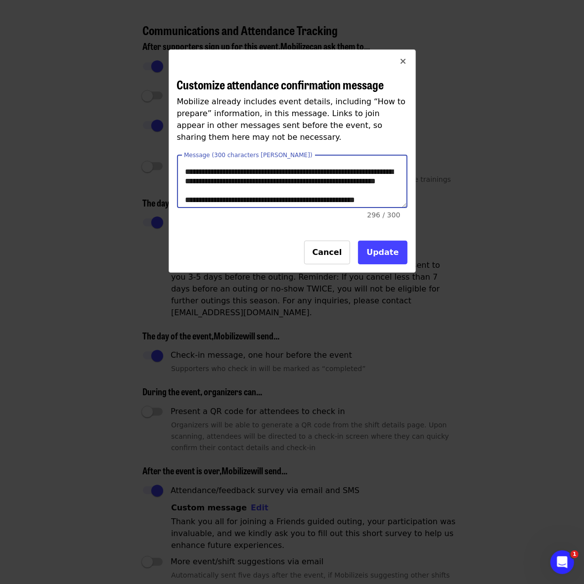
scroll to position [38, 0]
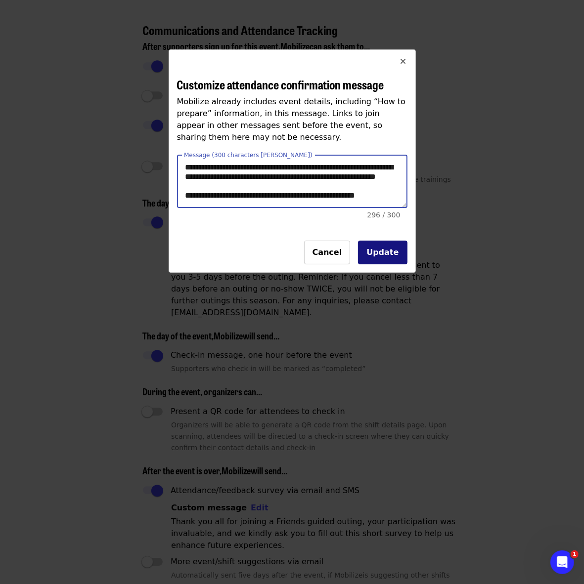
type textarea "**********"
click at [379, 248] on button "Update" at bounding box center [382, 253] width 49 height 24
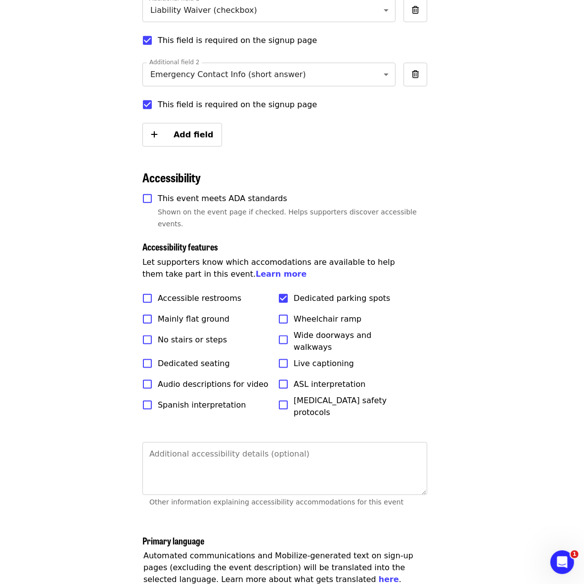
scroll to position [3106, 0]
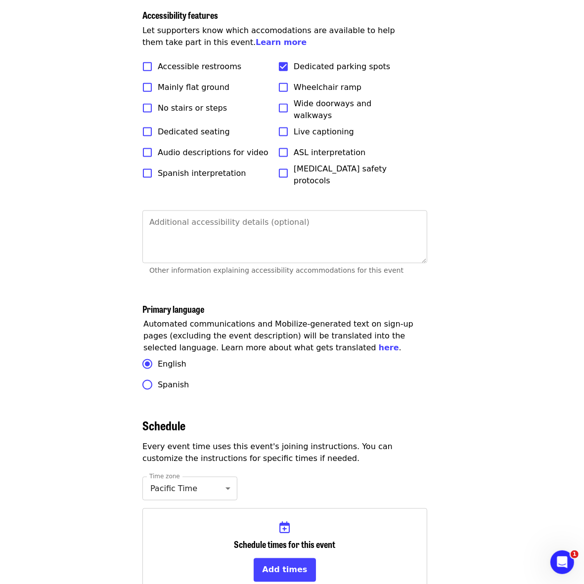
click at [296, 537] on div "Schedule times for this event Add times" at bounding box center [284, 551] width 285 height 86
click at [293, 558] on button "Add times" at bounding box center [285, 570] width 62 height 24
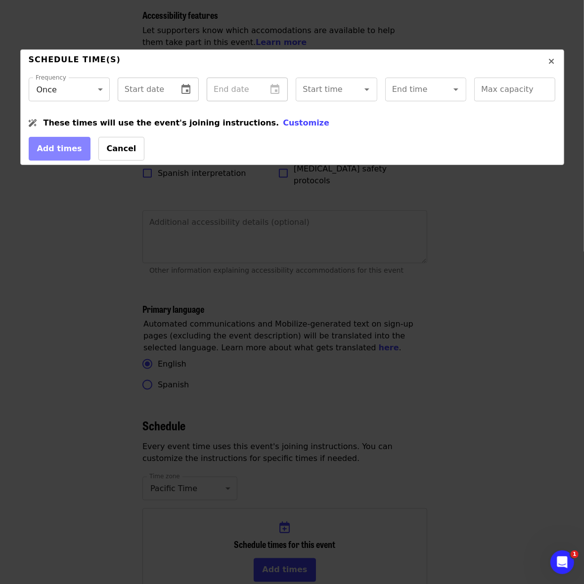
click at [169, 85] on input "text" at bounding box center [144, 90] width 52 height 24
click at [180, 87] on icon "change date" at bounding box center [186, 90] width 12 height 12
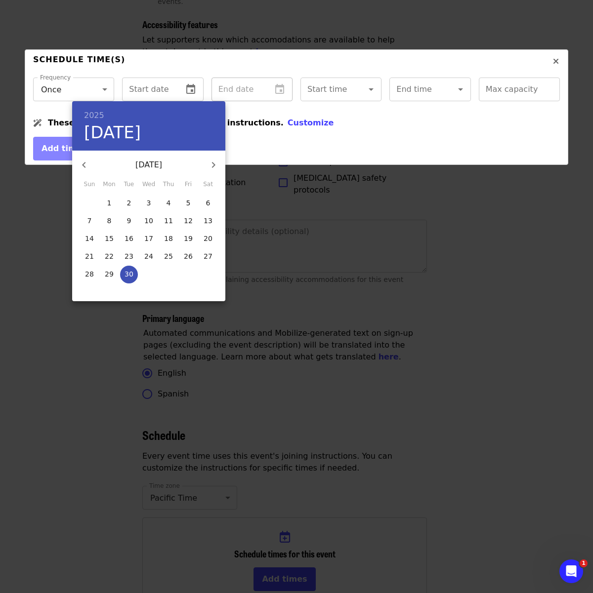
click at [212, 169] on icon "button" at bounding box center [214, 165] width 12 height 12
click at [204, 254] on p "25" at bounding box center [208, 257] width 9 height 10
type input "**********"
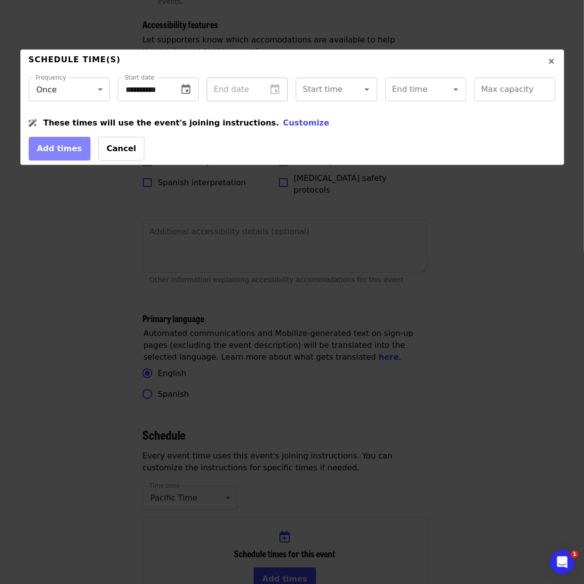
click at [327, 86] on div "Start time Start time" at bounding box center [336, 90] width 81 height 24
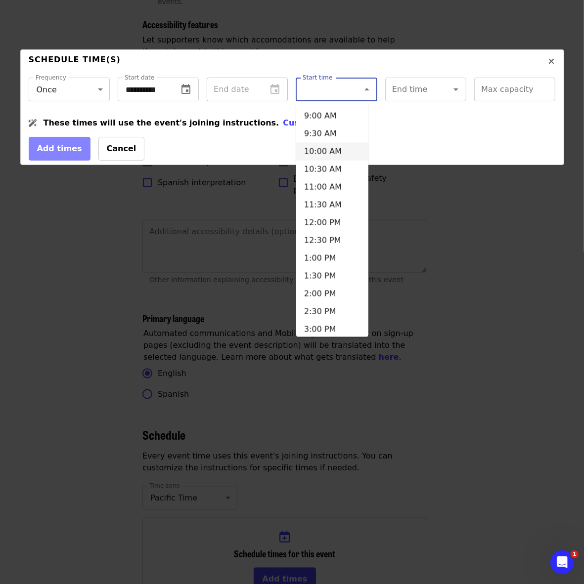
click at [330, 152] on li "10:00 AM" at bounding box center [332, 152] width 72 height 18
type input "********"
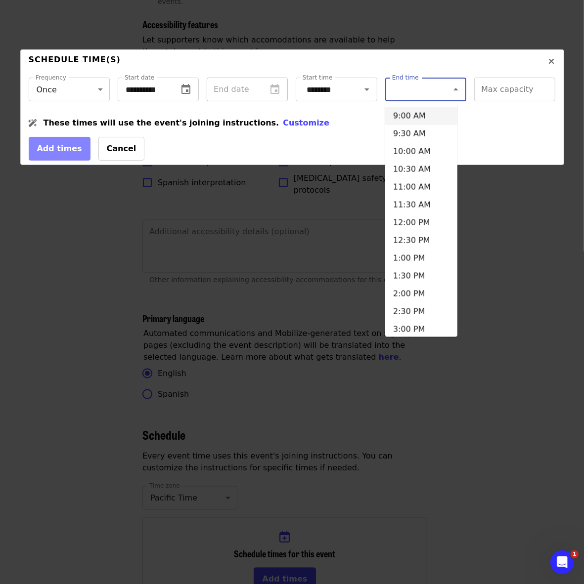
click at [414, 88] on input "End time" at bounding box center [413, 89] width 41 height 19
click at [409, 118] on li "4:00 PM" at bounding box center [421, 118] width 72 height 18
type input "*******"
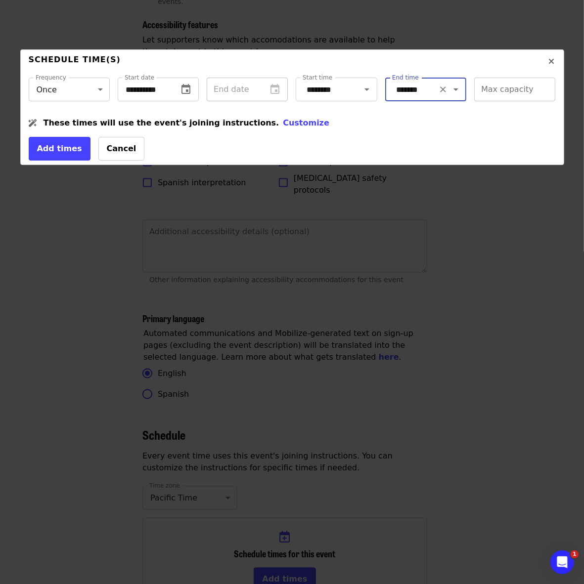
click at [484, 93] on input "Max capacity" at bounding box center [514, 90] width 81 height 24
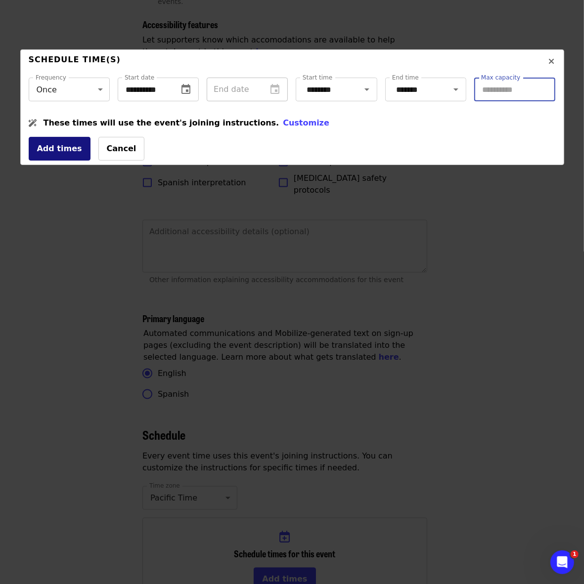
type input "**"
click at [60, 151] on button "Add times" at bounding box center [60, 149] width 62 height 24
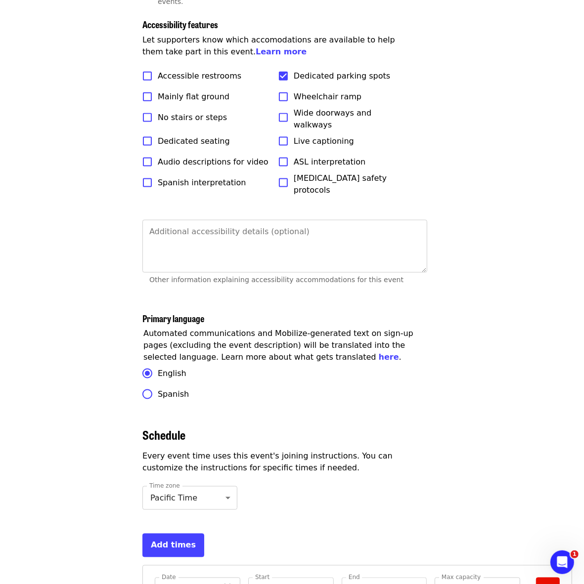
scroll to position [3187, 0]
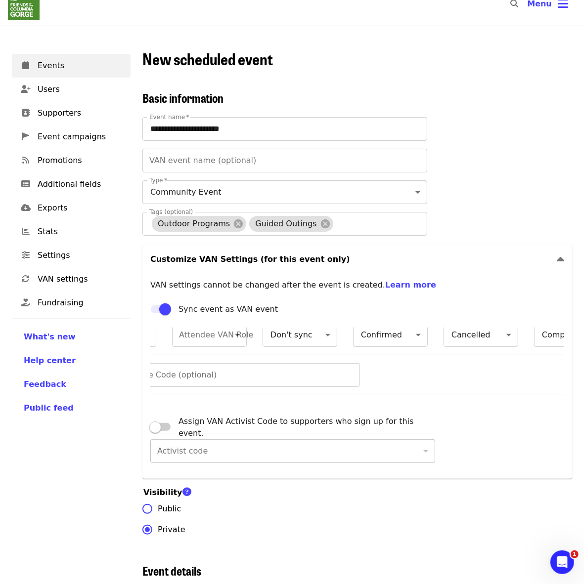
scroll to position [12, 20]
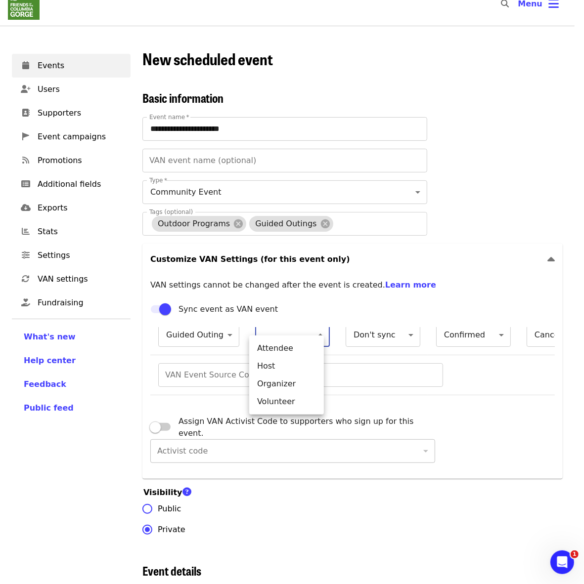
scroll to position [8, 0]
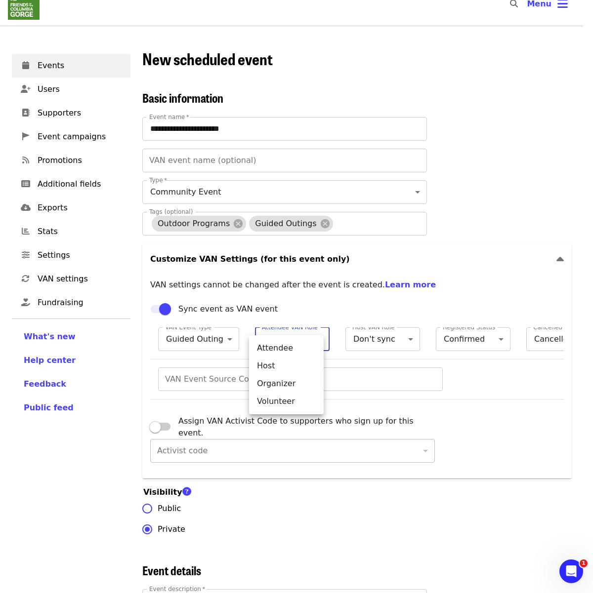
click at [300, 349] on li "Attendee" at bounding box center [286, 348] width 75 height 18
type input "******"
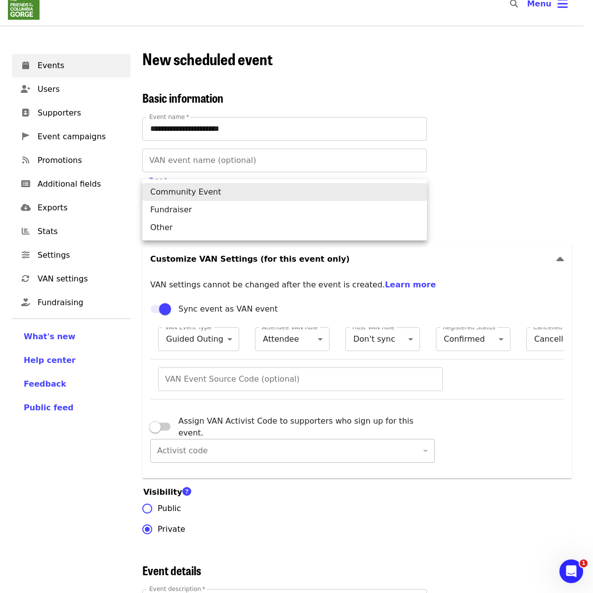
click at [394, 184] on li "Community Event" at bounding box center [284, 192] width 285 height 18
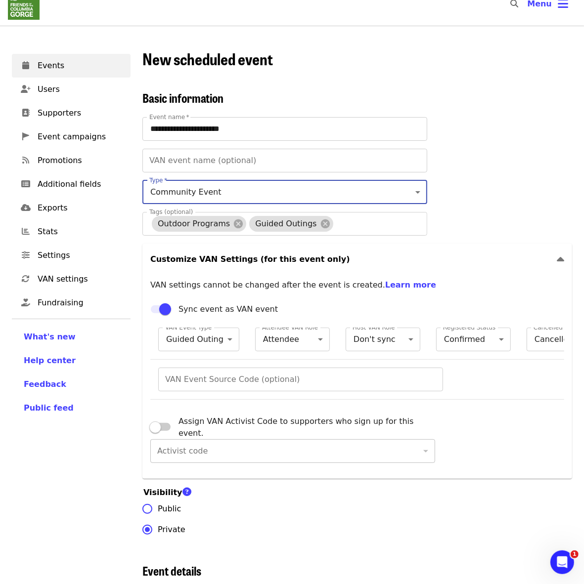
click at [498, 189] on div "**********" at bounding box center [356, 315] width 429 height 449
click at [266, 134] on input "**********" at bounding box center [284, 129] width 285 height 24
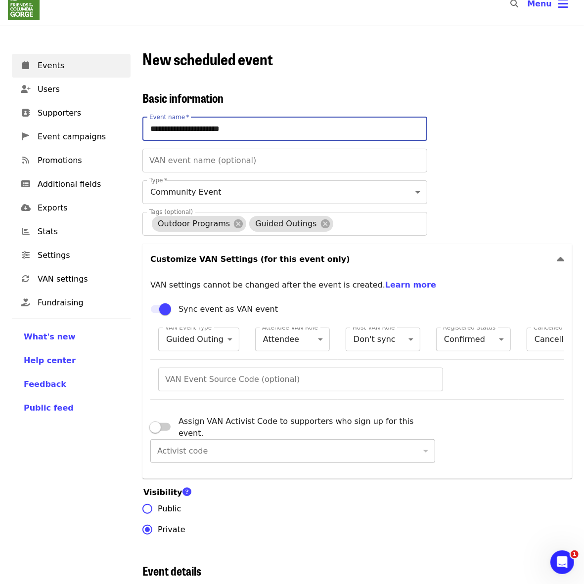
click at [189, 117] on input "**********" at bounding box center [284, 129] width 285 height 24
type input "**********"
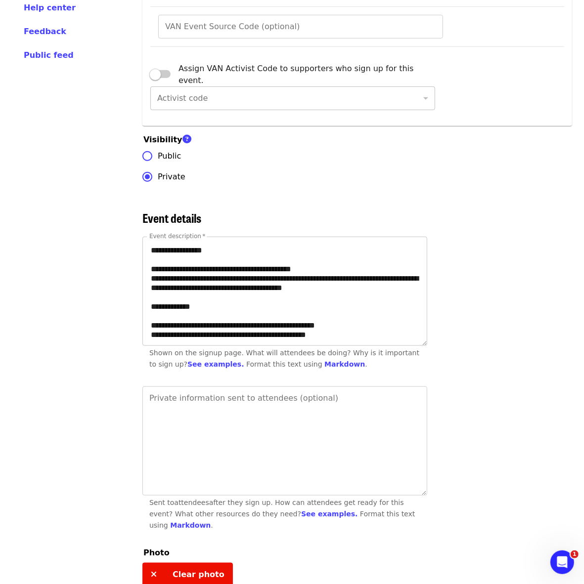
scroll to position [0, 0]
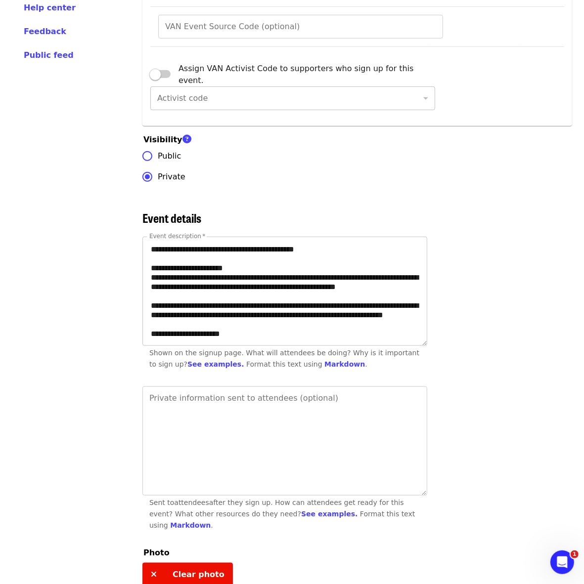
click at [226, 267] on textarea "Event description   *" at bounding box center [285, 291] width 284 height 108
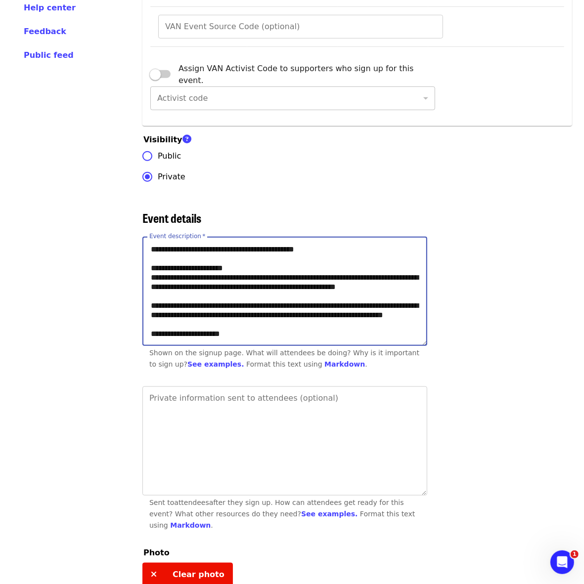
click at [262, 263] on textarea "Event description   *" at bounding box center [285, 291] width 284 height 108
drag, startPoint x: 209, startPoint y: 264, endPoint x: 167, endPoint y: 263, distance: 42.0
click at [167, 263] on textarea "Event description   *" at bounding box center [285, 291] width 284 height 108
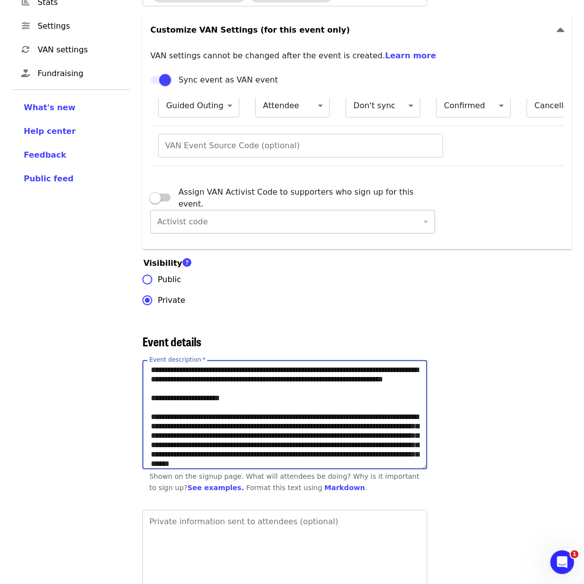
scroll to position [97, 0]
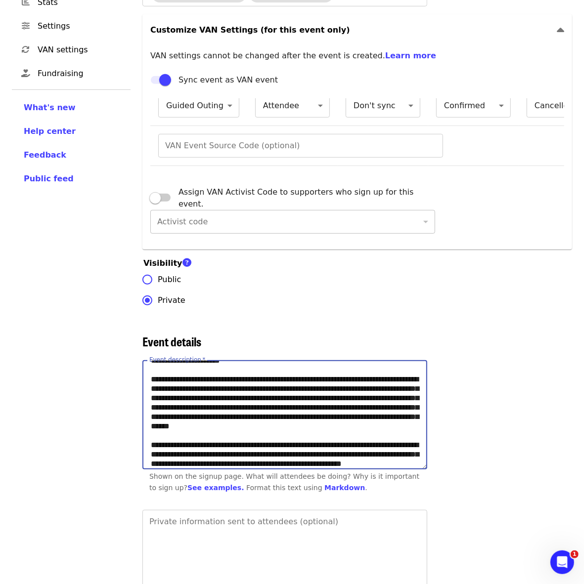
drag, startPoint x: 167, startPoint y: 385, endPoint x: 309, endPoint y: 413, distance: 144.9
click at [309, 413] on textarea "Event description   *" at bounding box center [285, 415] width 284 height 108
paste textarea "**********"
drag, startPoint x: 193, startPoint y: 450, endPoint x: 166, endPoint y: 414, distance: 45.2
click at [166, 414] on textarea "Event description   *" at bounding box center [285, 415] width 284 height 108
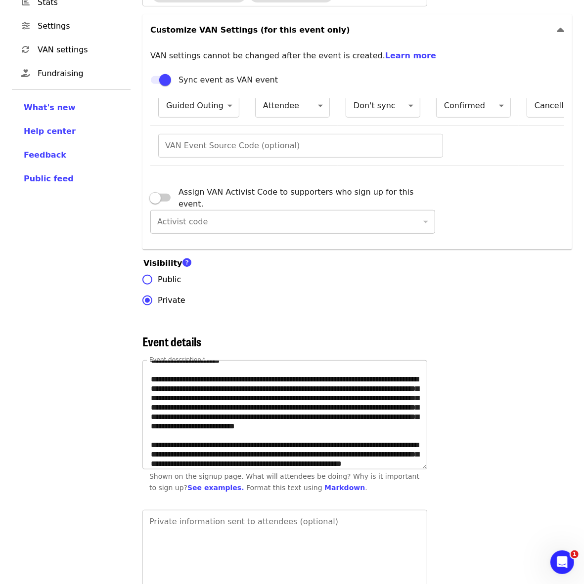
click at [297, 455] on textarea "Event description   *" at bounding box center [285, 415] width 284 height 108
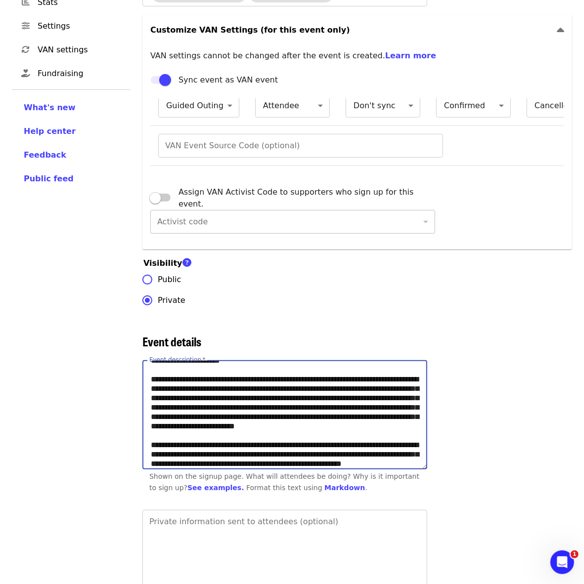
drag, startPoint x: 368, startPoint y: 470, endPoint x: 146, endPoint y: 414, distance: 229.5
click at [146, 414] on textarea "Event description   *" at bounding box center [285, 415] width 284 height 108
paste textarea "**********"
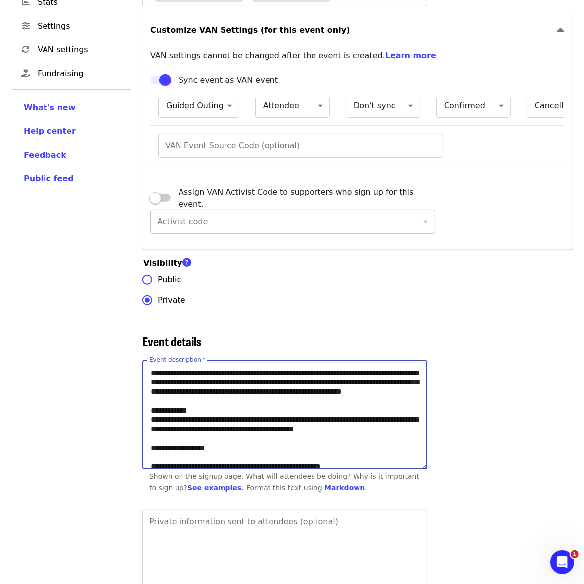
scroll to position [178, 0]
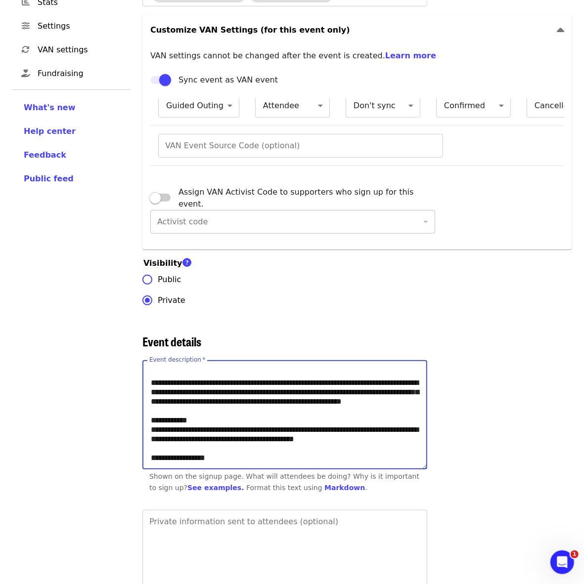
drag, startPoint x: 304, startPoint y: 461, endPoint x: 319, endPoint y: 435, distance: 29.2
click at [319, 435] on textarea "Event description   *" at bounding box center [285, 415] width 284 height 108
paste textarea "Event description"
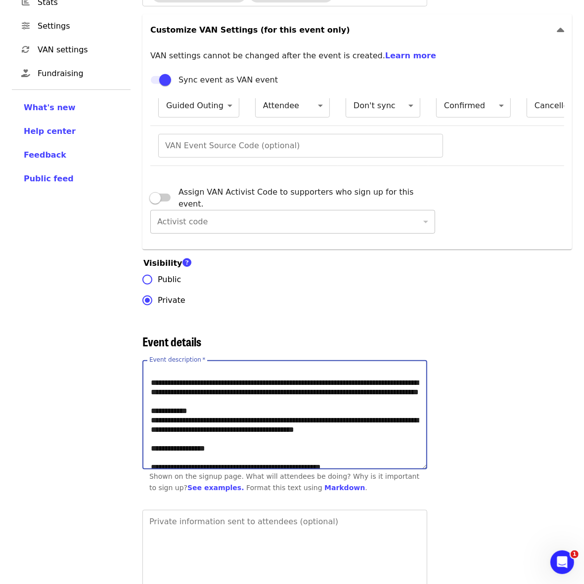
click at [320, 437] on textarea "Event description   *" at bounding box center [285, 415] width 284 height 108
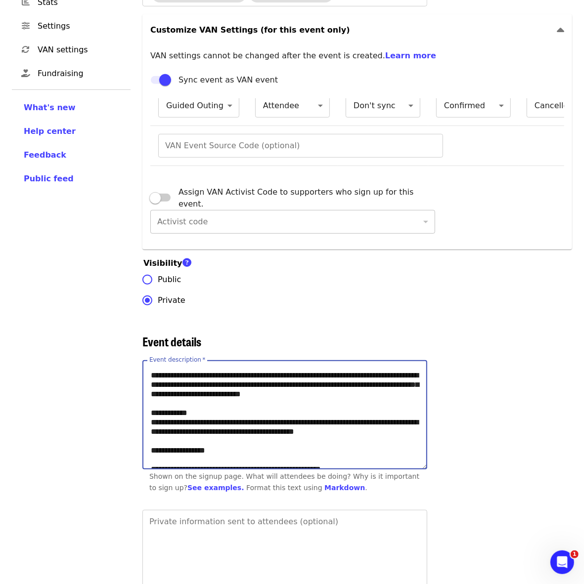
scroll to position [124, 0]
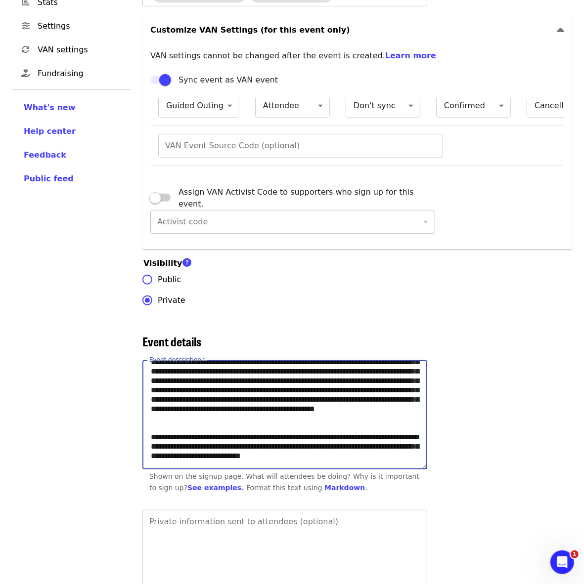
click at [299, 406] on textarea "Event description   *" at bounding box center [285, 415] width 284 height 108
click at [282, 458] on textarea "Event description   *" at bounding box center [285, 415] width 284 height 108
click at [228, 461] on textarea "Event description   *" at bounding box center [285, 415] width 284 height 108
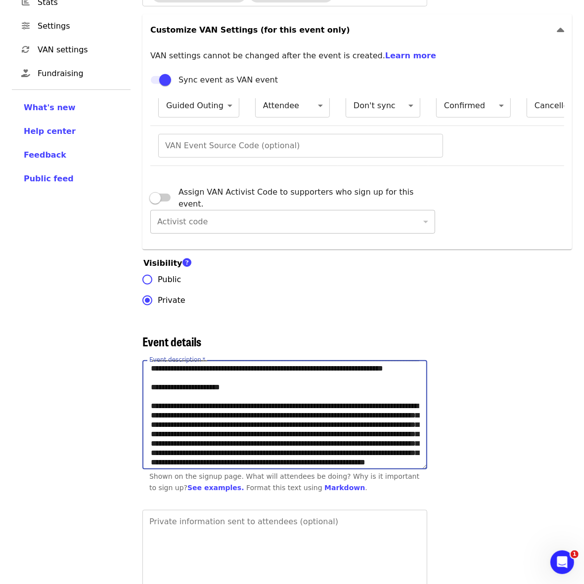
scroll to position [73, 0]
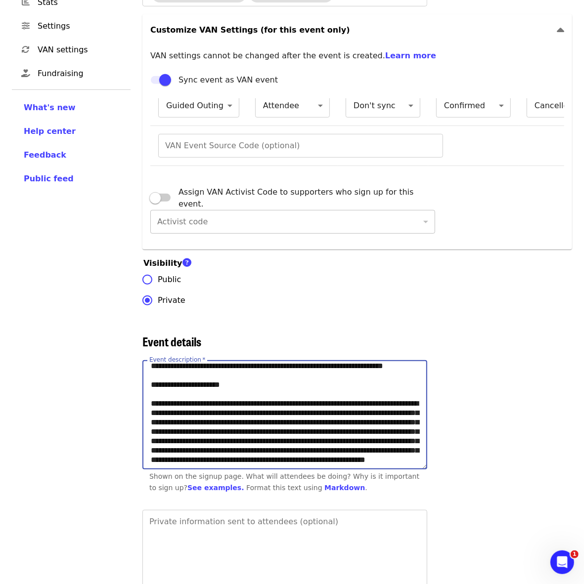
drag, startPoint x: 338, startPoint y: 464, endPoint x: 139, endPoint y: 435, distance: 200.1
click at [244, 469] on textarea "Event description   *" at bounding box center [285, 415] width 284 height 108
drag, startPoint x: 325, startPoint y: 451, endPoint x: 143, endPoint y: 438, distance: 182.3
click at [143, 438] on textarea "Event description   *" at bounding box center [285, 415] width 284 height 108
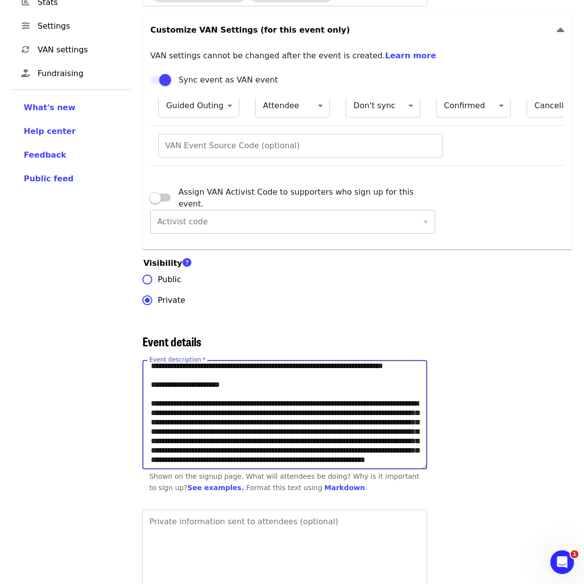
paste textarea "*"
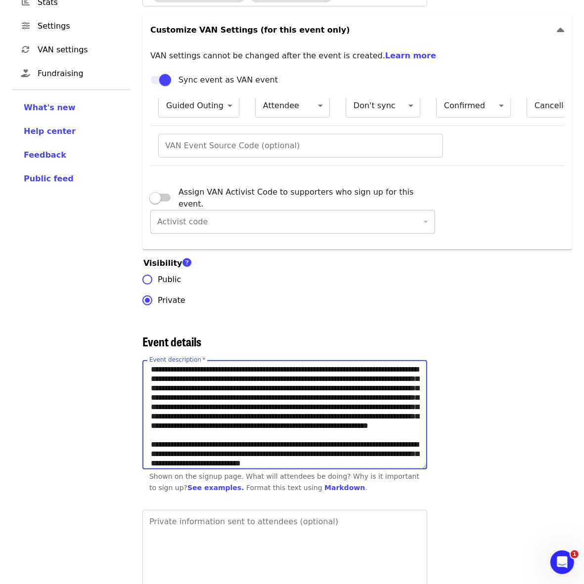
drag, startPoint x: 346, startPoint y: 451, endPoint x: 262, endPoint y: 468, distance: 85.4
click at [262, 468] on textarea "Event description   *" at bounding box center [285, 415] width 284 height 108
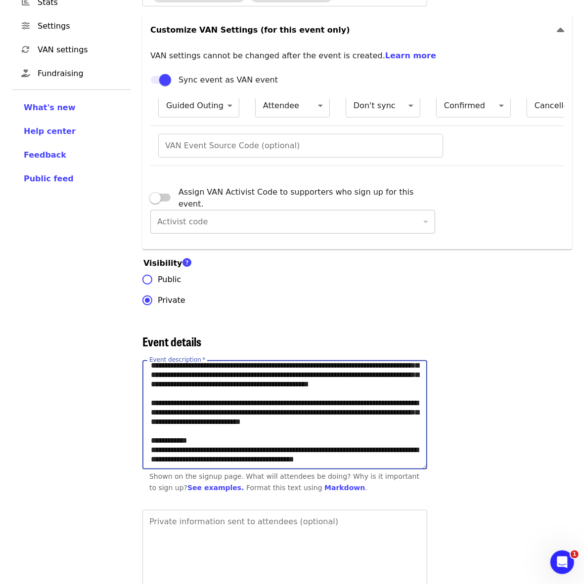
scroll to position [169, 0]
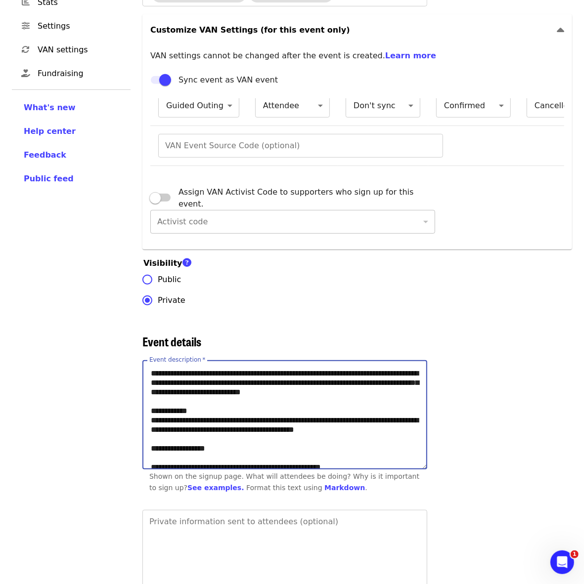
click at [317, 410] on textarea "Event description   *" at bounding box center [285, 415] width 284 height 108
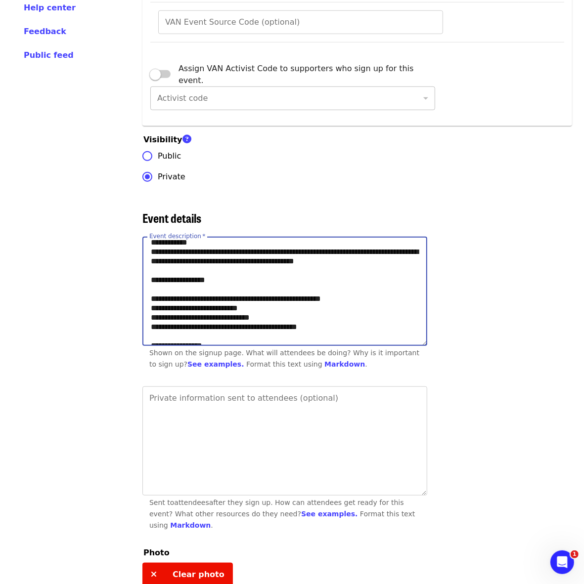
scroll to position [194, 0]
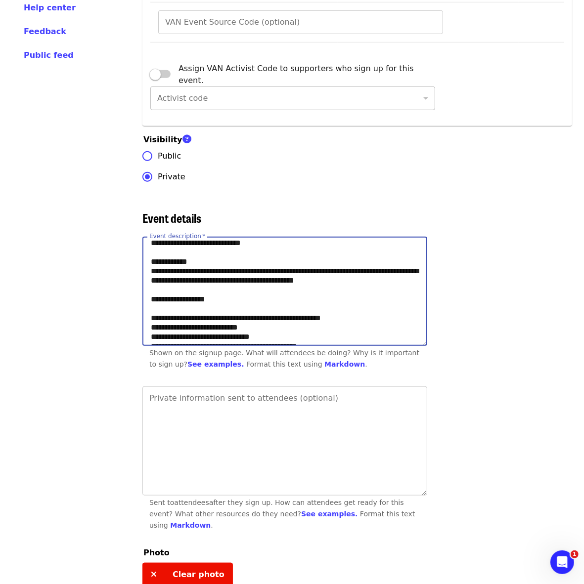
click at [398, 332] on textarea "Event description   *" at bounding box center [285, 291] width 284 height 108
paste textarea "**********"
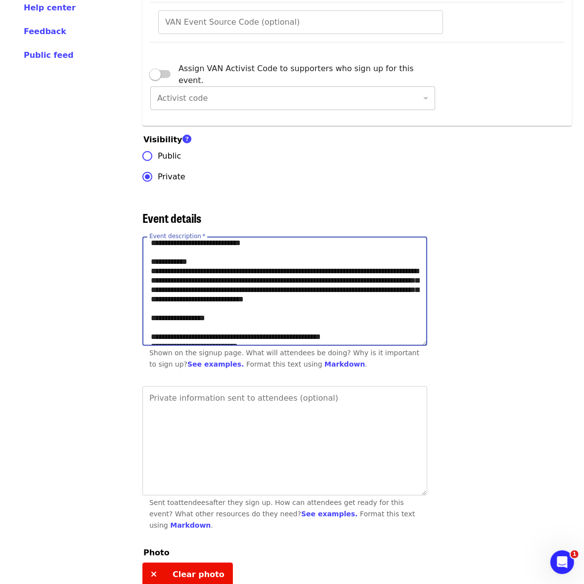
scroll to position [201, 0]
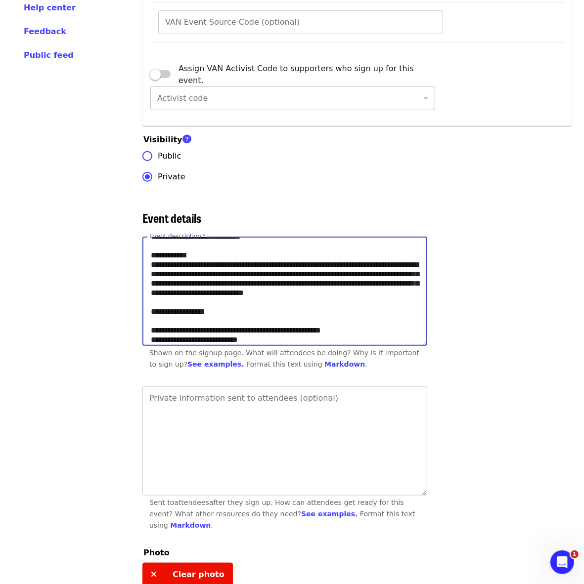
drag, startPoint x: 398, startPoint y: 328, endPoint x: 147, endPoint y: 321, distance: 250.6
click at [147, 321] on textarea "Event description   *" at bounding box center [285, 291] width 284 height 108
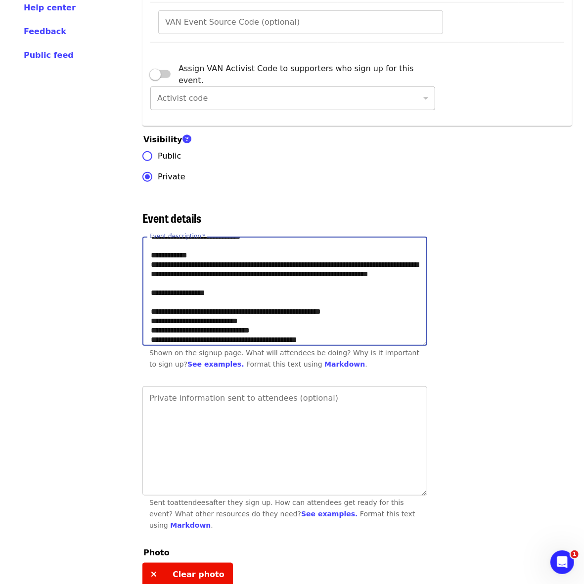
click at [284, 320] on textarea "Event description   *" at bounding box center [285, 291] width 284 height 108
click at [292, 332] on textarea "Event description   *" at bounding box center [285, 291] width 284 height 108
click at [288, 317] on textarea "Event description   *" at bounding box center [285, 291] width 284 height 108
click at [394, 330] on textarea "Event description   *" at bounding box center [285, 291] width 284 height 108
click at [330, 330] on textarea "Event description   *" at bounding box center [285, 291] width 284 height 108
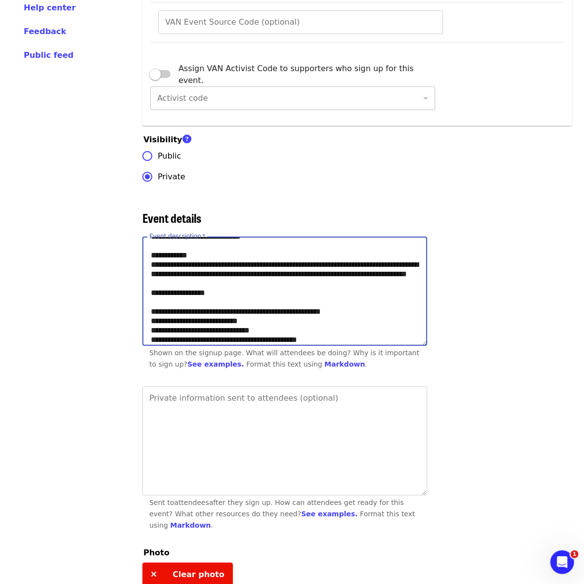
click at [150, 319] on textarea "Event description   *" at bounding box center [285, 291] width 284 height 108
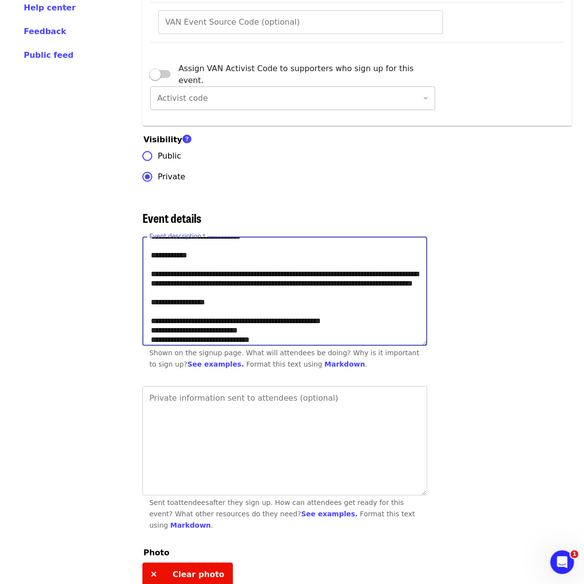
click at [317, 338] on textarea "Event description   *" at bounding box center [285, 291] width 284 height 108
click at [317, 345] on textarea "Event description   *" at bounding box center [285, 291] width 284 height 108
paste textarea "**********"
click at [319, 345] on textarea "Event description   *" at bounding box center [285, 291] width 284 height 108
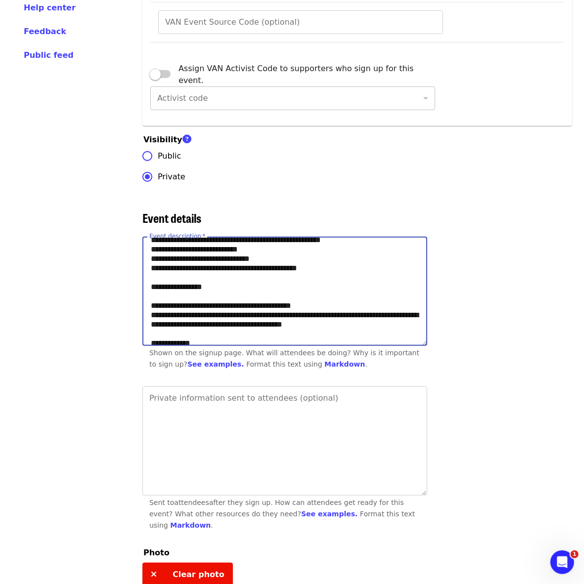
scroll to position [262, 0]
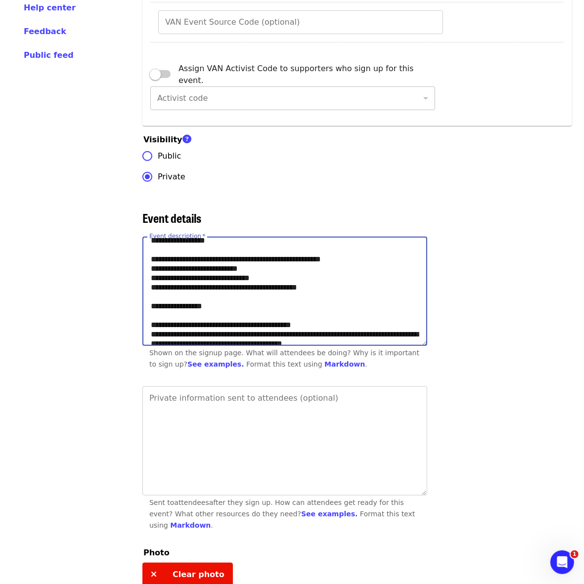
click at [339, 321] on textarea "Event description   *" at bounding box center [285, 291] width 284 height 108
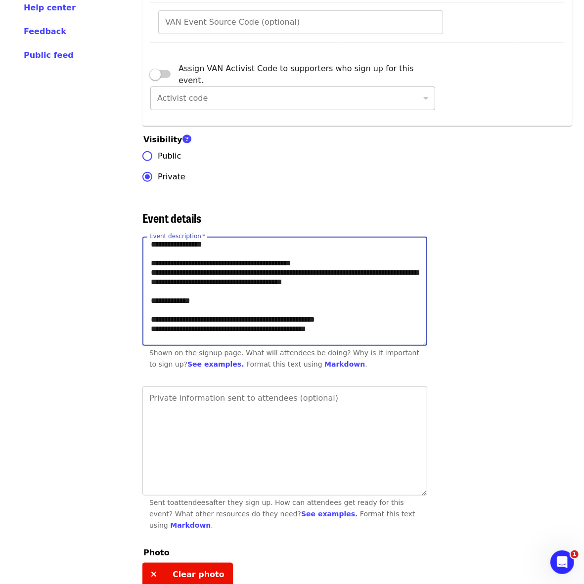
scroll to position [386, 0]
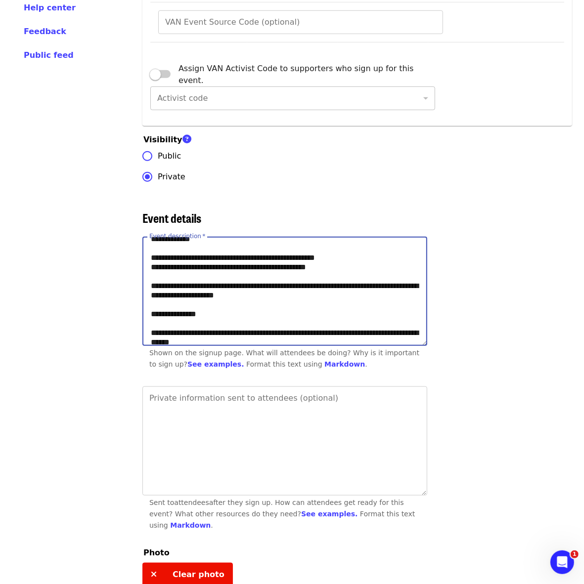
click at [335, 260] on textarea "Event description   *" at bounding box center [285, 291] width 284 height 108
click at [329, 334] on textarea "Event description   *" at bounding box center [285, 291] width 284 height 108
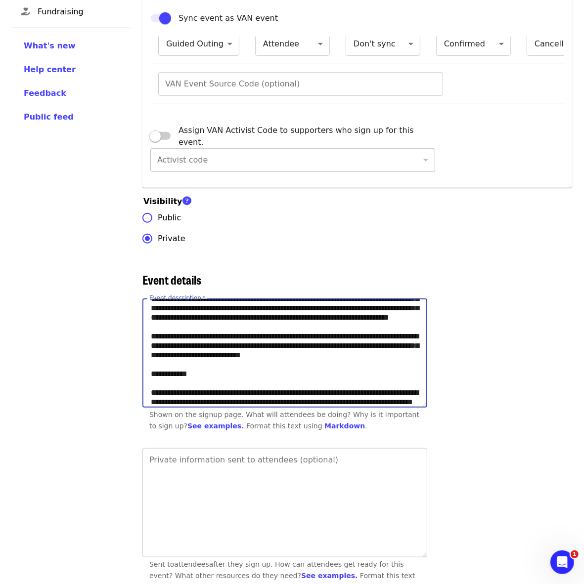
scroll to position [124, 0]
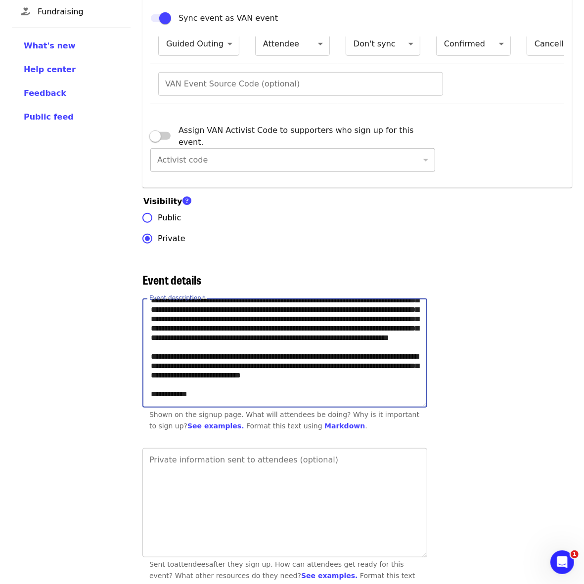
click at [307, 391] on textarea "Event description   *" at bounding box center [285, 353] width 284 height 108
paste textarea "**********"
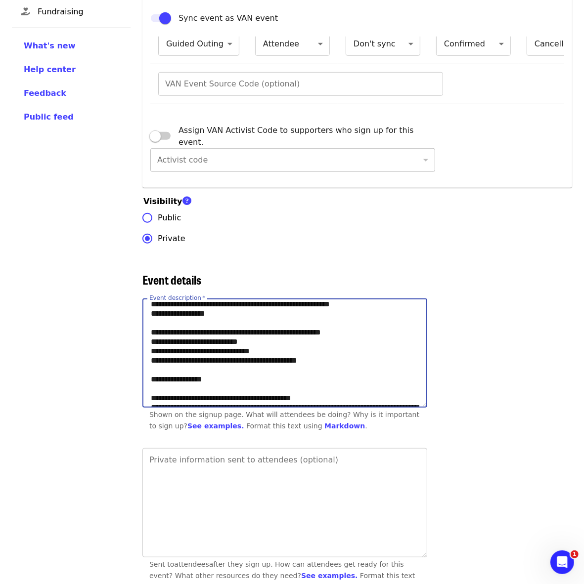
scroll to position [187, 0]
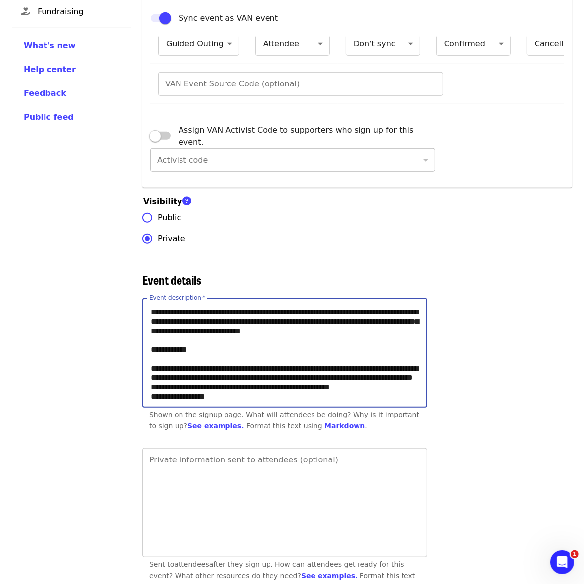
click at [374, 395] on textarea "Event description   *" at bounding box center [285, 353] width 284 height 108
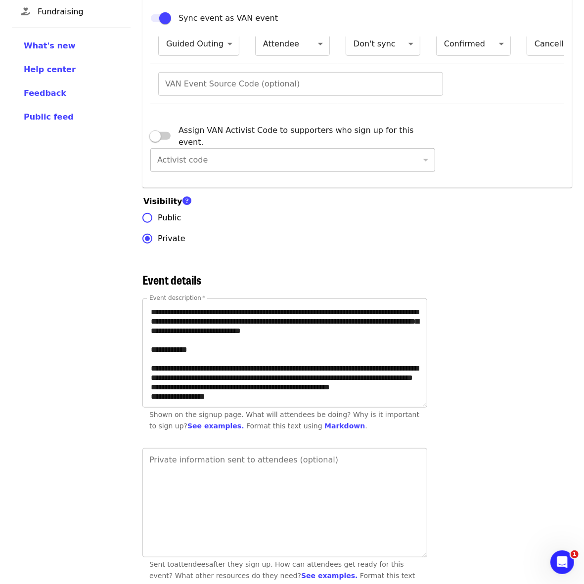
click at [201, 360] on textarea "Event description   *" at bounding box center [285, 353] width 284 height 108
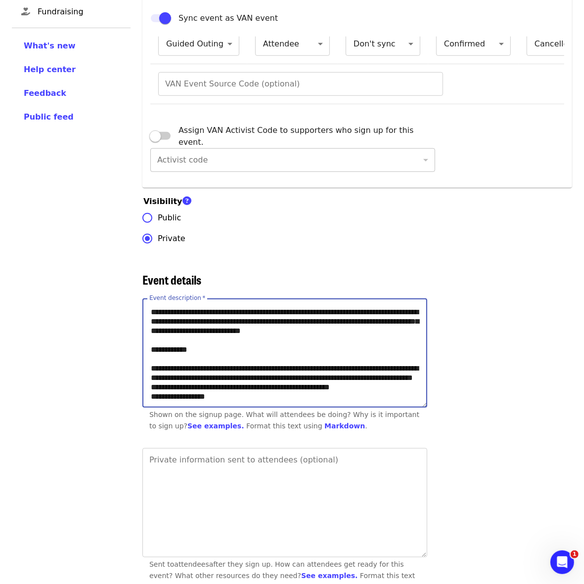
click at [383, 394] on textarea "Event description   *" at bounding box center [285, 353] width 284 height 108
paste textarea "**********"
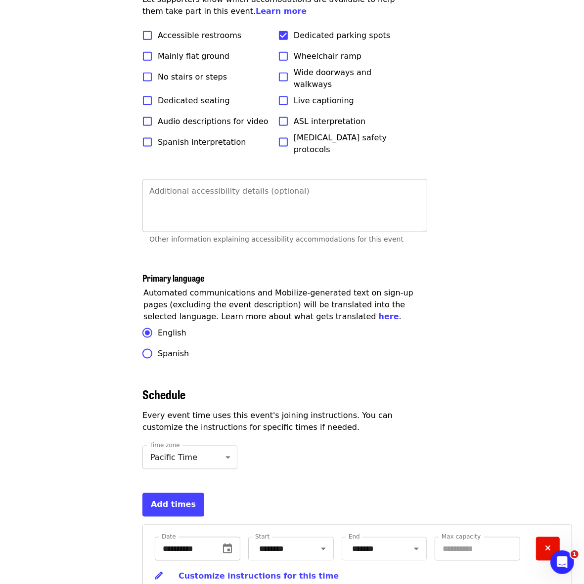
scroll to position [3230, 0]
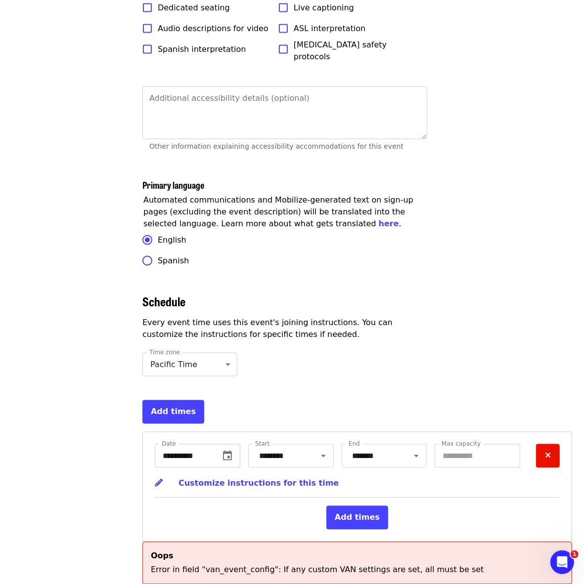
type textarea "**********"
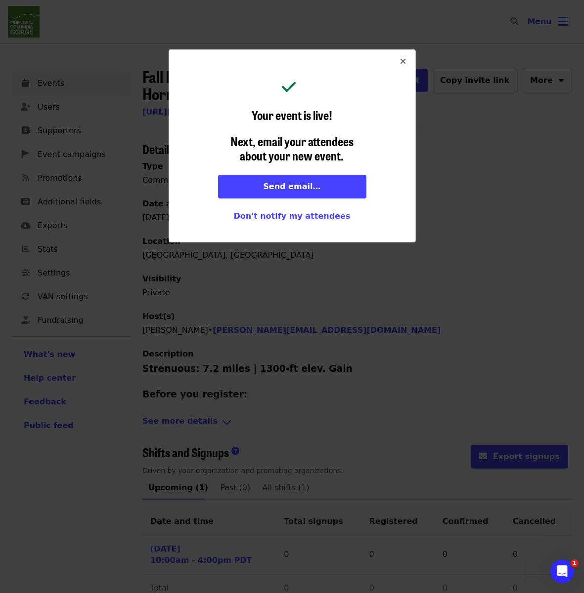
click at [404, 60] on icon "times icon" at bounding box center [403, 61] width 6 height 9
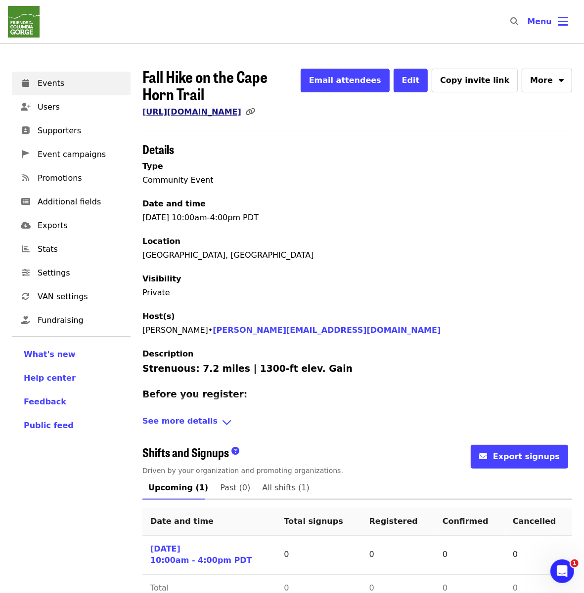
click at [233, 117] on link "[URL][DOMAIN_NAME]" at bounding box center [191, 111] width 99 height 9
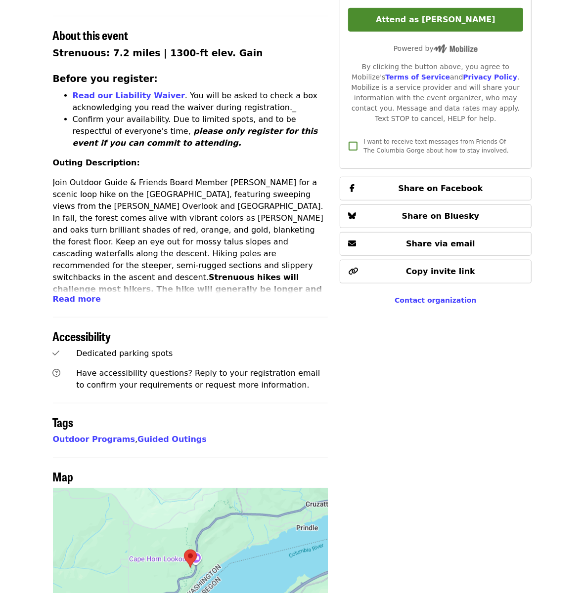
scroll to position [309, 0]
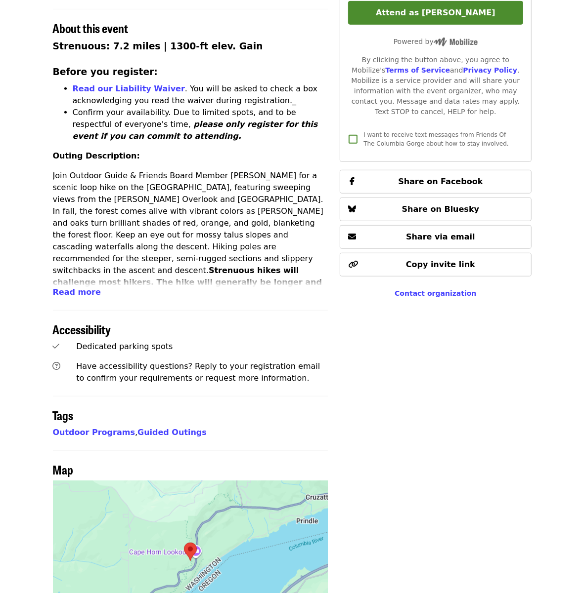
click at [69, 309] on div "Time [DATE] 10am – 4pm PDT Location [GEOGRAPHIC_DATA] [GEOGRAPHIC_DATA] Map Abo…" at bounding box center [190, 214] width 275 height 854
click at [73, 296] on span "Read more" at bounding box center [77, 292] width 48 height 9
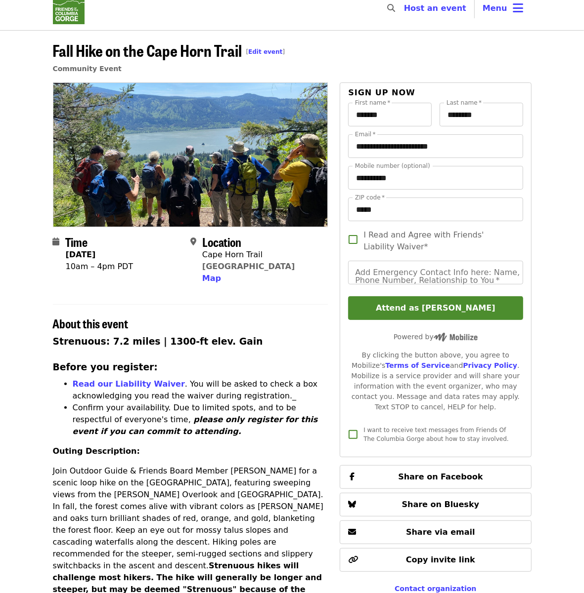
scroll to position [0, 0]
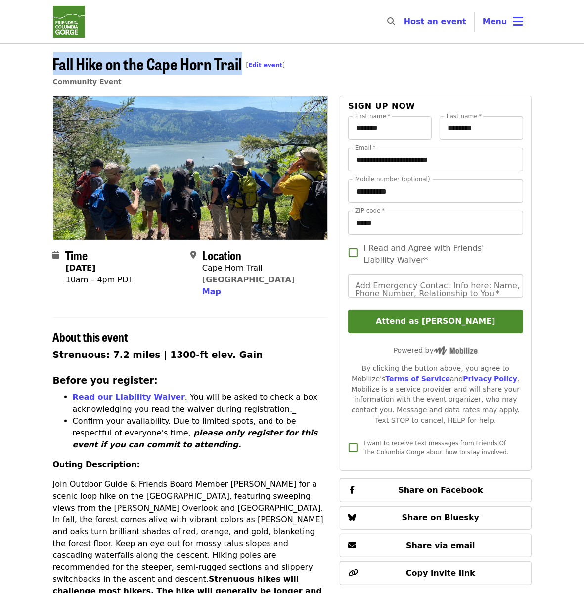
drag, startPoint x: 243, startPoint y: 62, endPoint x: 5, endPoint y: 57, distance: 238.2
click at [5, 57] on header "Fall Hike on the Cape Horn Trail [ Edit event ] Community Event" at bounding box center [292, 69] width 584 height 52
copy span "Fall Hike on the Cape Horn Trail"
click at [66, 23] on img "Main navigation" at bounding box center [69, 22] width 32 height 32
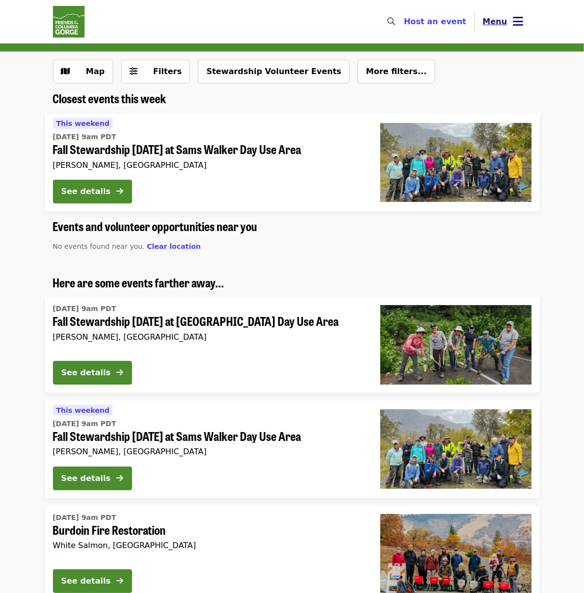
click at [498, 21] on span "Menu" at bounding box center [494, 21] width 25 height 9
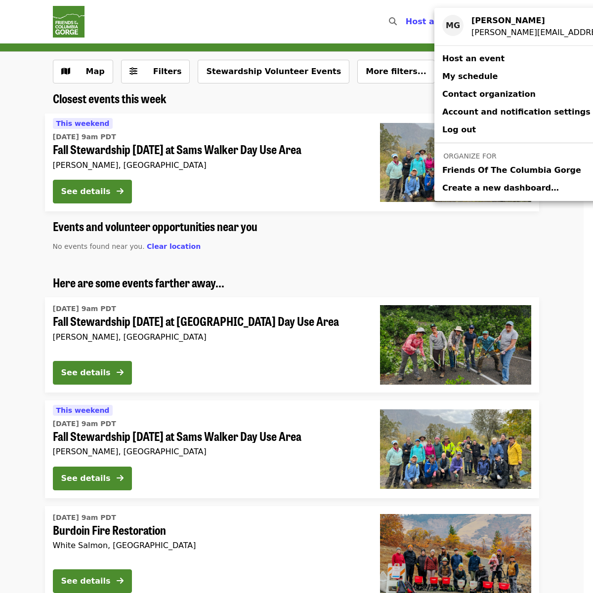
click at [486, 168] on span "Friends Of The Columbia Gorge" at bounding box center [511, 171] width 139 height 12
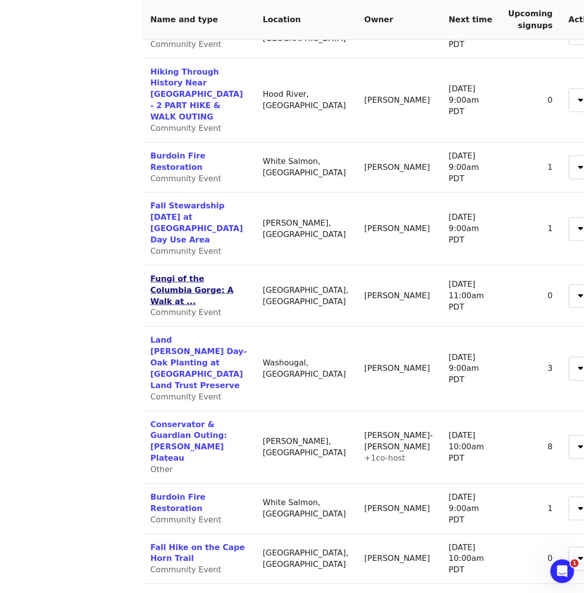
scroll to position [487, 0]
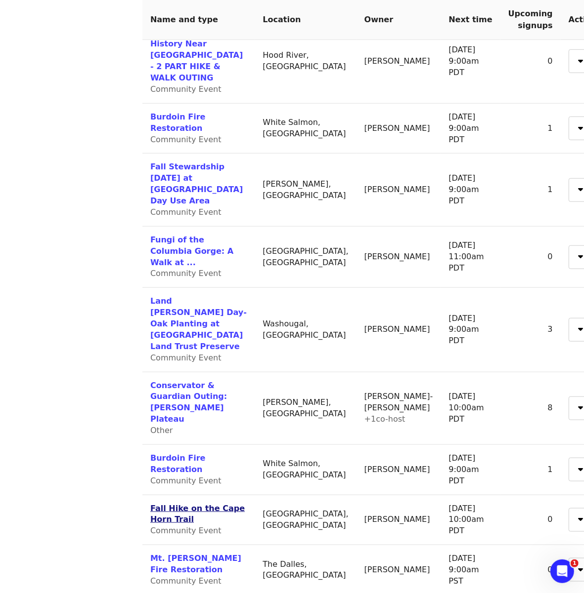
click at [190, 504] on link "Fall Hike on the Cape Horn Trail" at bounding box center [197, 514] width 94 height 21
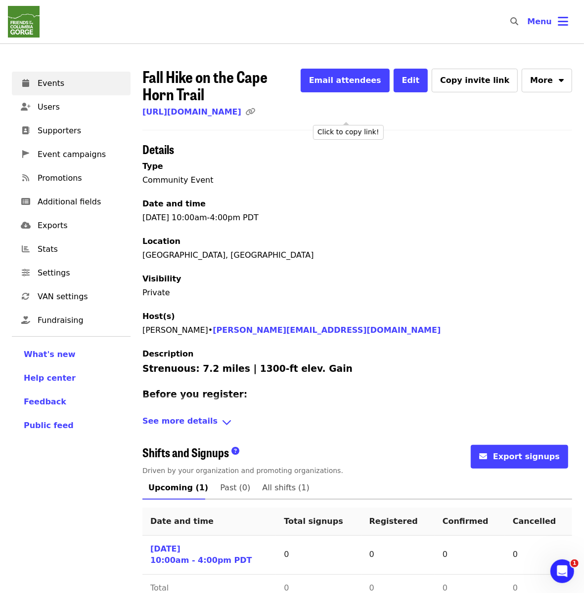
click at [255, 115] on icon "link icon" at bounding box center [250, 111] width 10 height 9
click at [104, 84] on span "Events" at bounding box center [80, 84] width 85 height 12
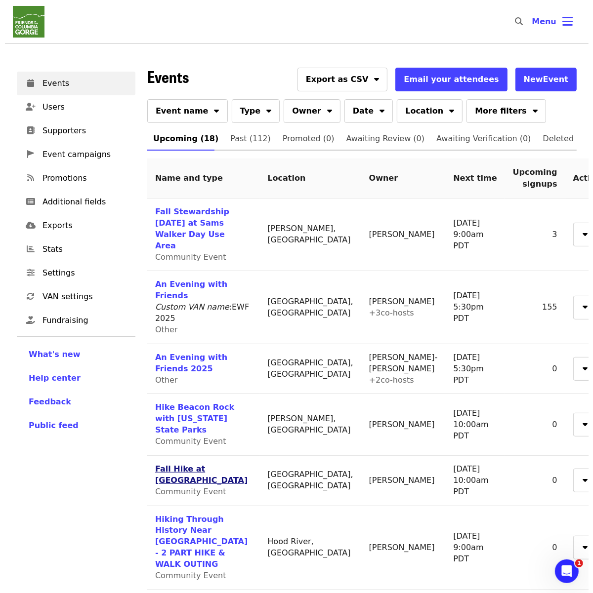
scroll to position [124, 0]
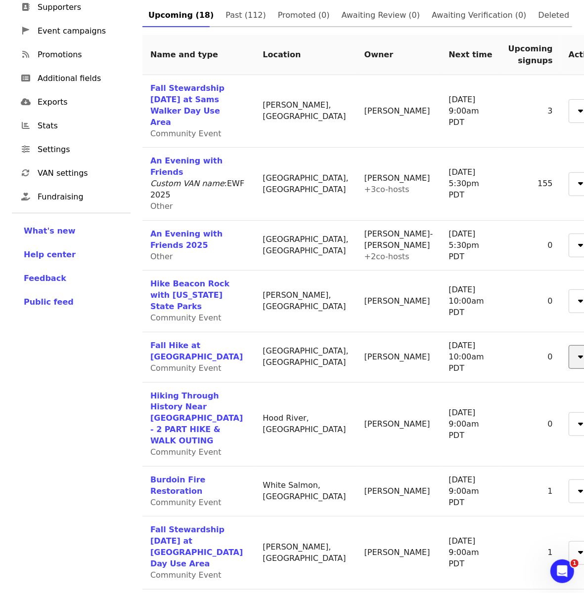
click at [568, 345] on button "button" at bounding box center [580, 357] width 24 height 24
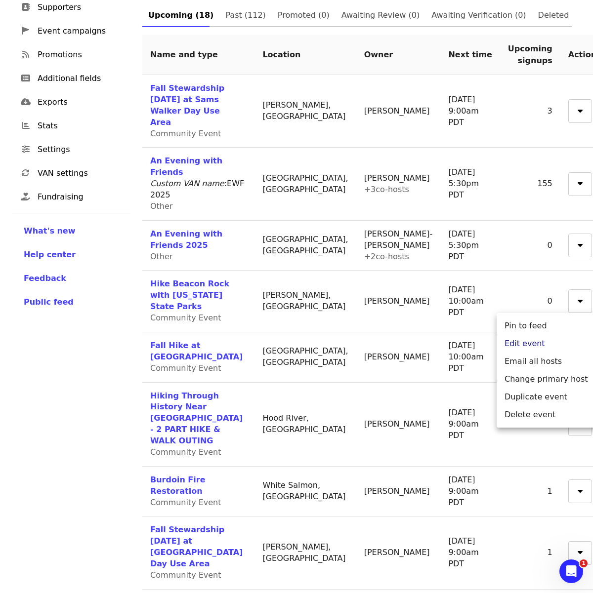
click at [520, 344] on link "Edit event" at bounding box center [546, 344] width 99 height 18
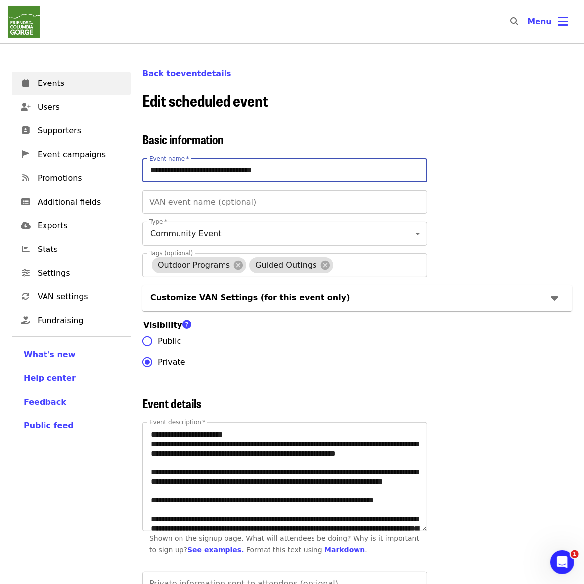
click at [188, 171] on input "**********" at bounding box center [284, 171] width 285 height 24
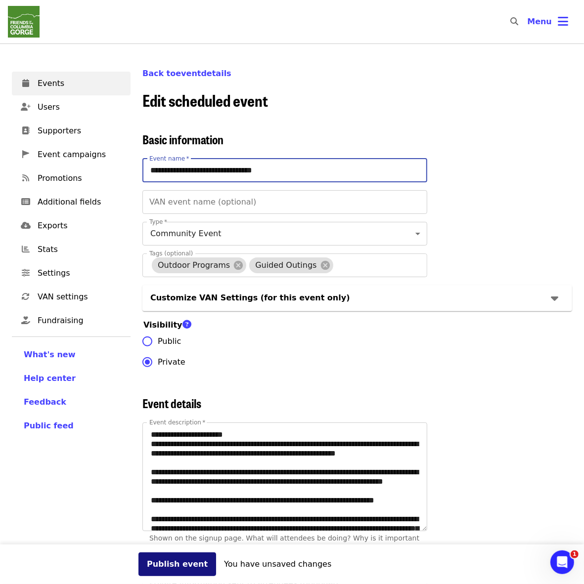
type input "**********"
click at [151, 558] on button "Publish event" at bounding box center [177, 564] width 78 height 24
